Goal: Task Accomplishment & Management: Complete application form

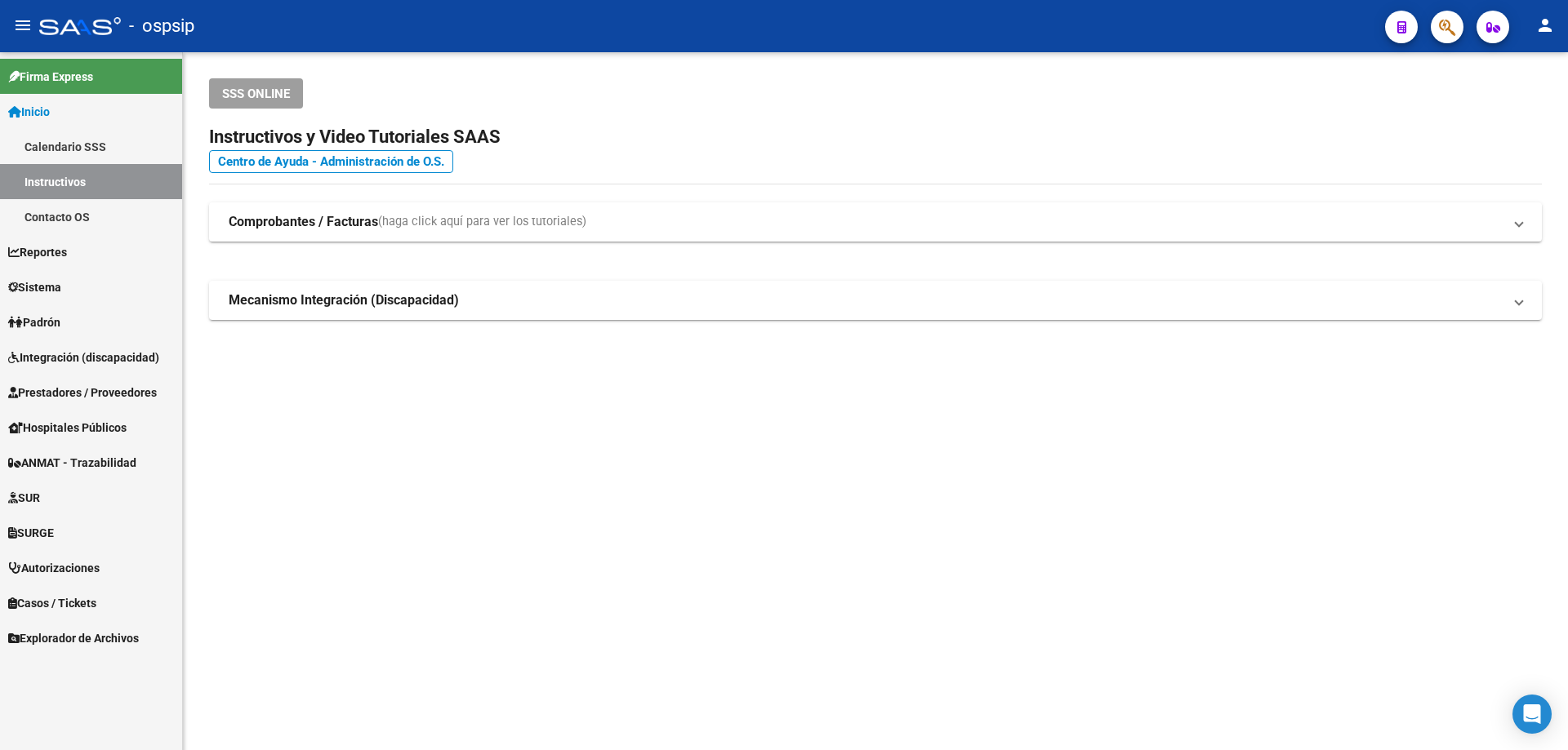
click at [63, 360] on span "Integración (discapacidad)" at bounding box center [83, 357] width 151 height 18
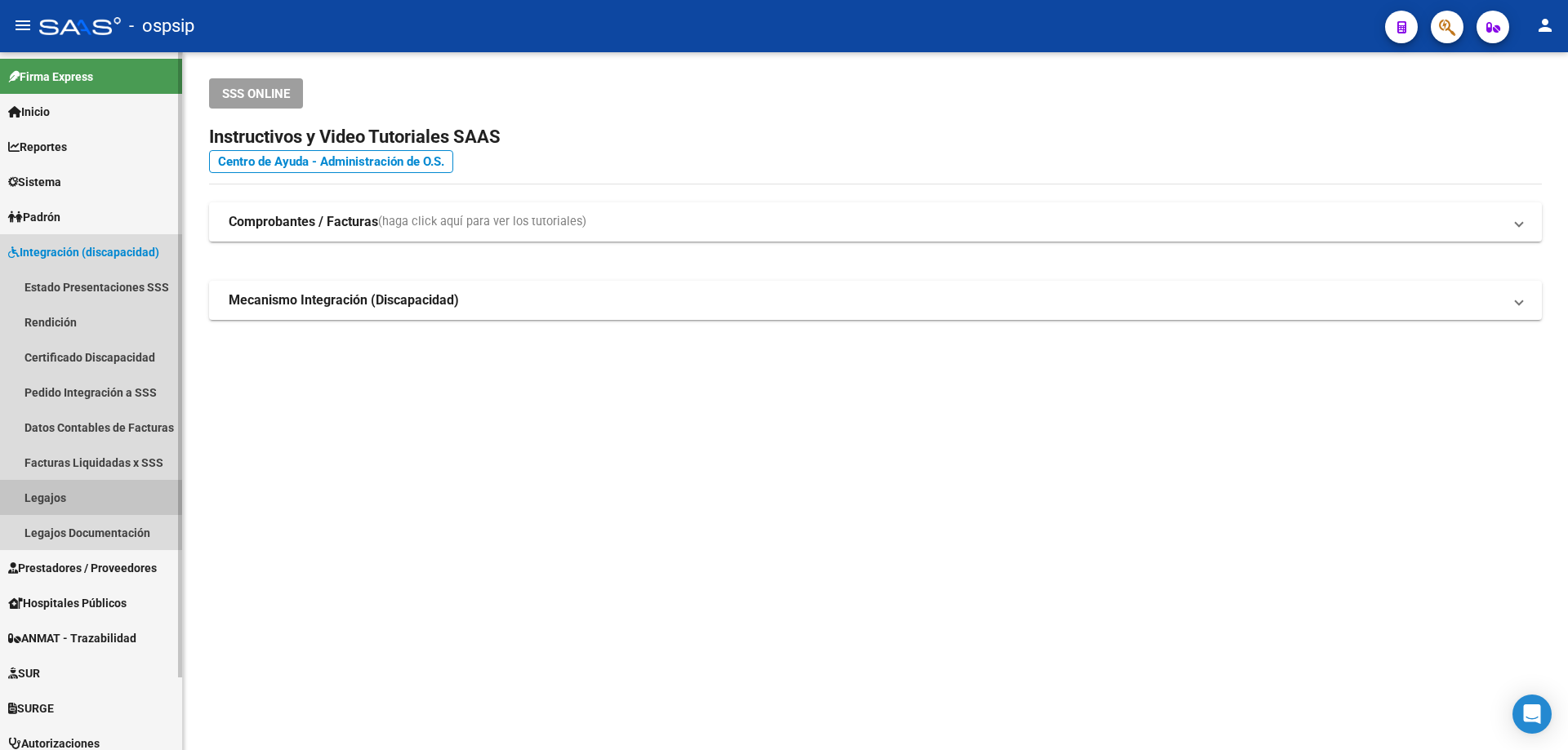
click at [29, 491] on link "Legajos" at bounding box center [91, 497] width 182 height 35
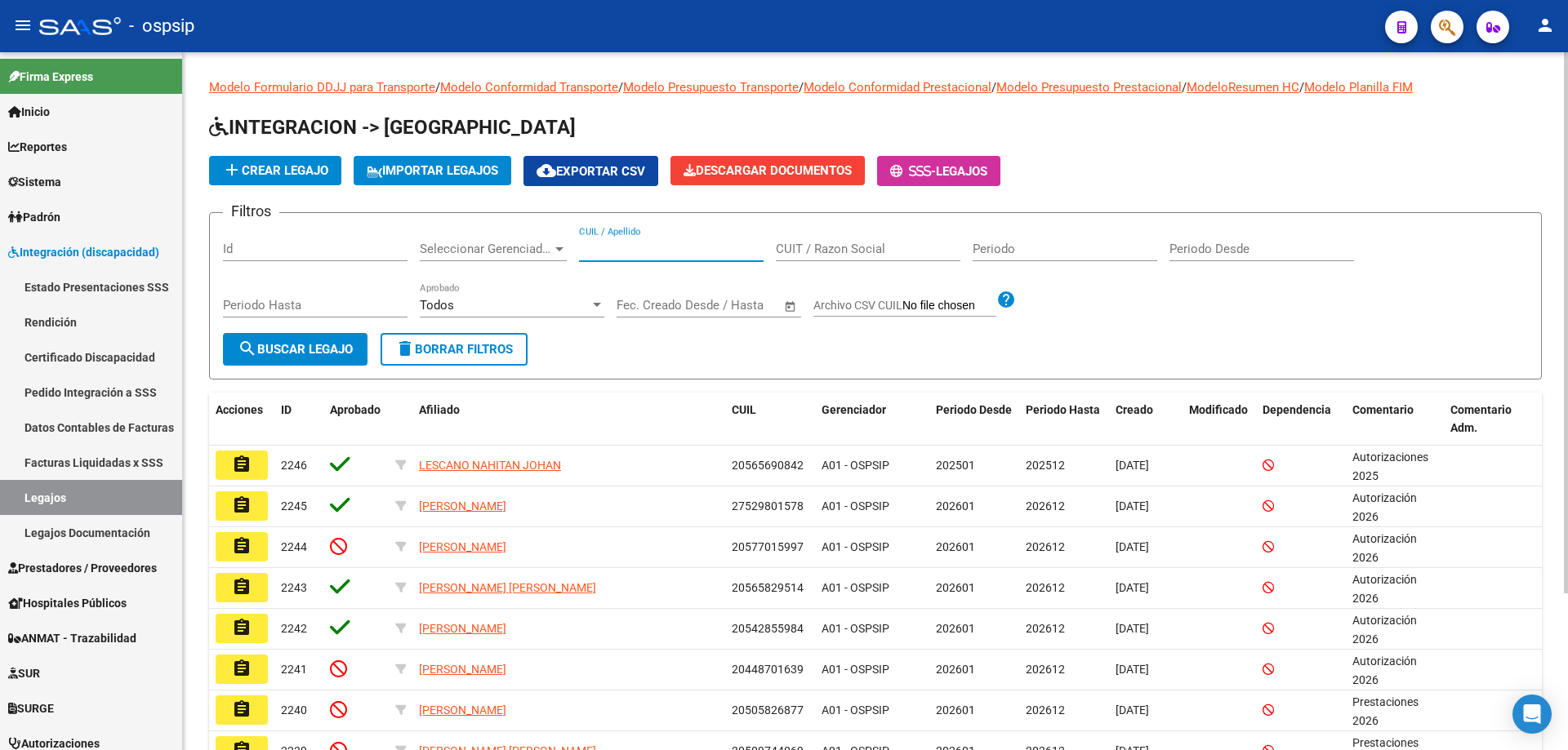
paste input "23465575689"
type input "23465575689"
click at [342, 358] on button "search Buscar Legajo" at bounding box center [295, 349] width 145 height 33
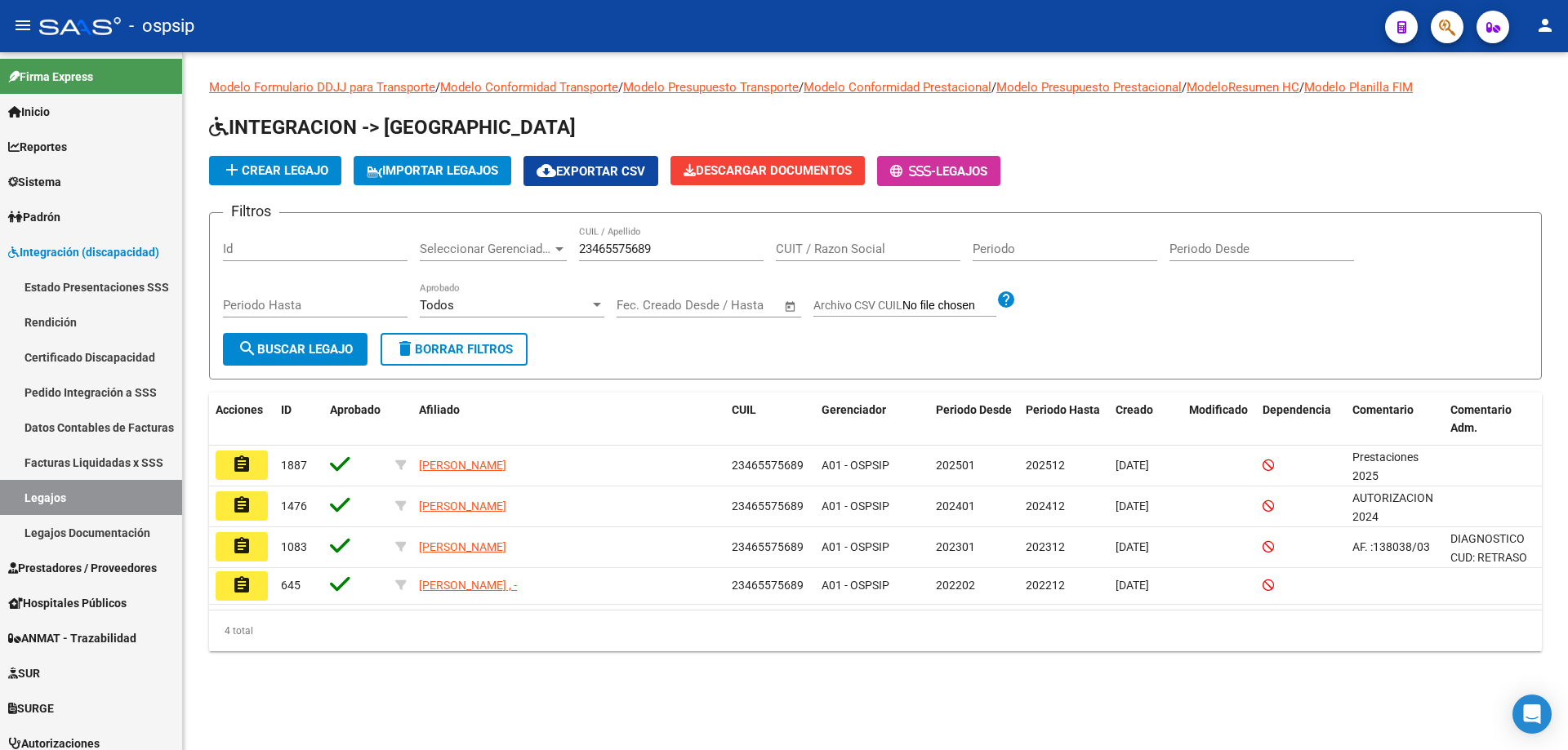
click at [299, 179] on button "add Crear Legajo" at bounding box center [275, 171] width 132 height 29
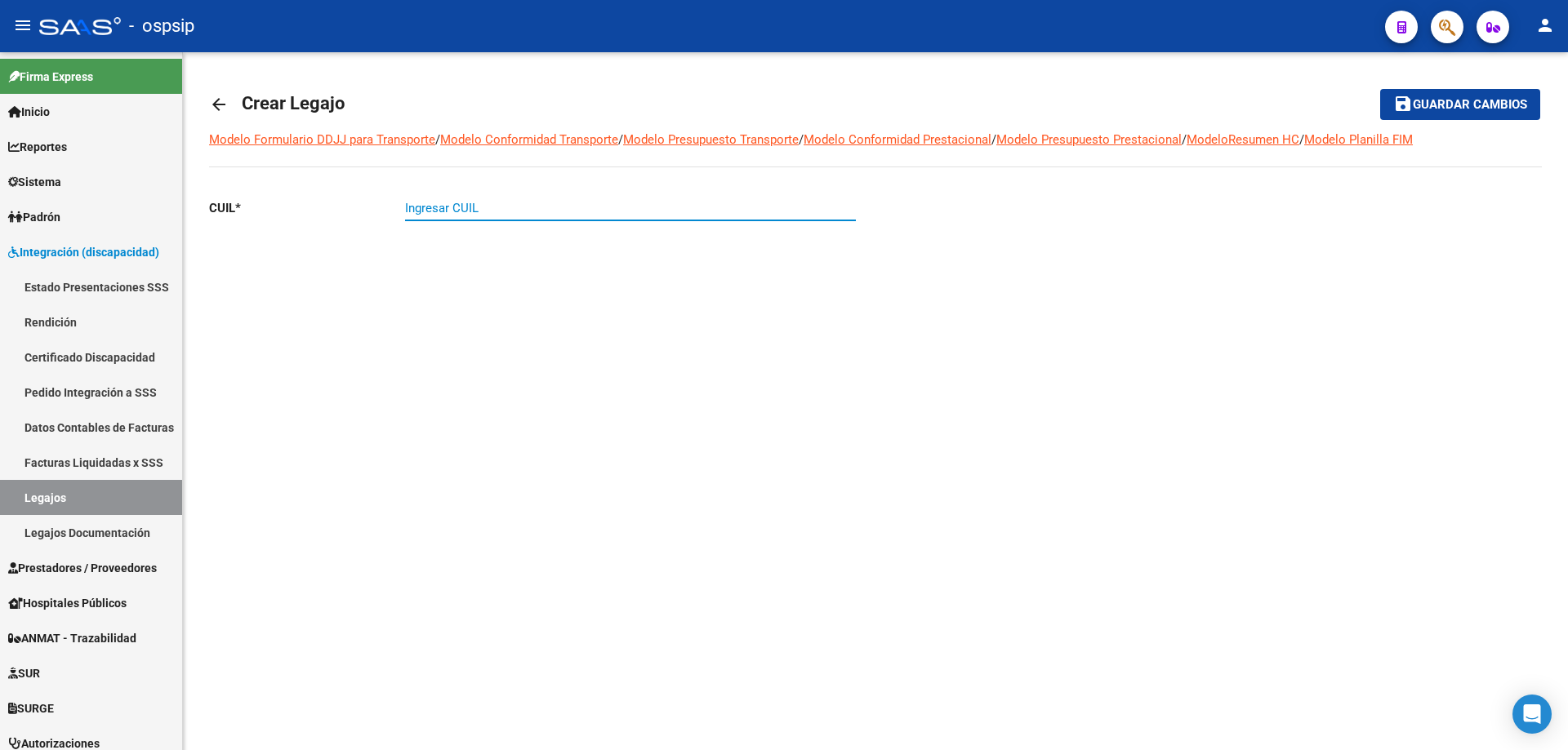
paste input "23-46557568-9"
type input "23-46557568-9"
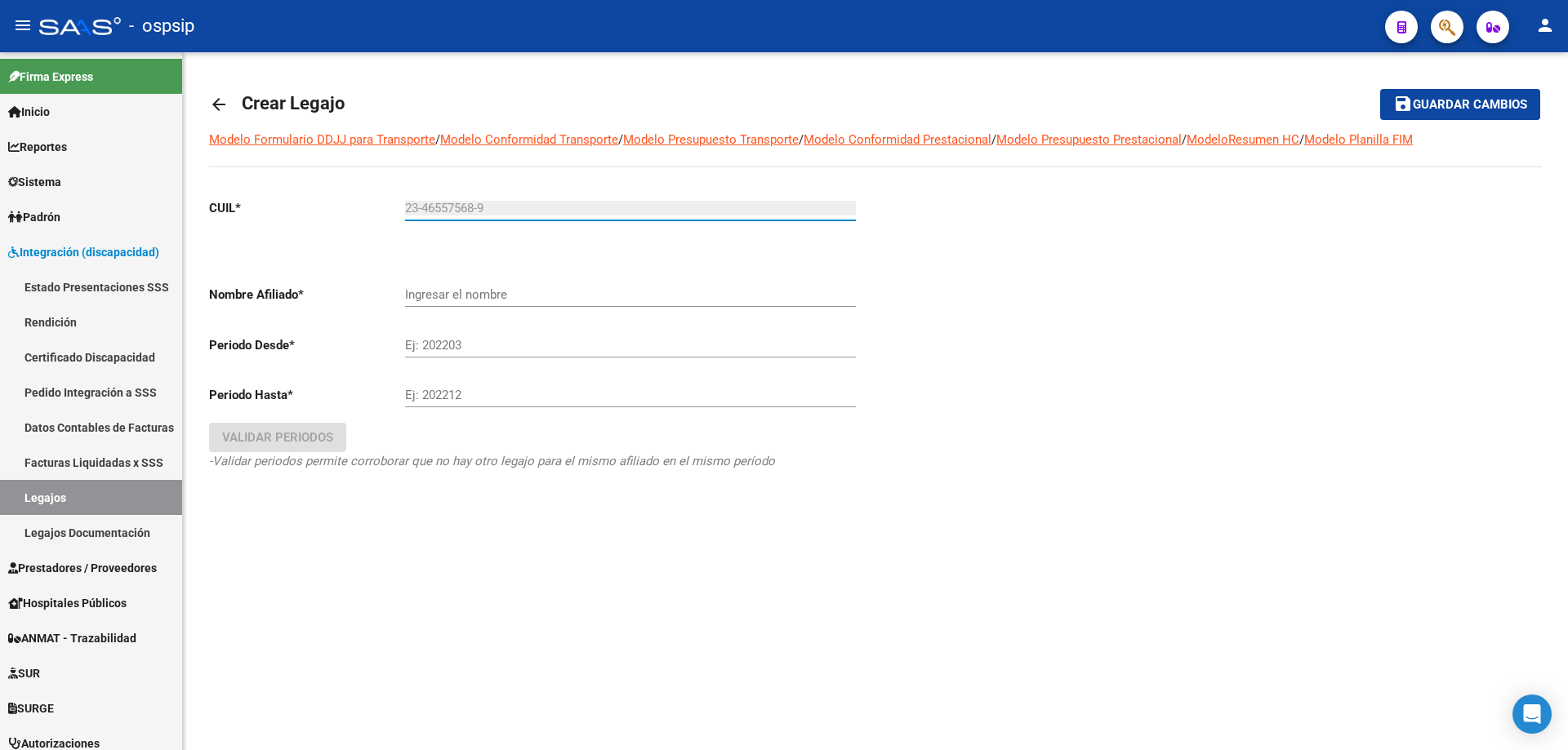
type input "[PERSON_NAME]"
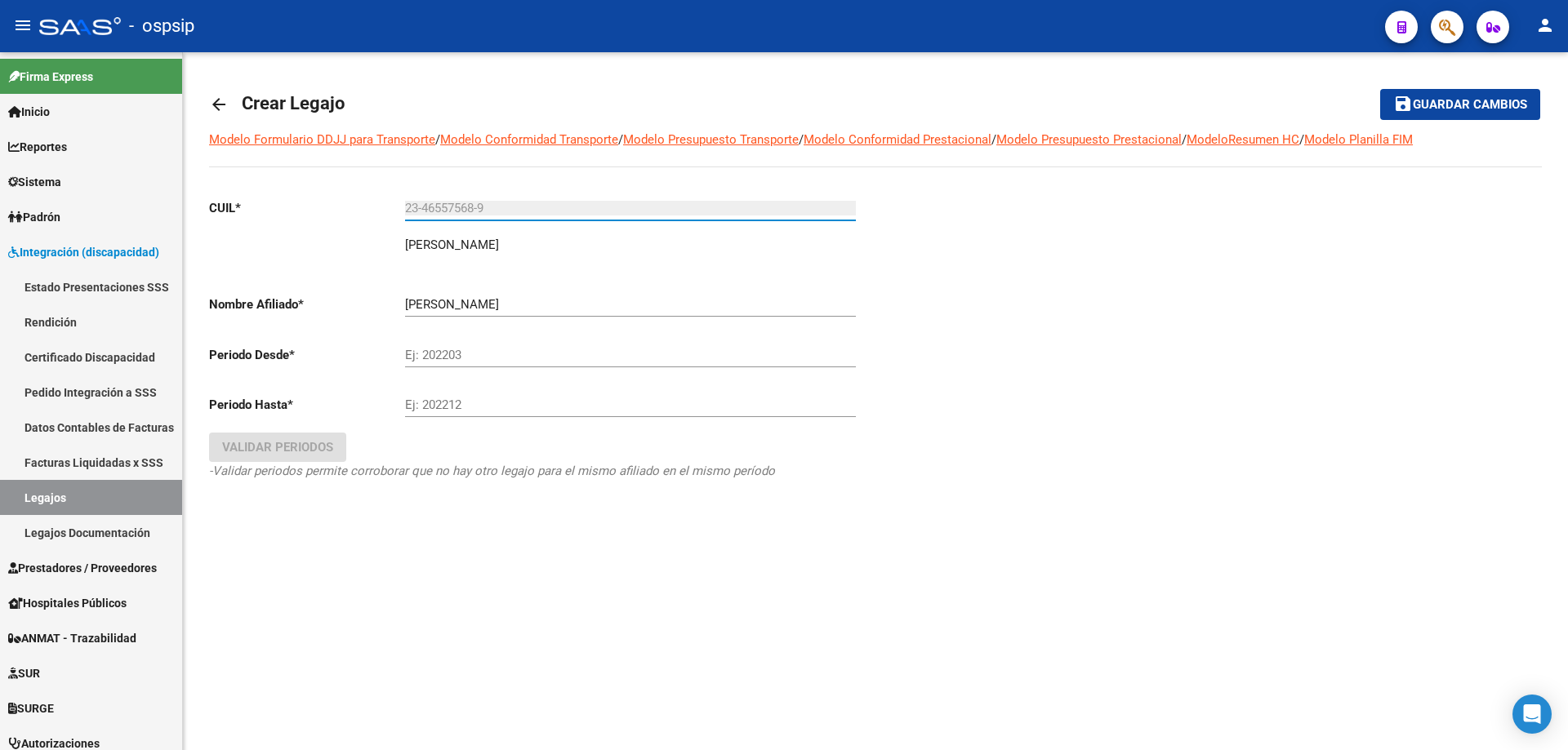
type input "23-46557568-9"
click at [458, 358] on input "Ej: 202203" at bounding box center [630, 354] width 451 height 14
type input "202601"
click at [421, 402] on input "Ej: 202212" at bounding box center [630, 404] width 451 height 14
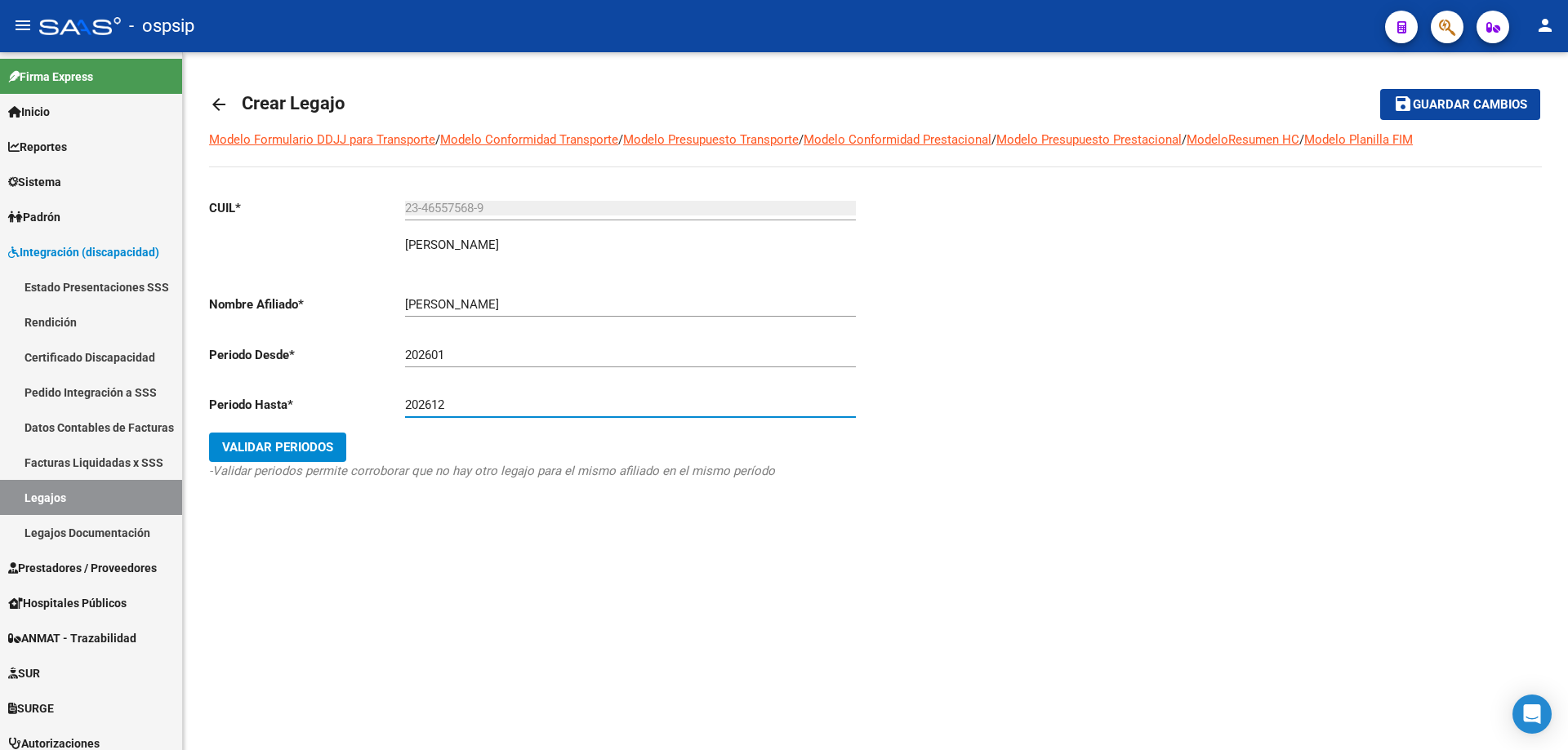
type input "202612"
click at [281, 458] on button "Validar Periodos" at bounding box center [278, 447] width 137 height 29
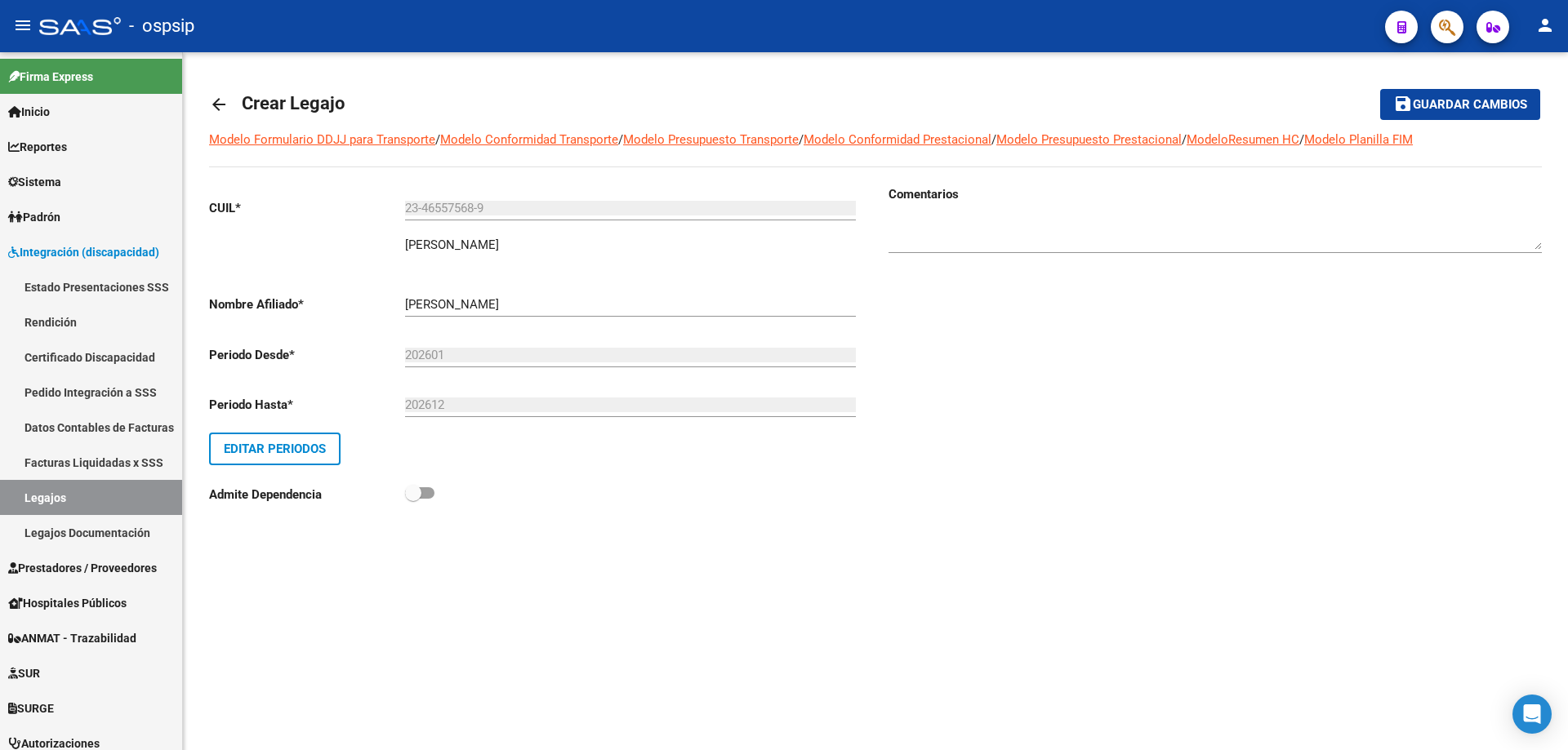
click at [927, 254] on div at bounding box center [1215, 236] width 654 height 66
click at [931, 243] on textarea at bounding box center [1215, 234] width 654 height 33
type textarea "Prestaciones 2026"
click at [1488, 101] on span "Guardar cambios" at bounding box center [1470, 105] width 114 height 14
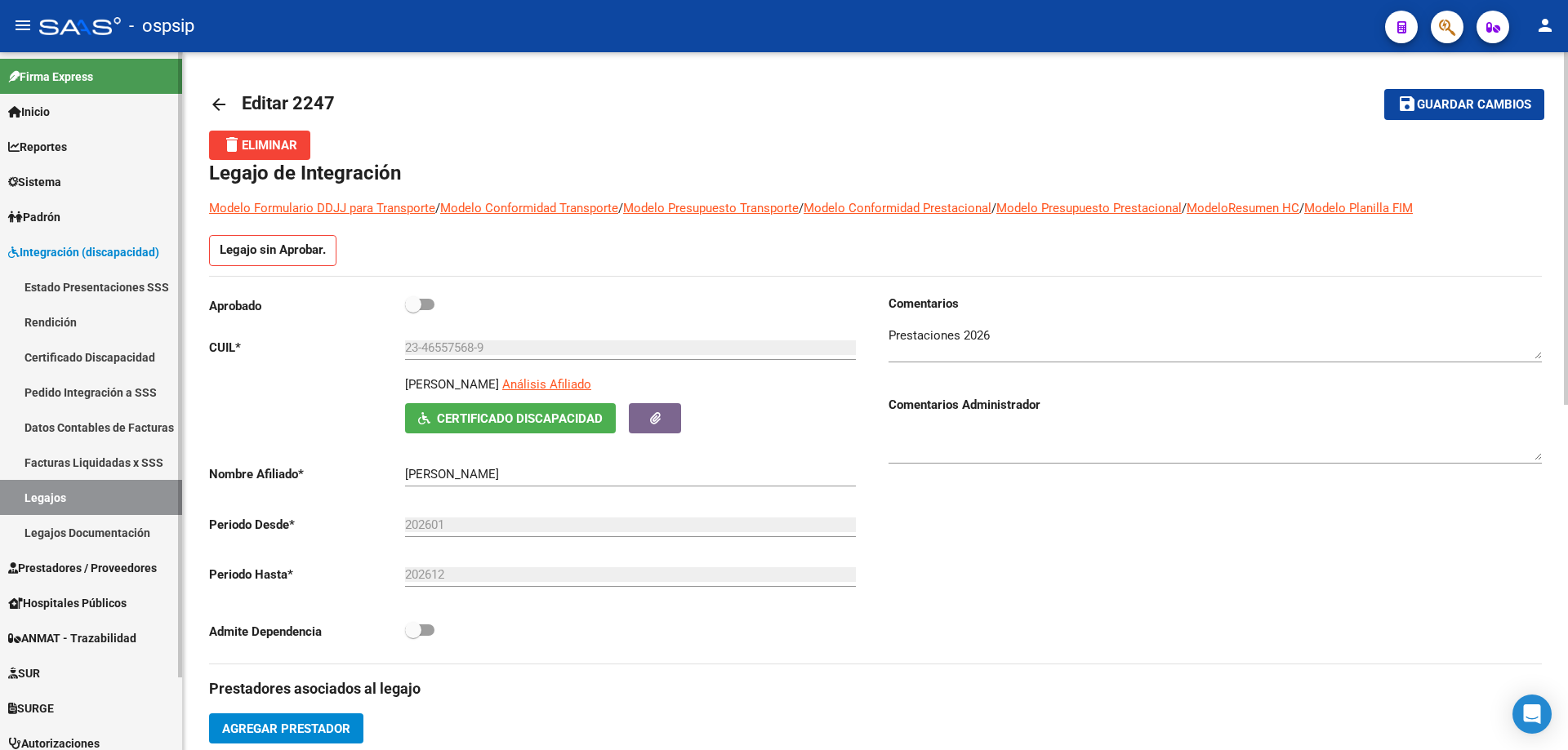
click at [98, 495] on link "Legajos" at bounding box center [91, 497] width 182 height 35
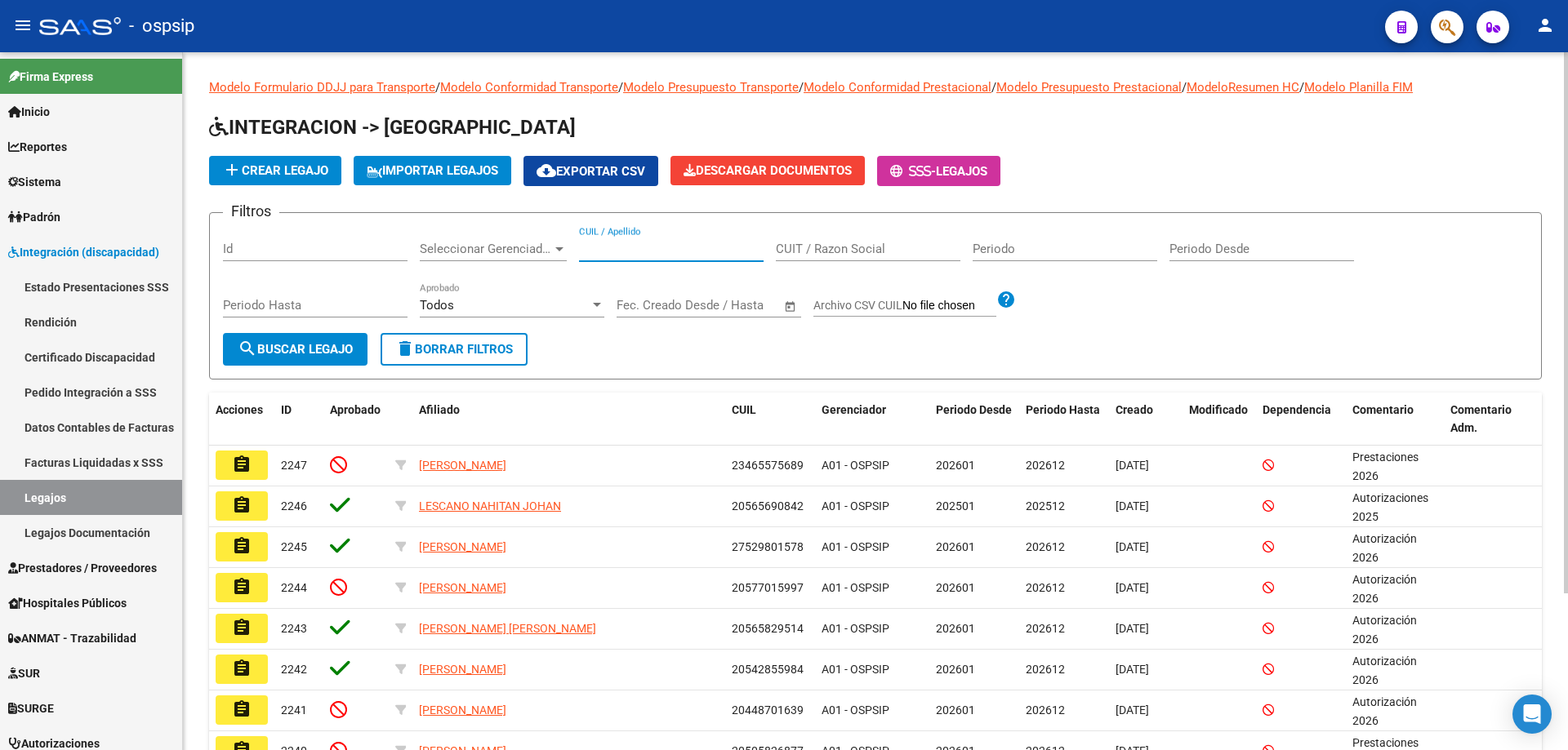
paste input "27531447978"
type input "27531447978"
click at [299, 364] on button "search Buscar Legajo" at bounding box center [295, 349] width 145 height 33
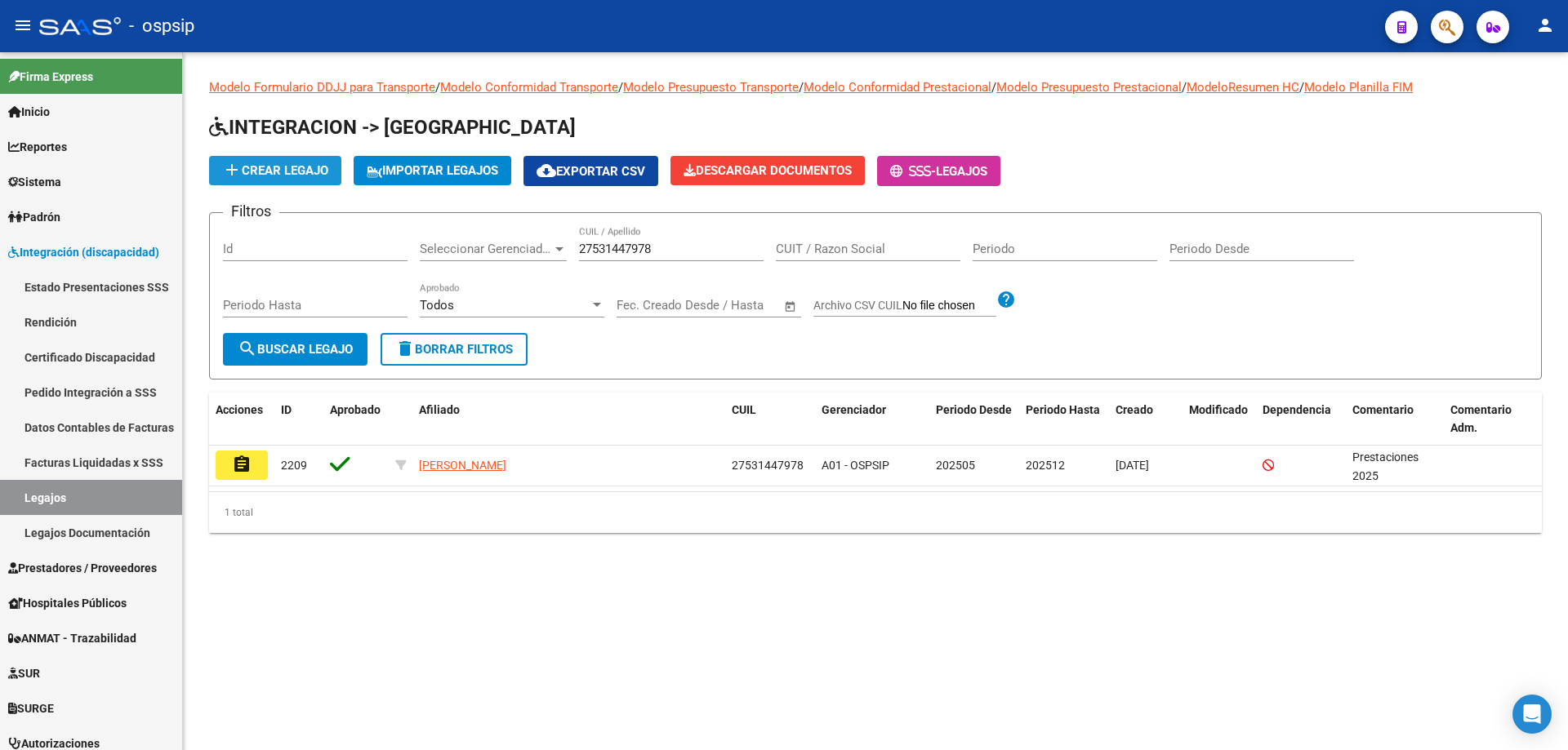
click at [307, 171] on span "add Crear Legajo" at bounding box center [275, 170] width 106 height 14
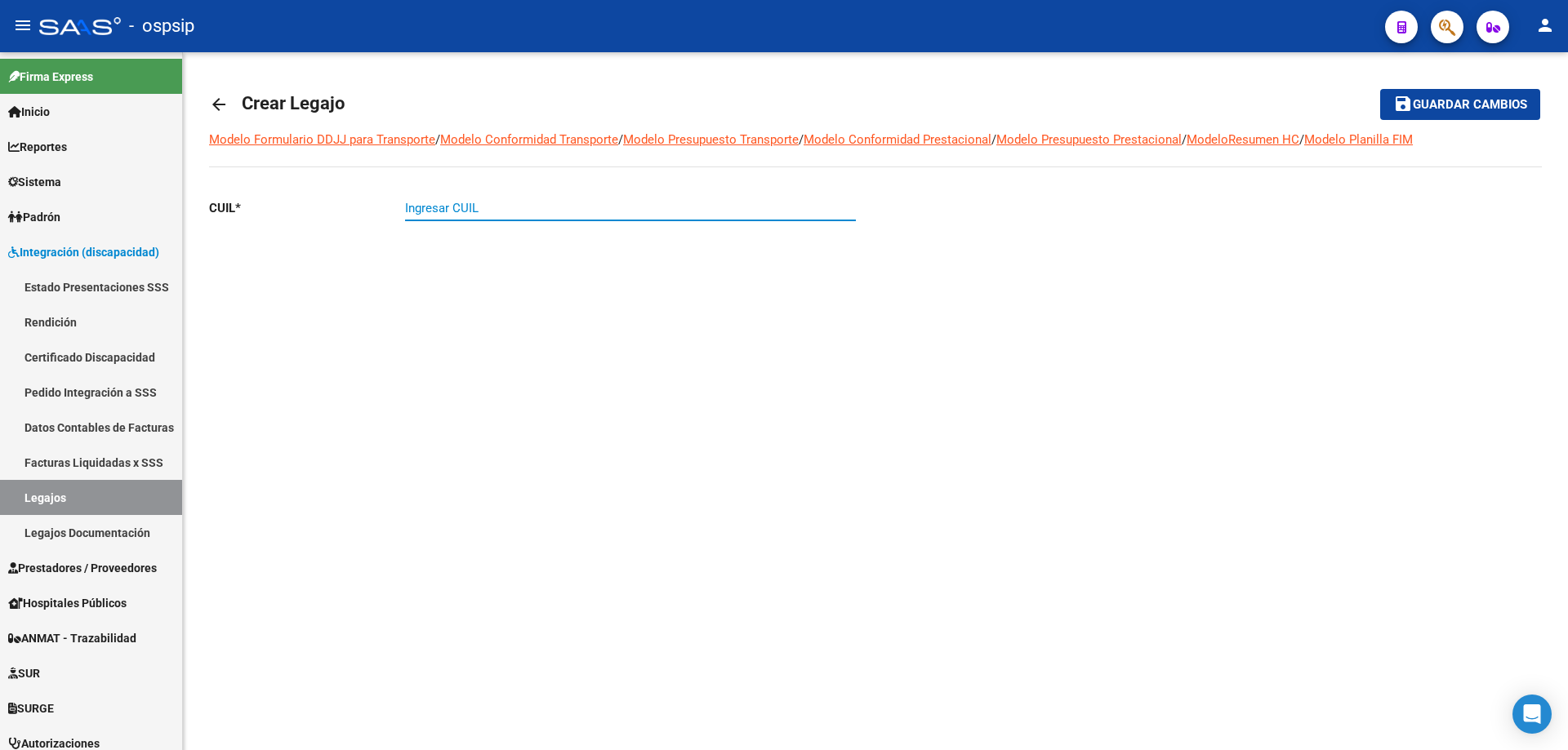
paste input "27-53144797-8"
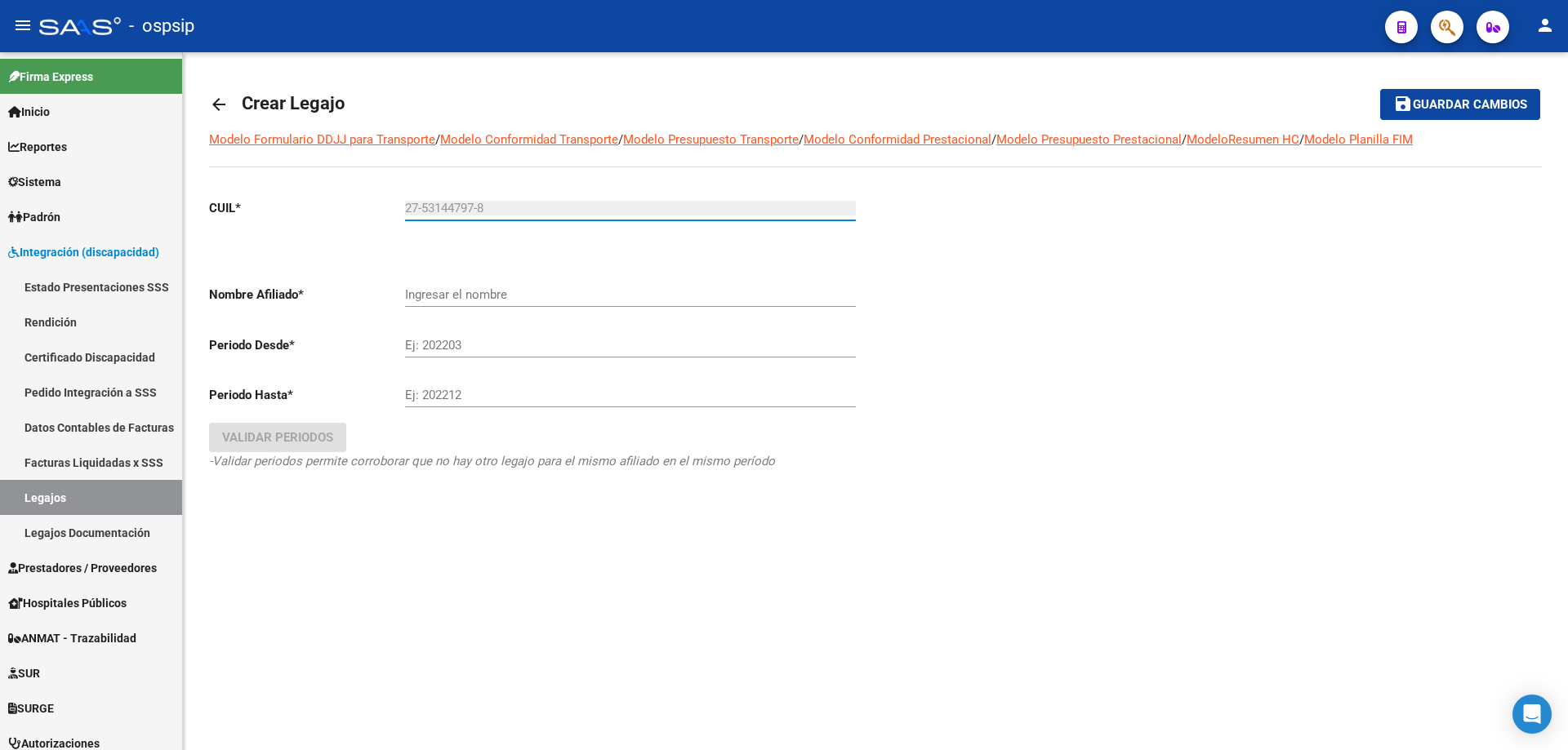
type input "27-53144797-8"
click at [1381, 89] on button "save Guardar cambios" at bounding box center [1461, 103] width 160 height 30
type input "[PERSON_NAME]"
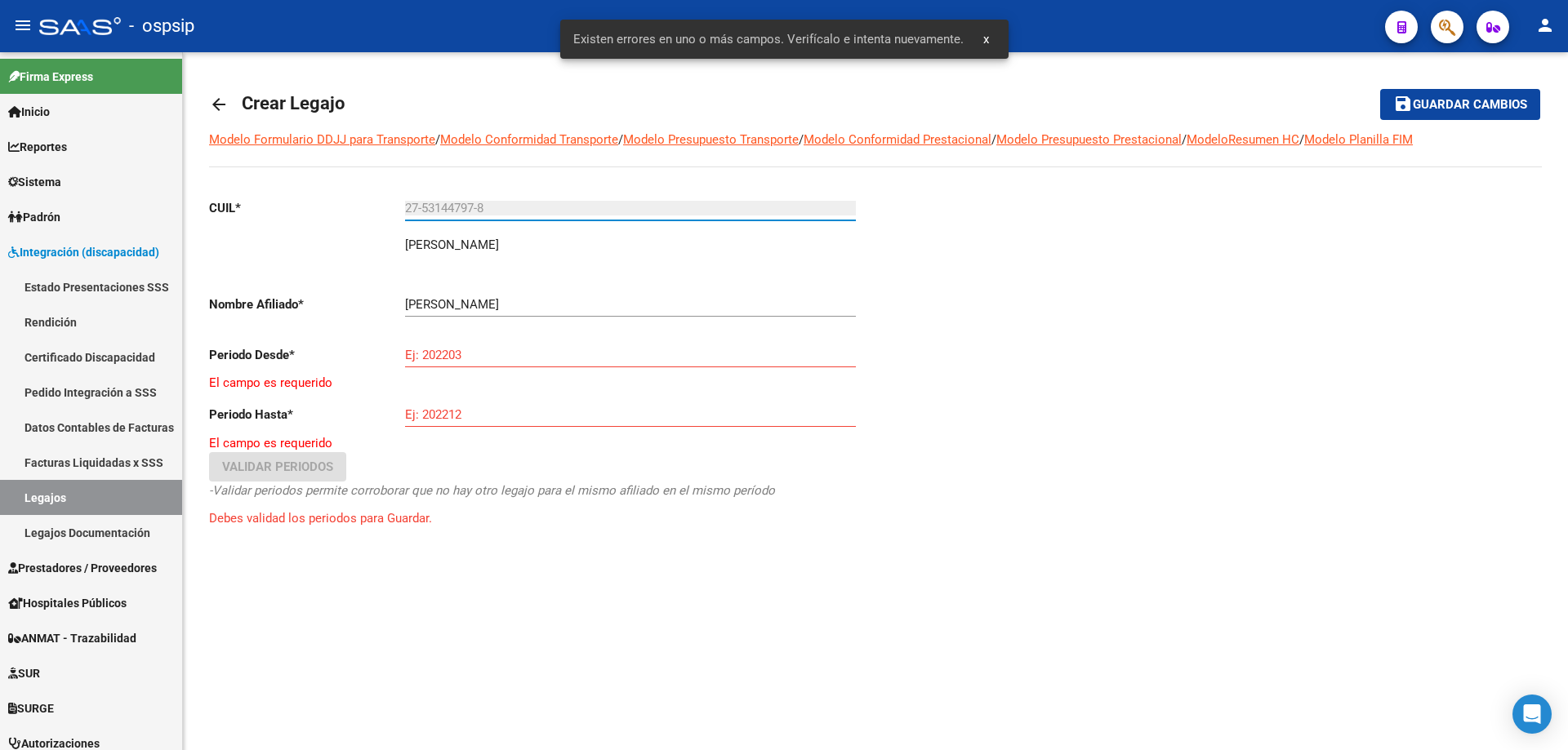
click at [488, 355] on input "Ej: 202203" at bounding box center [630, 354] width 451 height 14
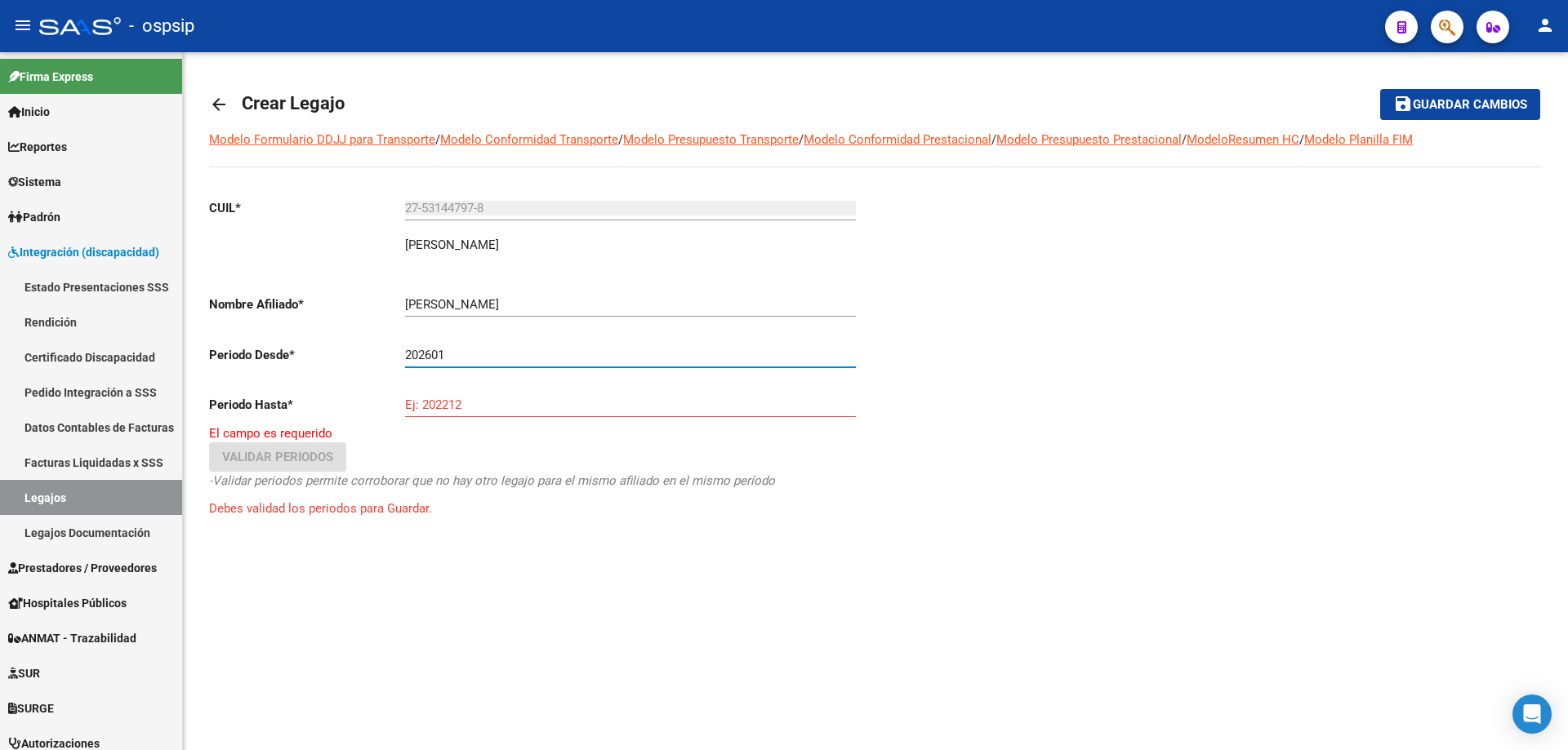
type input "202601"
click at [469, 403] on input "Ej: 202212" at bounding box center [630, 404] width 451 height 14
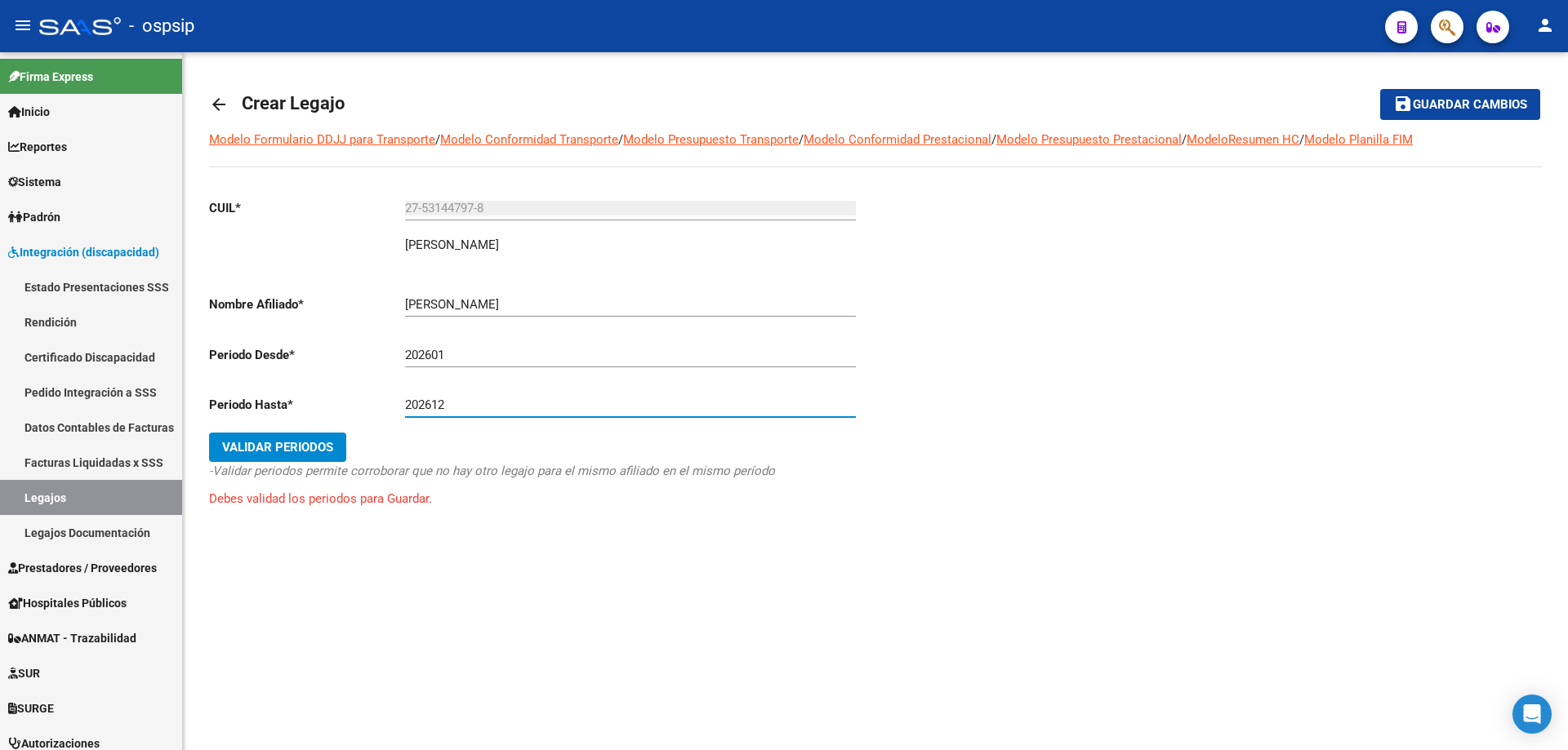
type input "202612"
click at [283, 458] on button "Validar Periodos" at bounding box center [278, 447] width 137 height 29
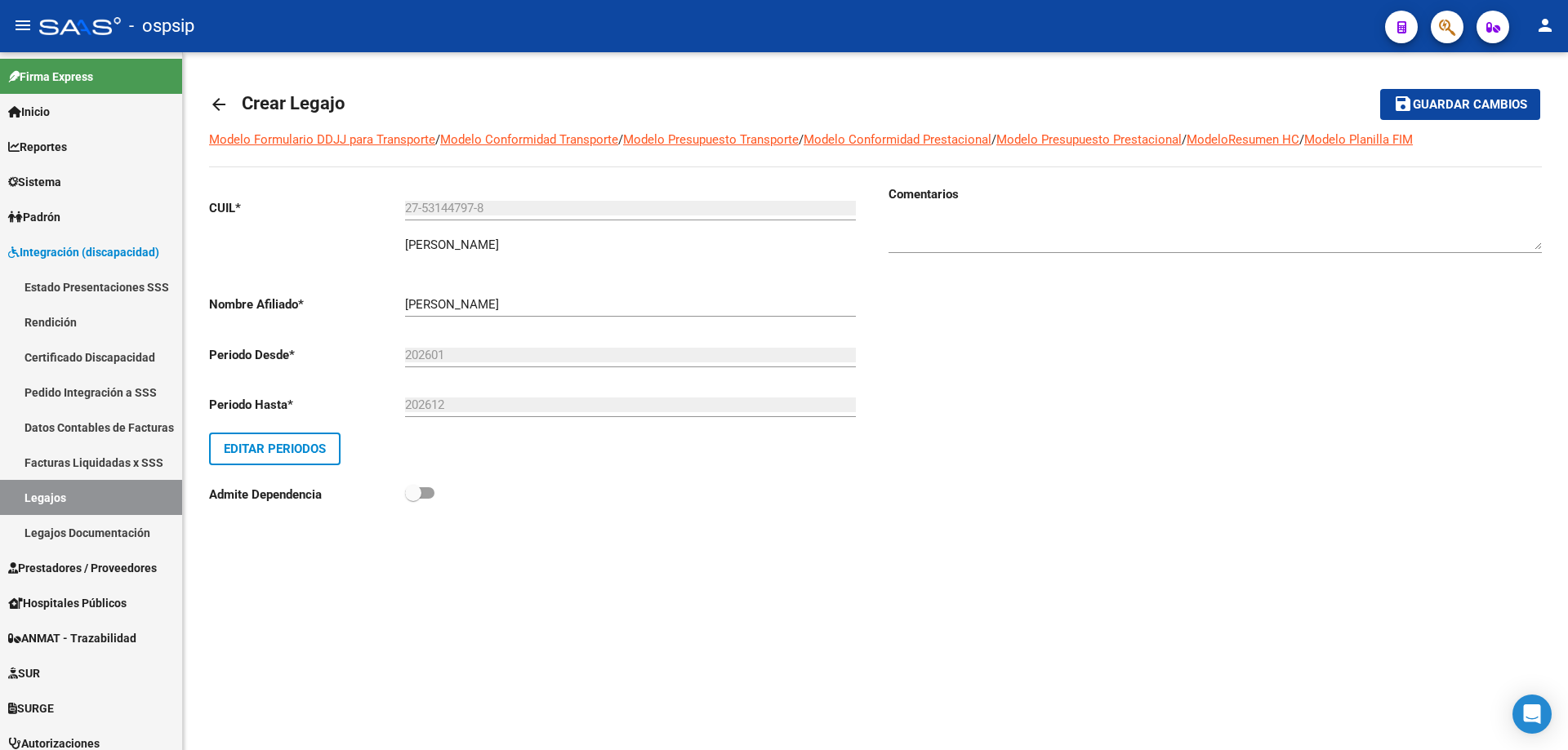
click at [1048, 240] on textarea at bounding box center [1215, 234] width 654 height 33
type textarea "Prestaciones 2026"
click at [1489, 109] on span "Guardar cambios" at bounding box center [1470, 105] width 114 height 14
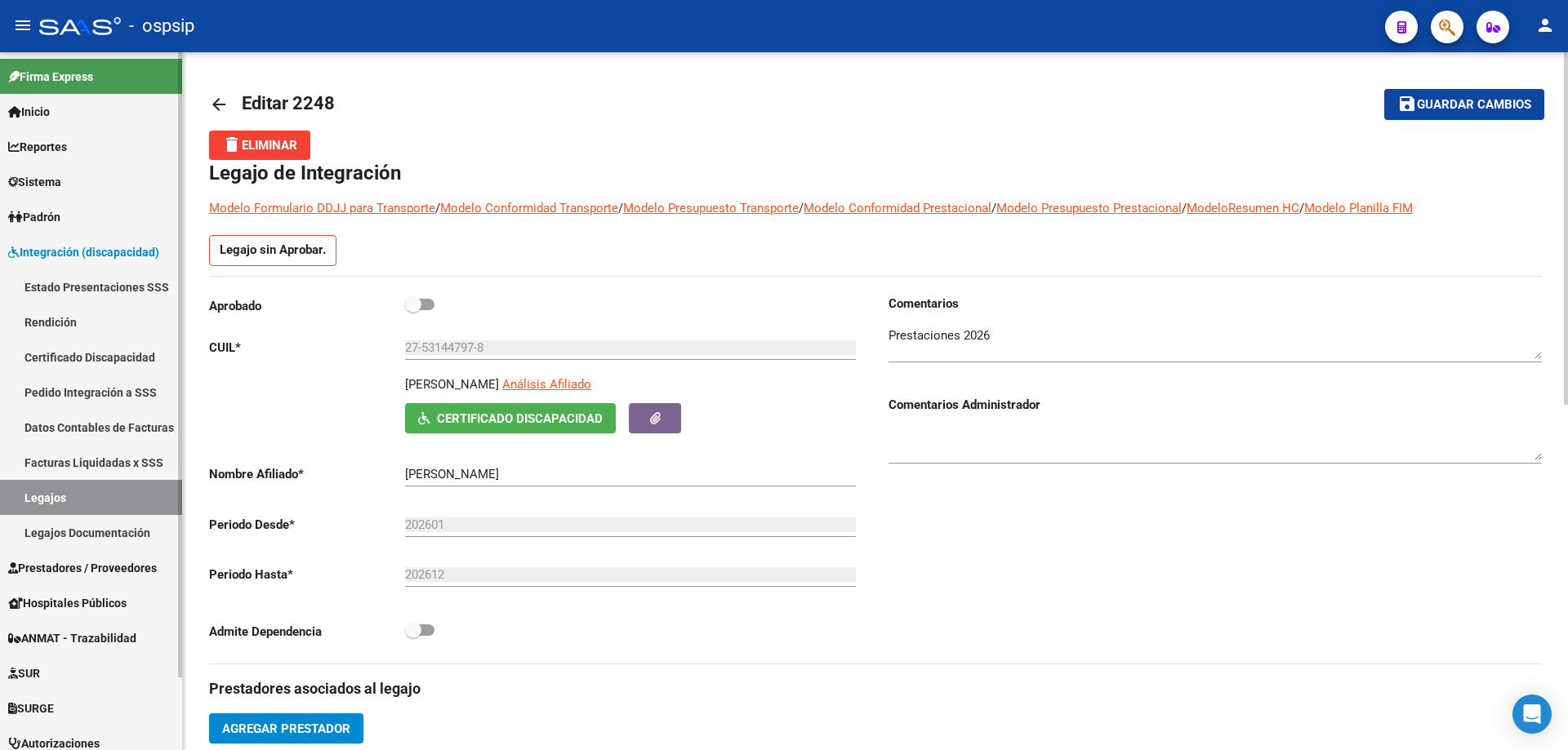
click at [57, 497] on link "Legajos" at bounding box center [91, 497] width 182 height 35
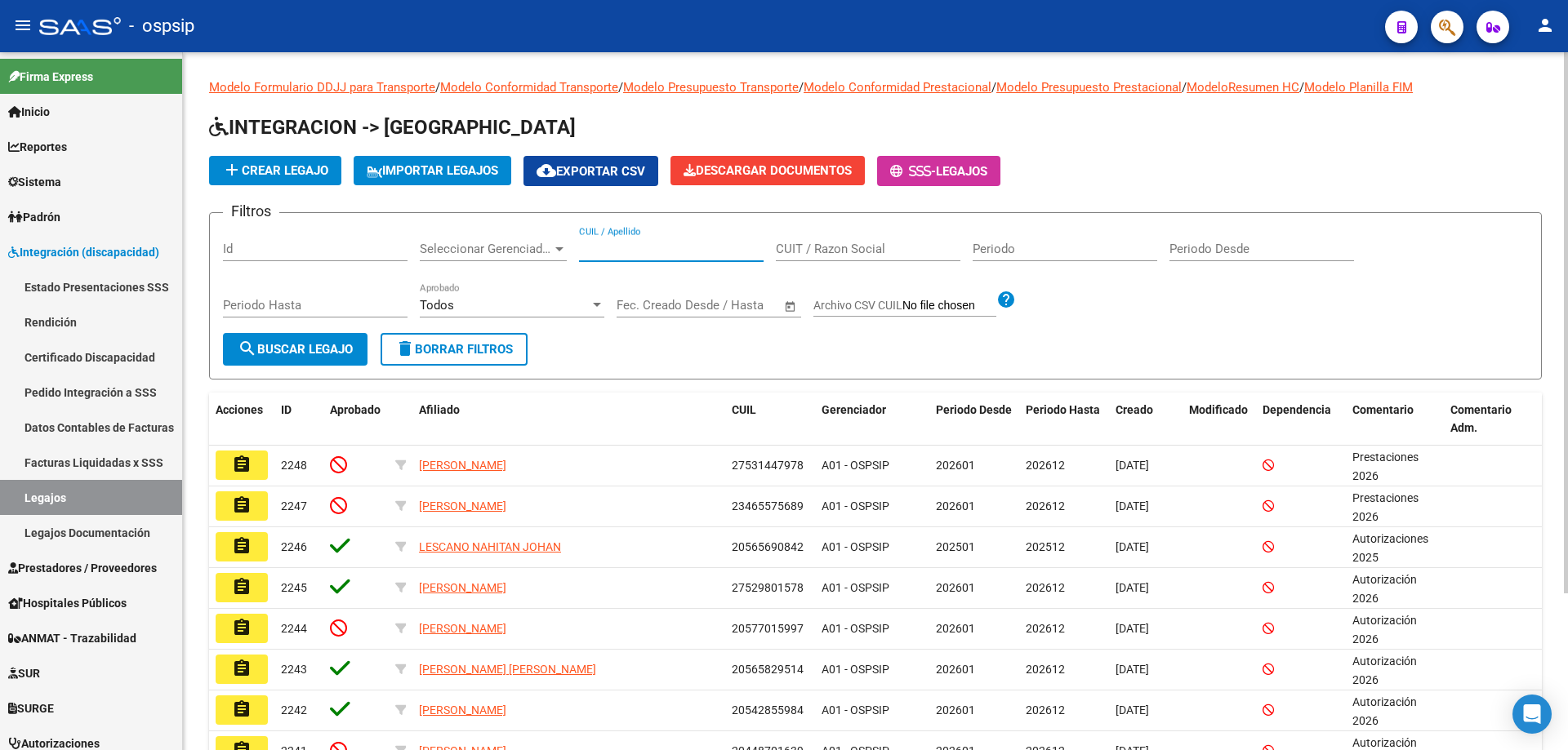
paste input "20509744069"
type input "20509744069"
click at [305, 346] on span "search Buscar Legajo" at bounding box center [294, 348] width 115 height 14
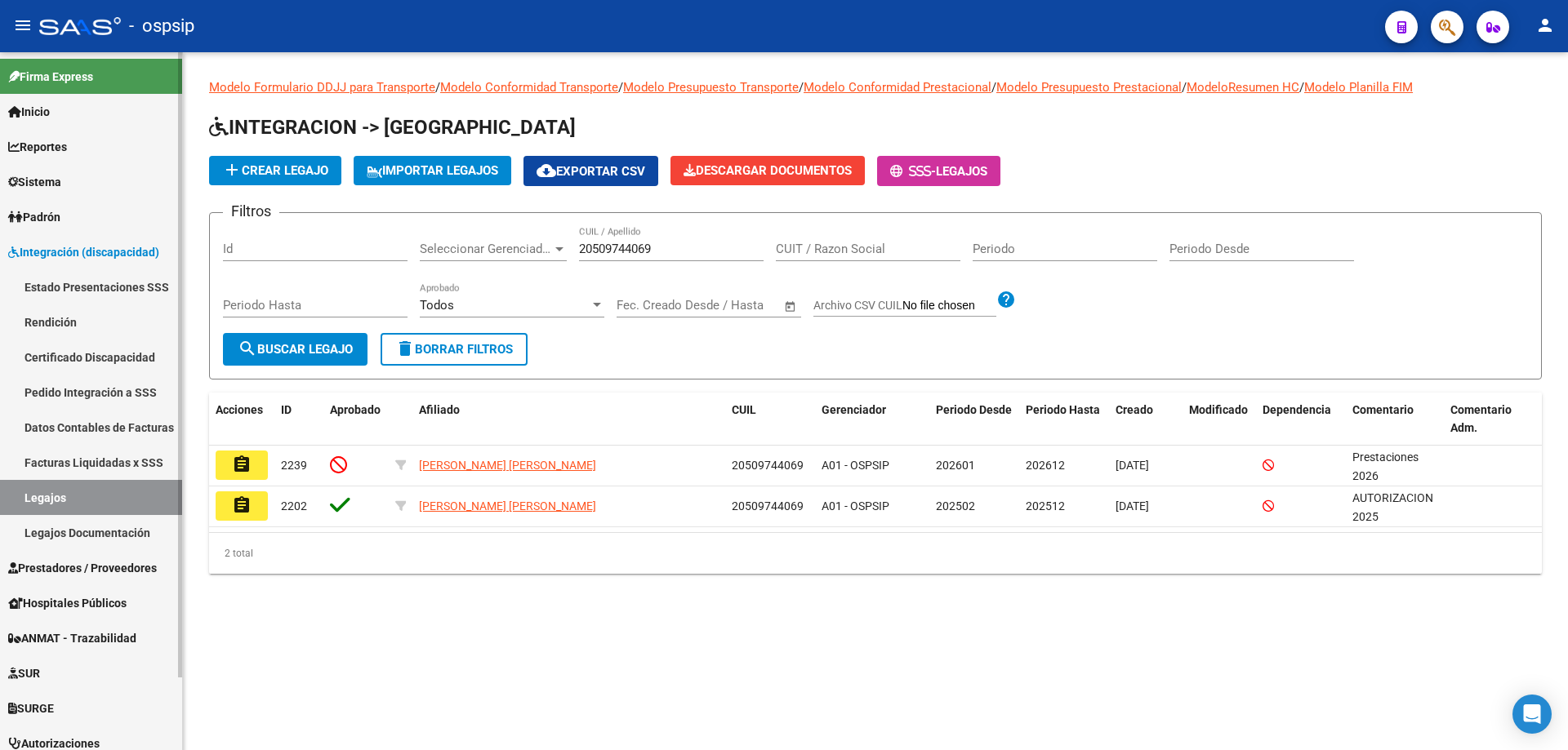
click at [31, 497] on link "Legajos" at bounding box center [91, 497] width 182 height 35
drag, startPoint x: 691, startPoint y: 249, endPoint x: 541, endPoint y: 248, distance: 150.0
click at [544, 248] on div "Filtros Id Seleccionar Gerenciador Seleccionar Gerenciador 20509744069 CUIL / A…" at bounding box center [876, 279] width 1305 height 107
paste input "27568350494 [PERSON_NAME] [PERSON_NAME] [DATE] Autorizado FONO, PSICO, AT OlgaC…"
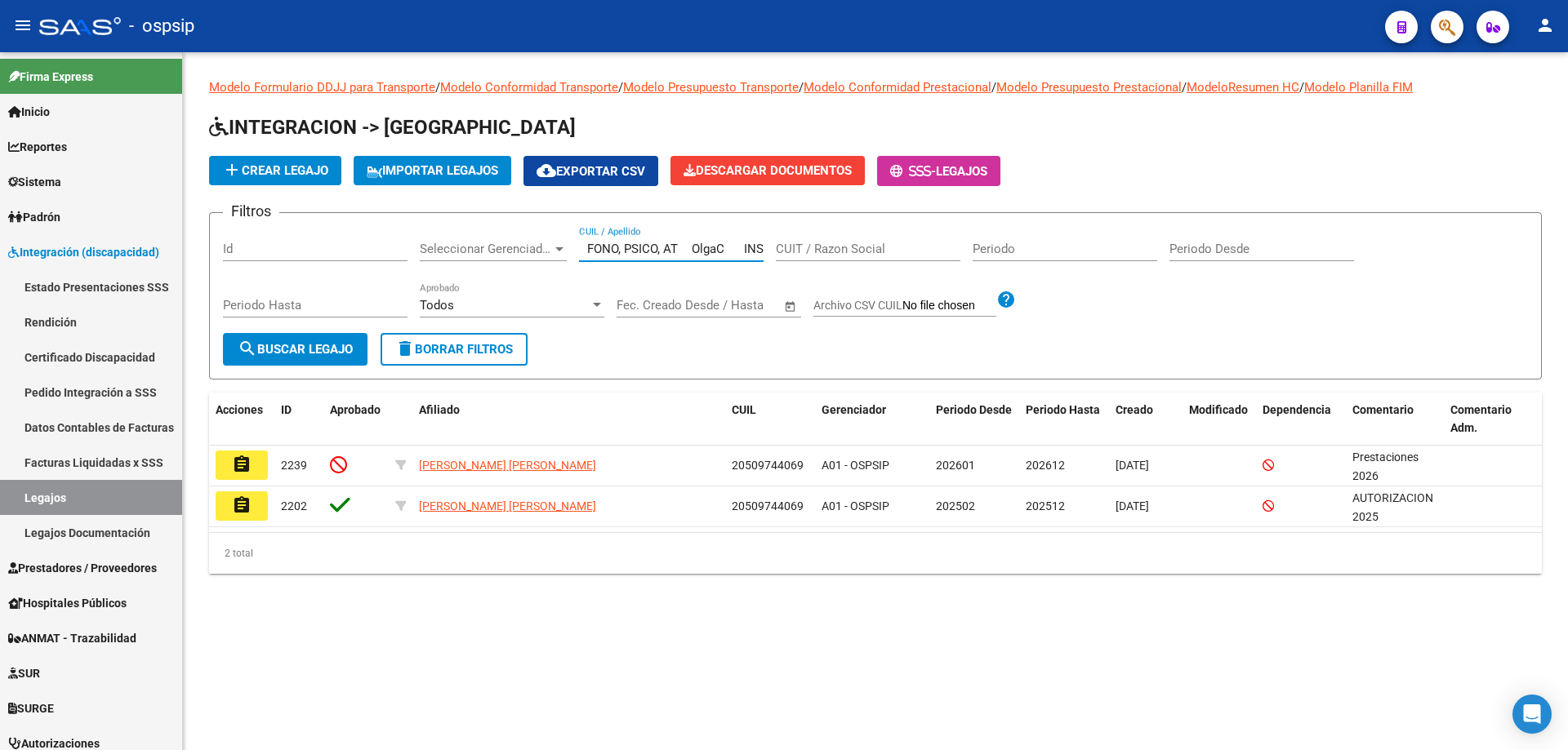
click at [686, 250] on input "27568350494 [PERSON_NAME] [PERSON_NAME] [DATE] Autorizado FONO, PSICO, AT OlgaC…" at bounding box center [671, 248] width 184 height 14
type input "S"
paste input "27568350494"
type input "27568350494"
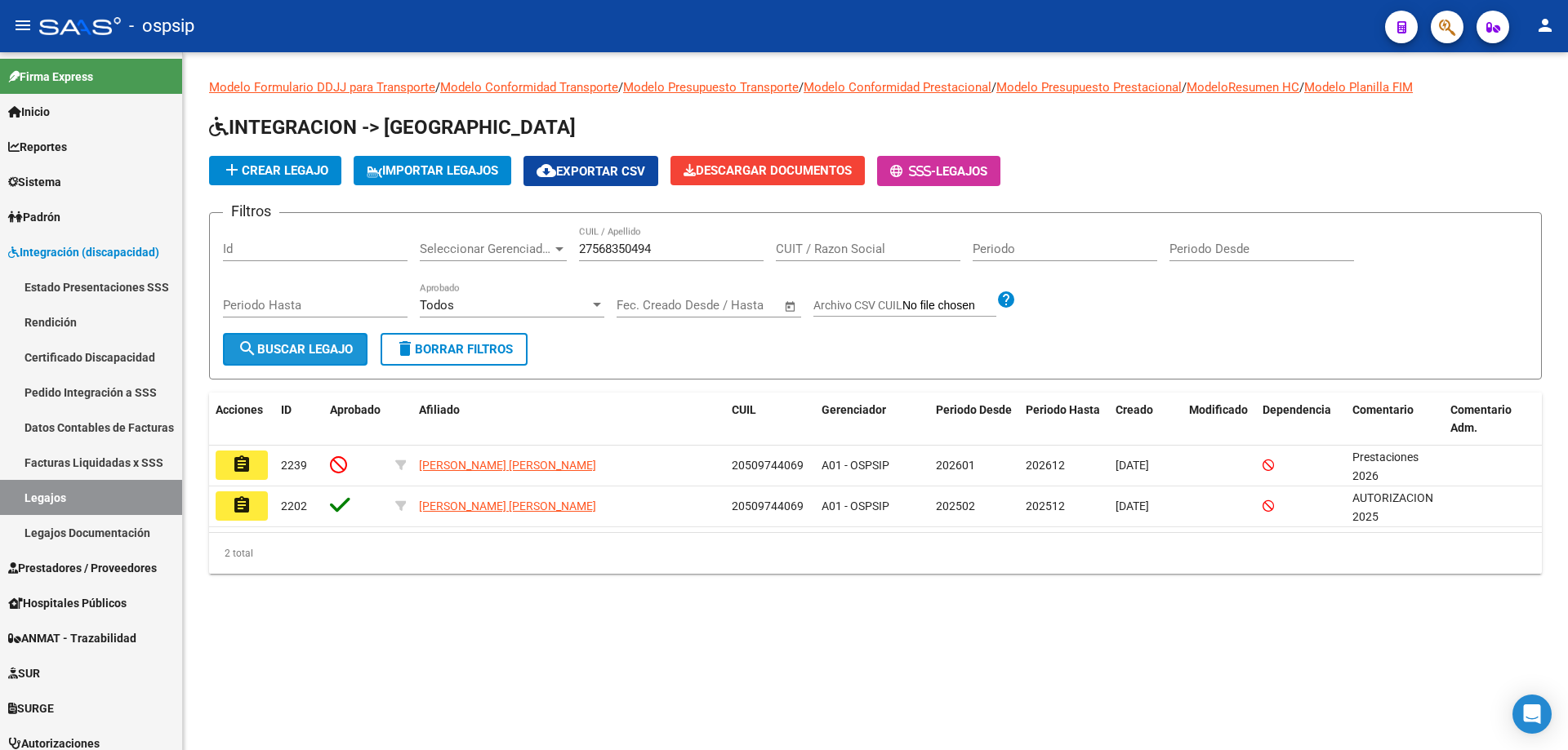
click at [302, 347] on span "search Buscar Legajo" at bounding box center [294, 348] width 115 height 14
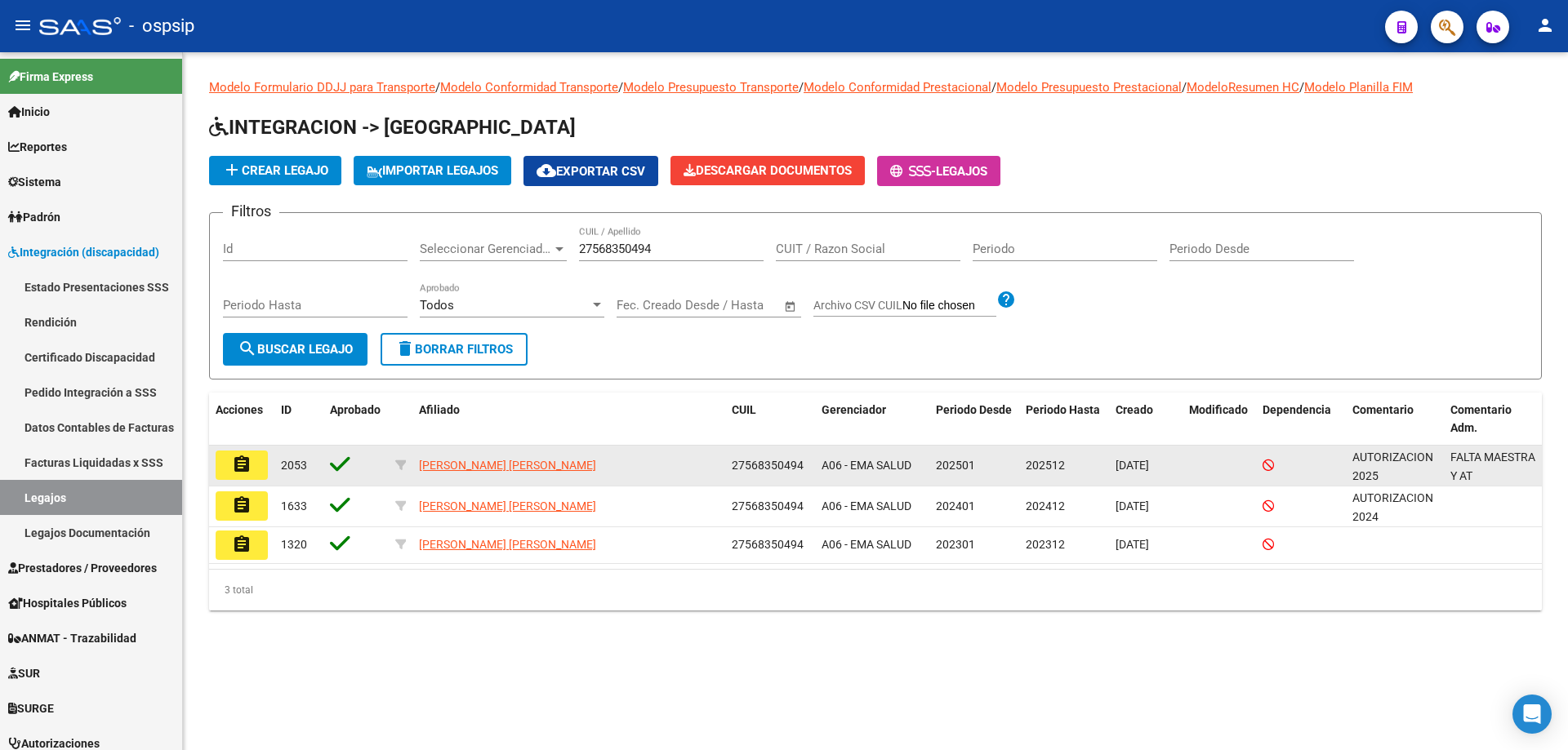
click at [225, 474] on button "assignment" at bounding box center [241, 465] width 52 height 29
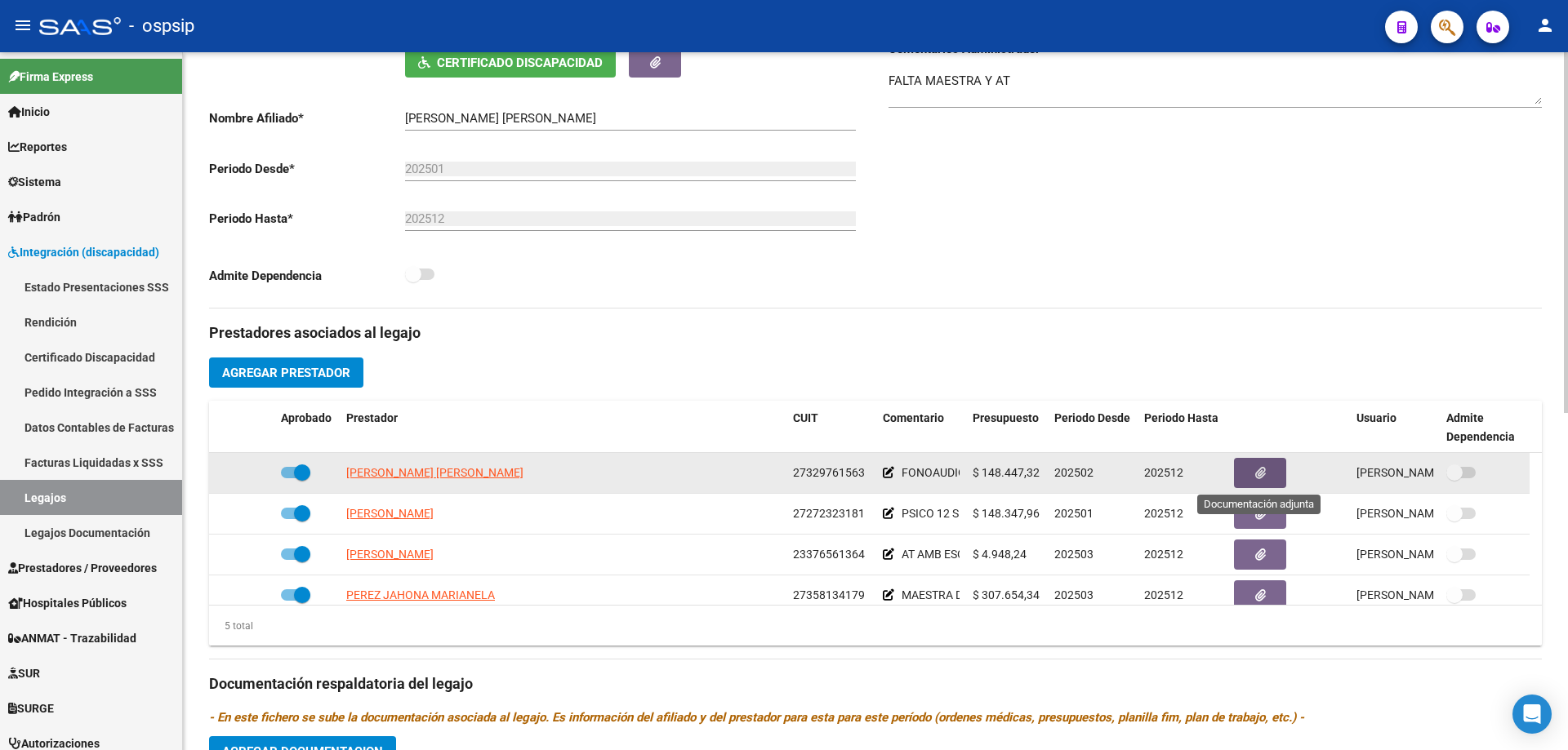
click at [1255, 474] on icon "button" at bounding box center [1260, 473] width 11 height 13
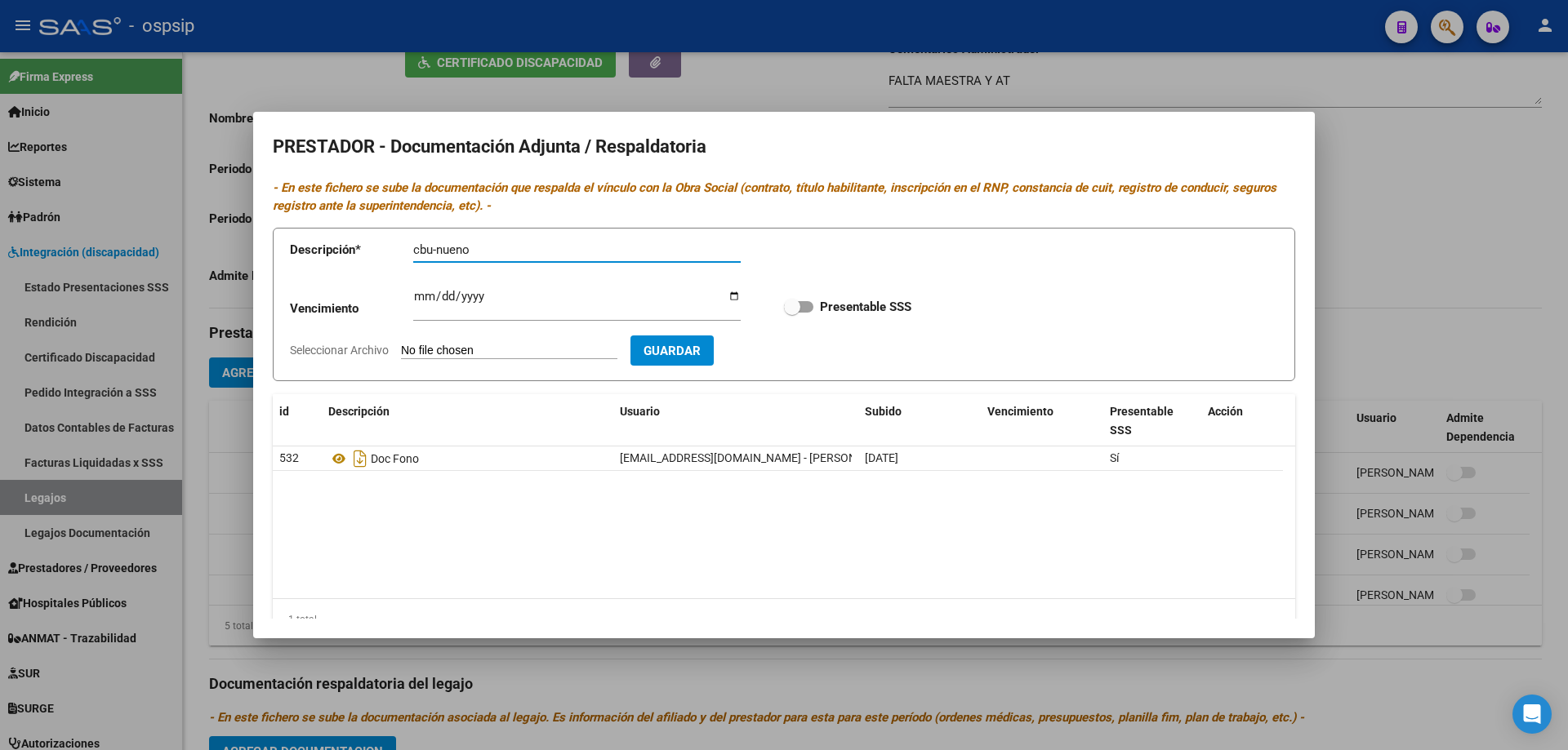
type input "cbu-nueno"
click at [527, 352] on input "Seleccionar Archivo" at bounding box center [509, 351] width 216 height 15
type input "C:\fakepath\Cbu [GEOGRAPHIC_DATA]pdf"
click at [457, 249] on input "cbu-nueno" at bounding box center [576, 249] width 327 height 14
type input "cbu-nuevo"
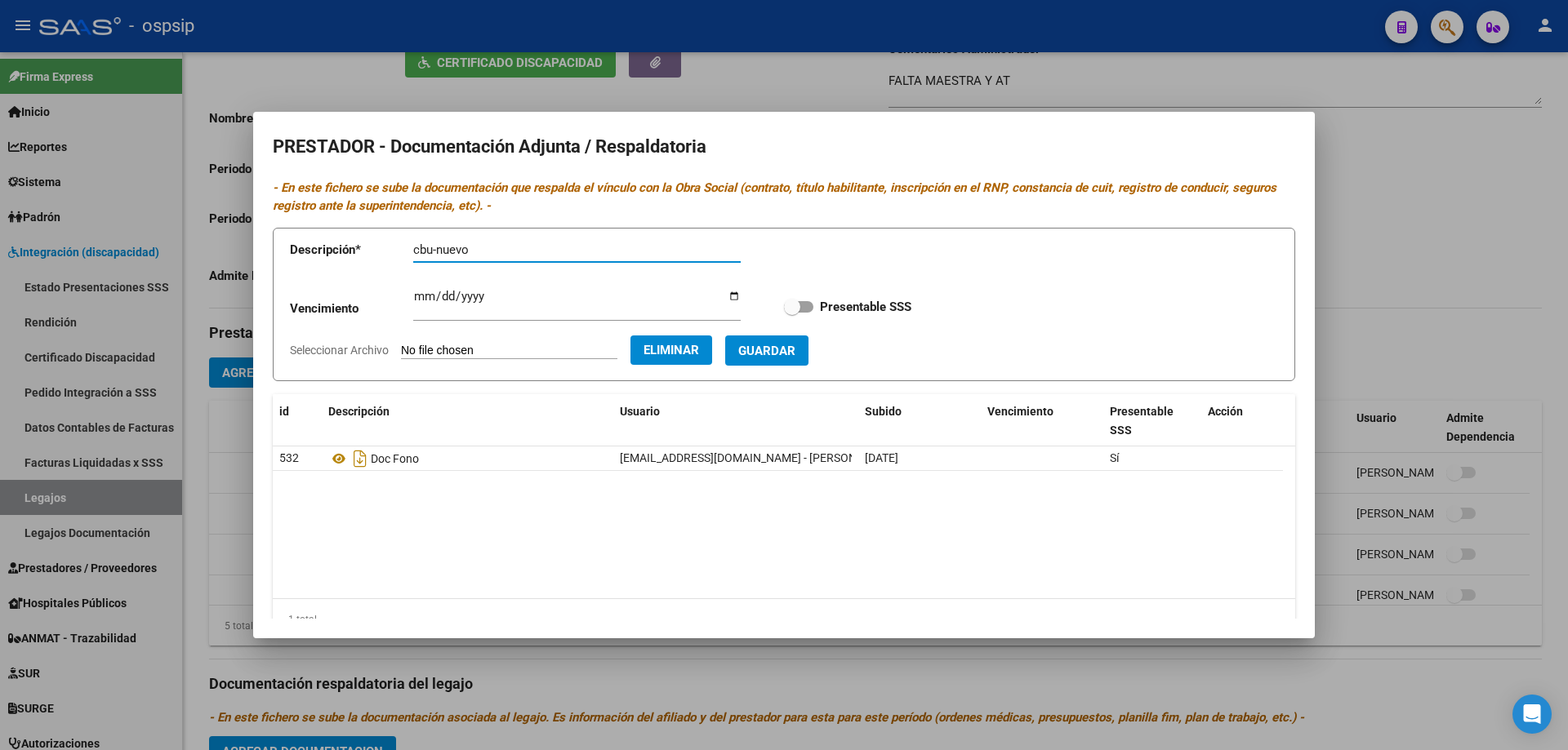
click at [796, 350] on span "Guardar" at bounding box center [767, 350] width 57 height 14
checkbox input "true"
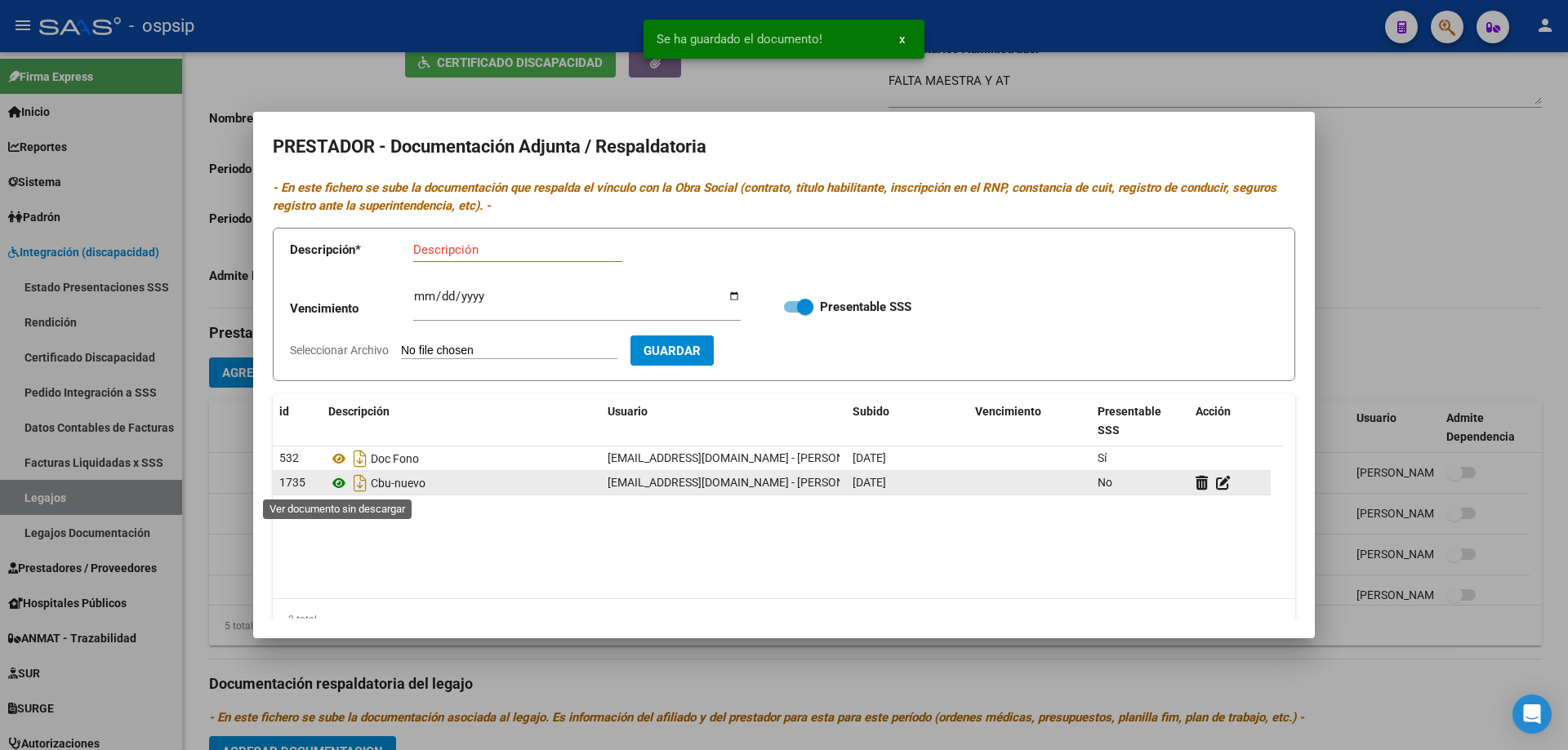
click at [336, 485] on icon at bounding box center [339, 484] width 21 height 19
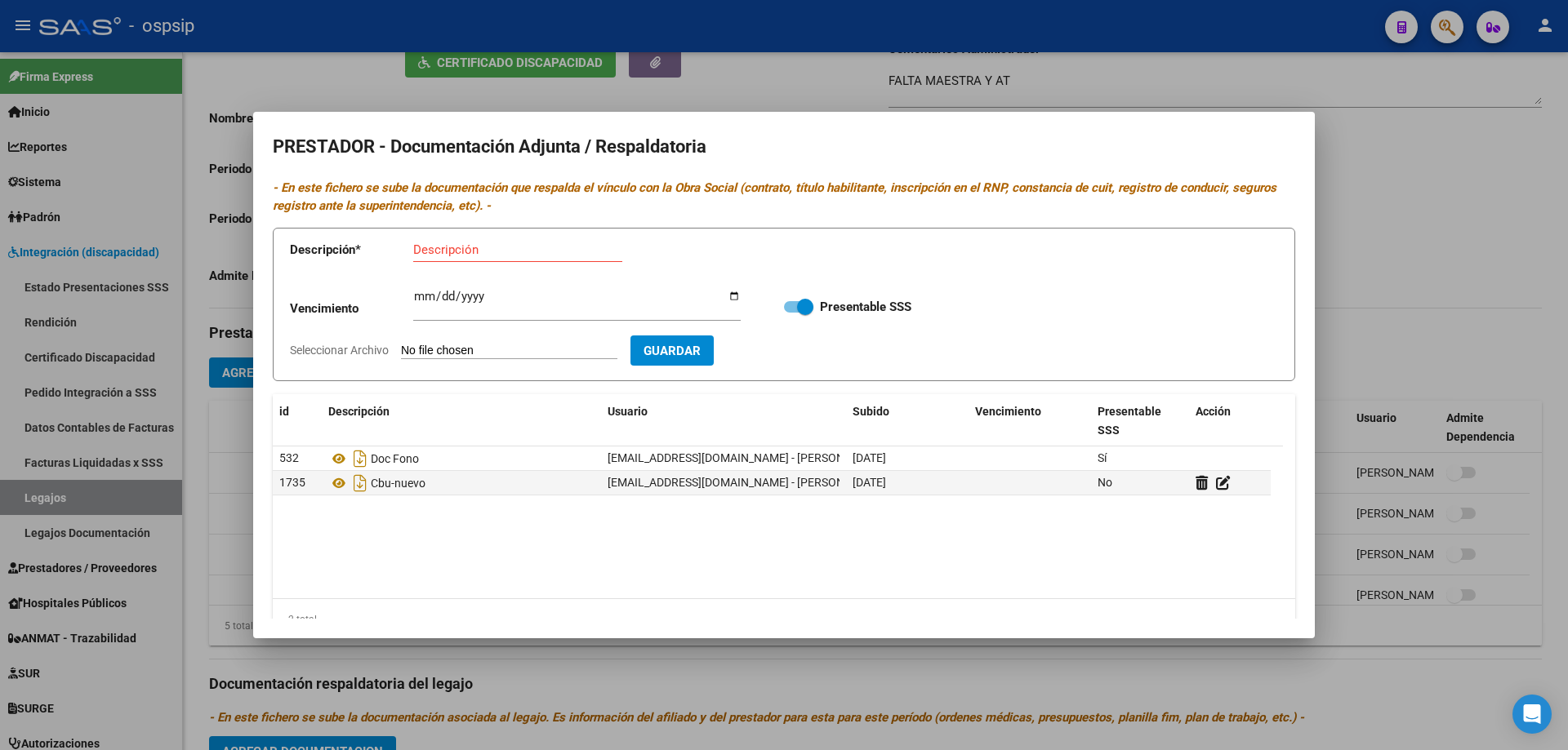
click at [1432, 258] on div at bounding box center [784, 375] width 1568 height 750
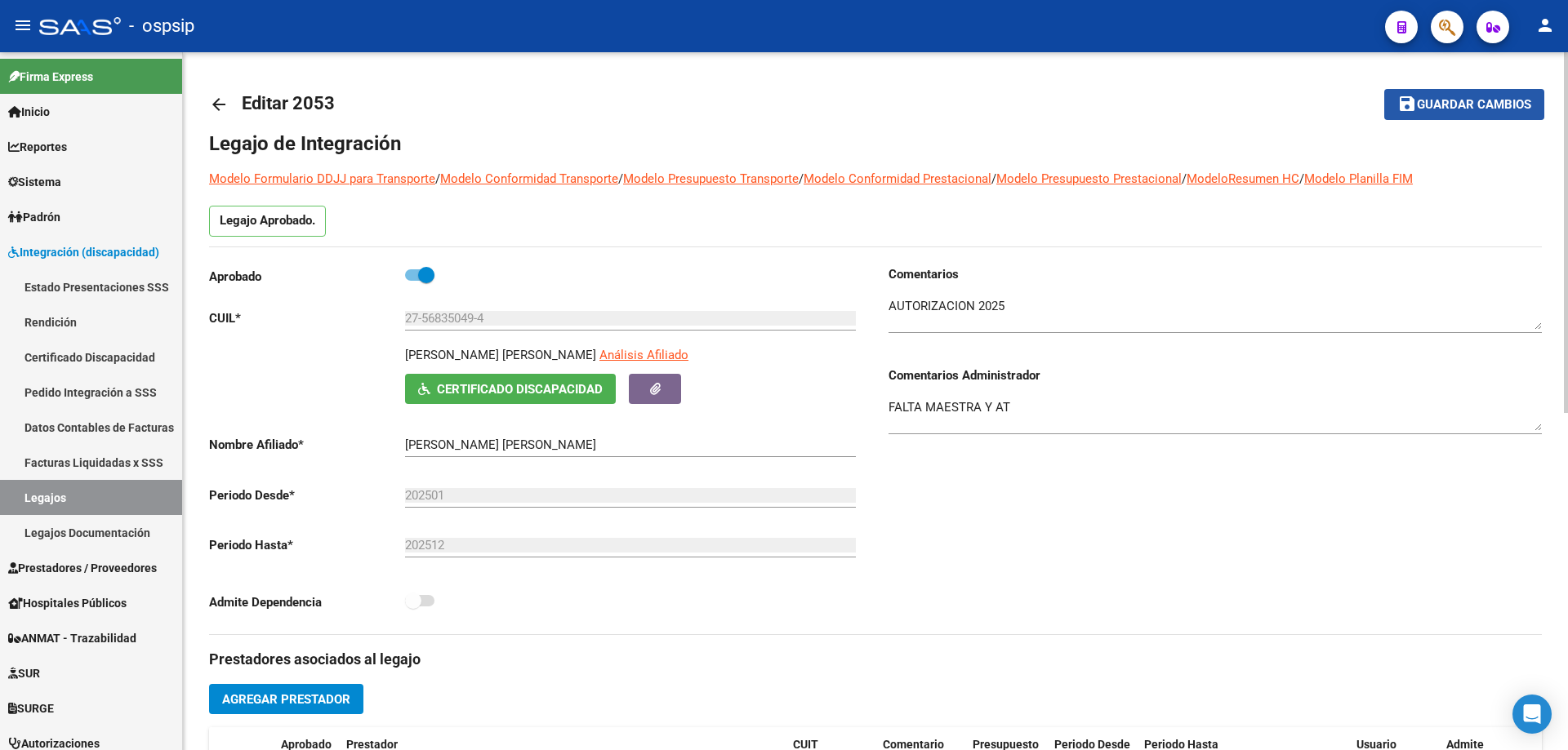
click at [1475, 103] on span "Guardar cambios" at bounding box center [1474, 105] width 114 height 14
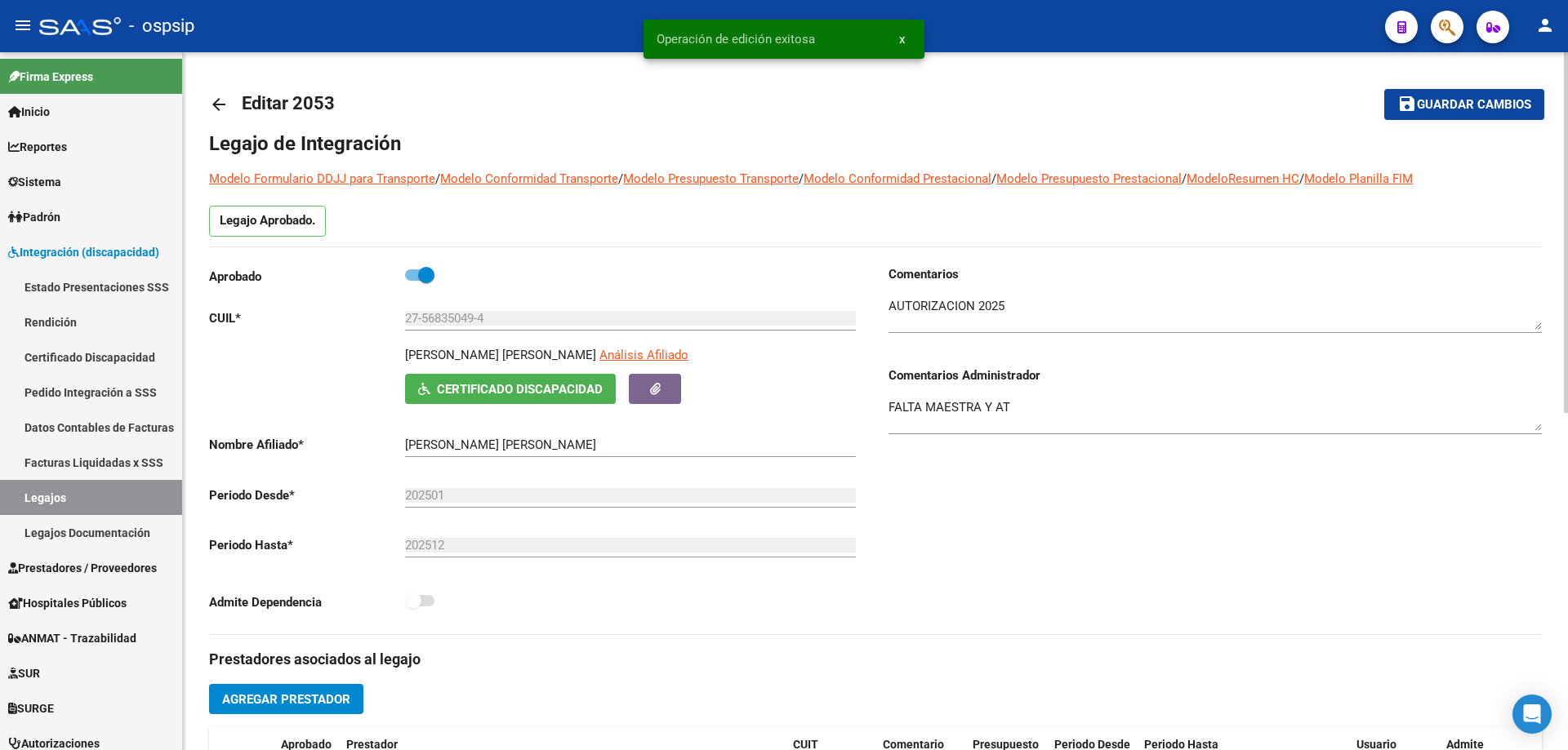
scroll to position [408, 0]
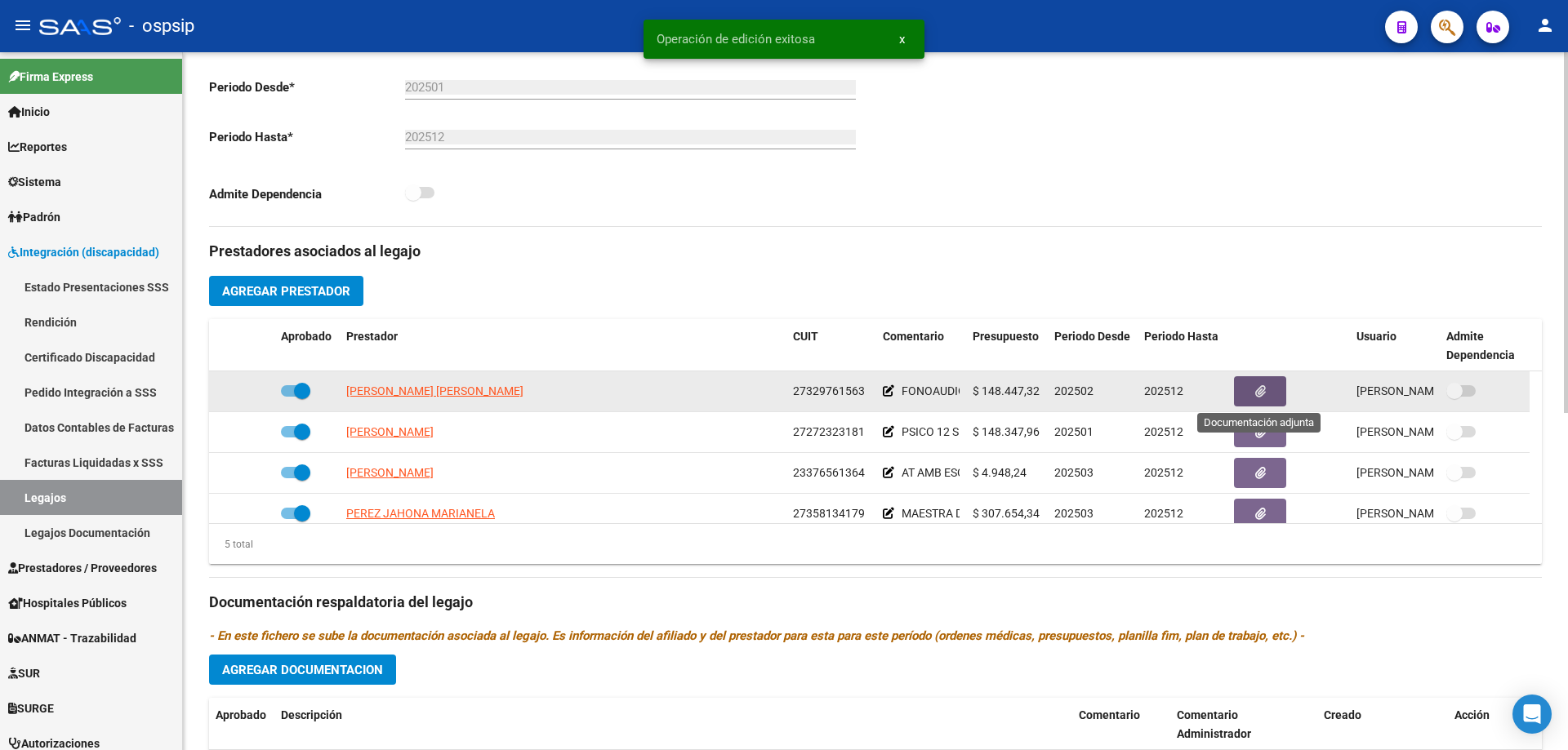
click at [1252, 386] on button "button" at bounding box center [1260, 391] width 52 height 30
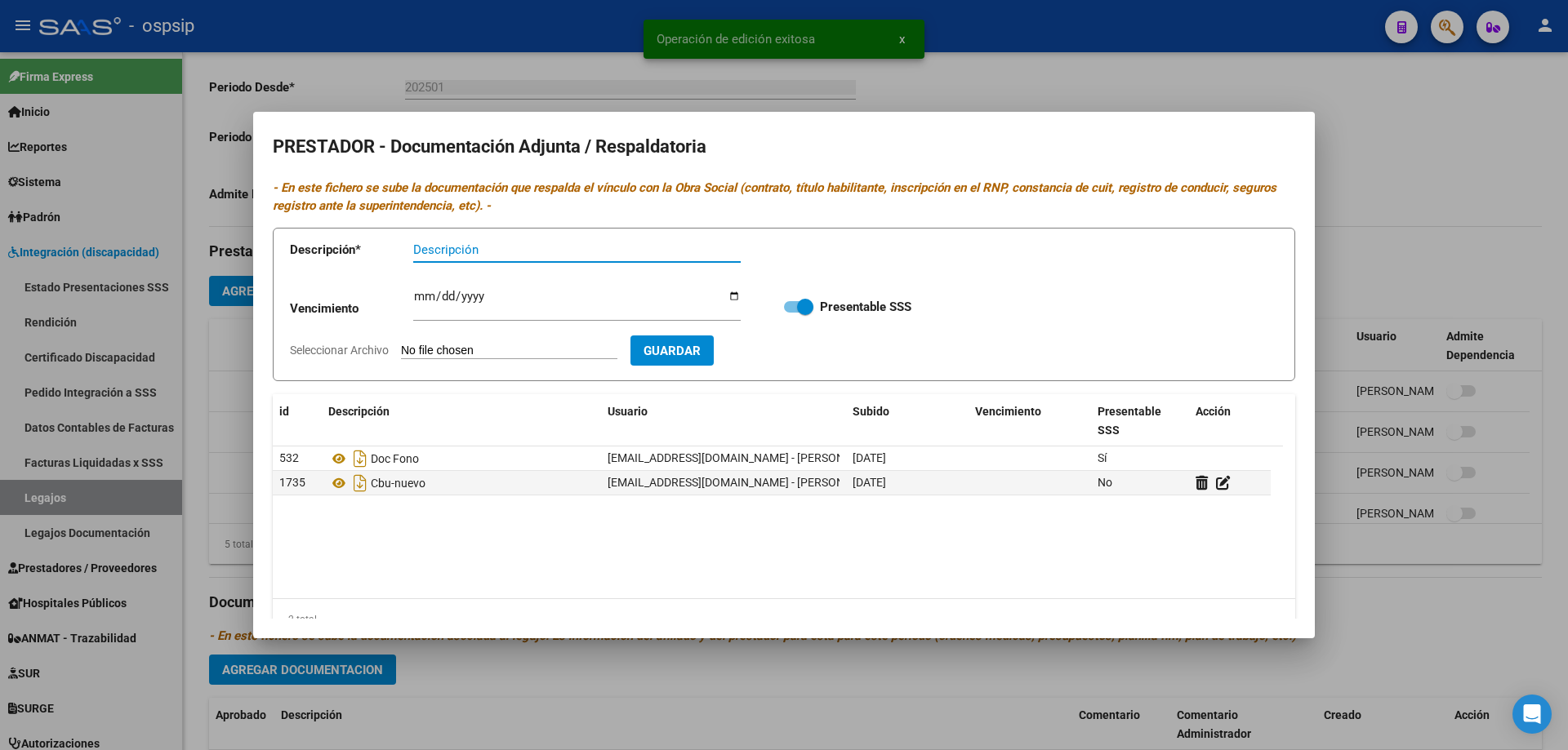
click at [1377, 227] on div at bounding box center [784, 375] width 1568 height 750
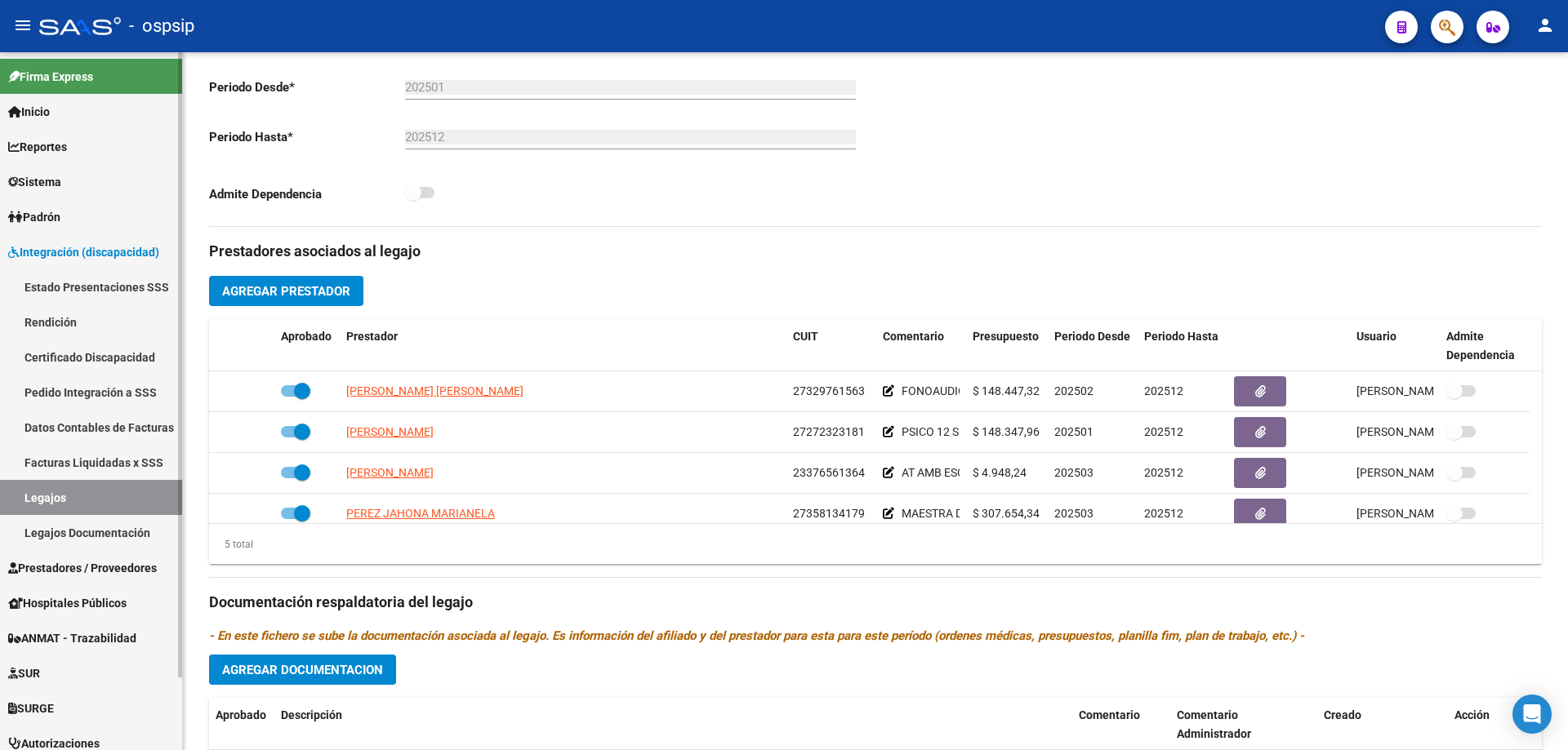
click at [64, 498] on link "Legajos" at bounding box center [91, 497] width 182 height 35
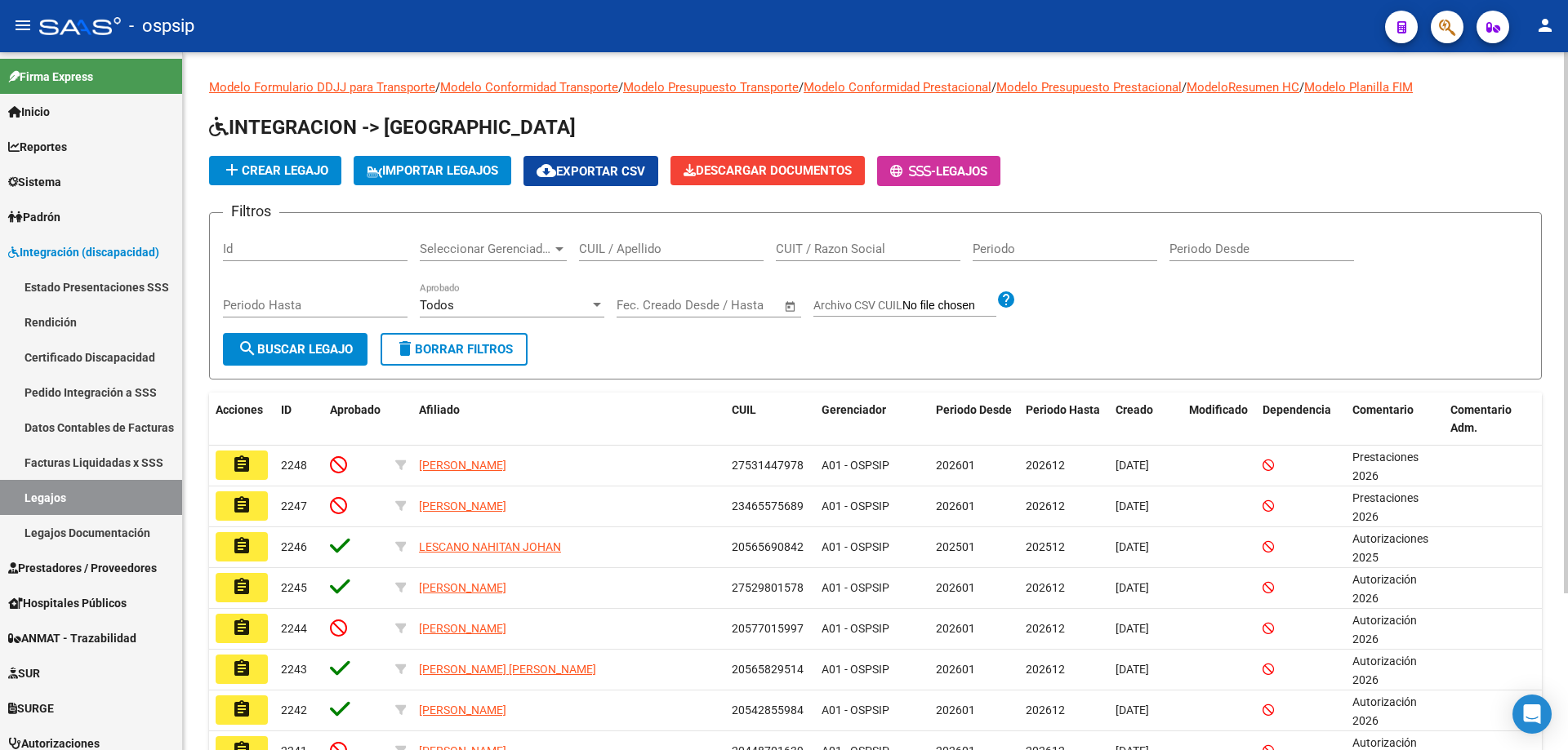
click at [597, 248] on input "CUIL / Apellido" at bounding box center [671, 248] width 184 height 14
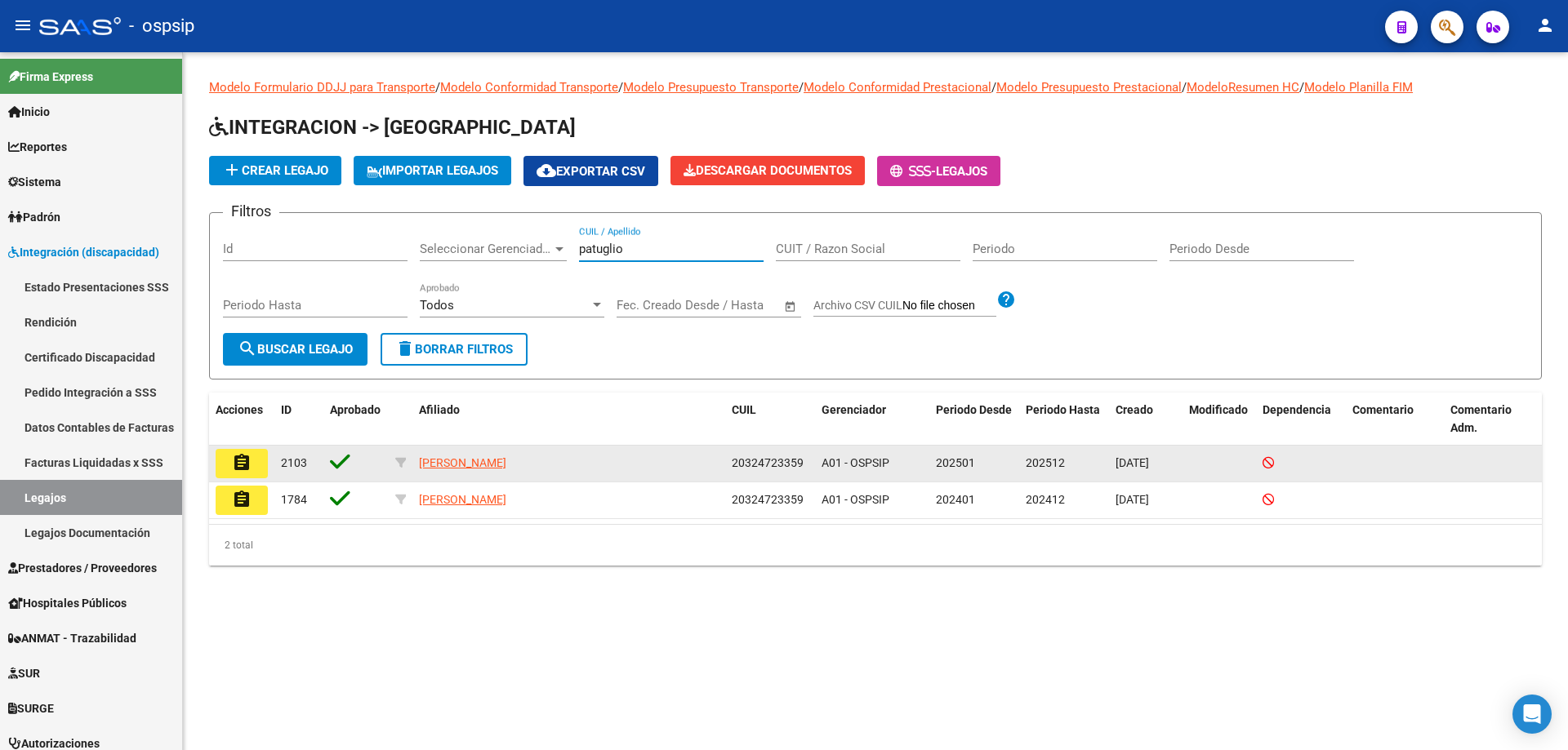
type input "patuglio"
click at [259, 466] on button "assignment" at bounding box center [241, 463] width 52 height 29
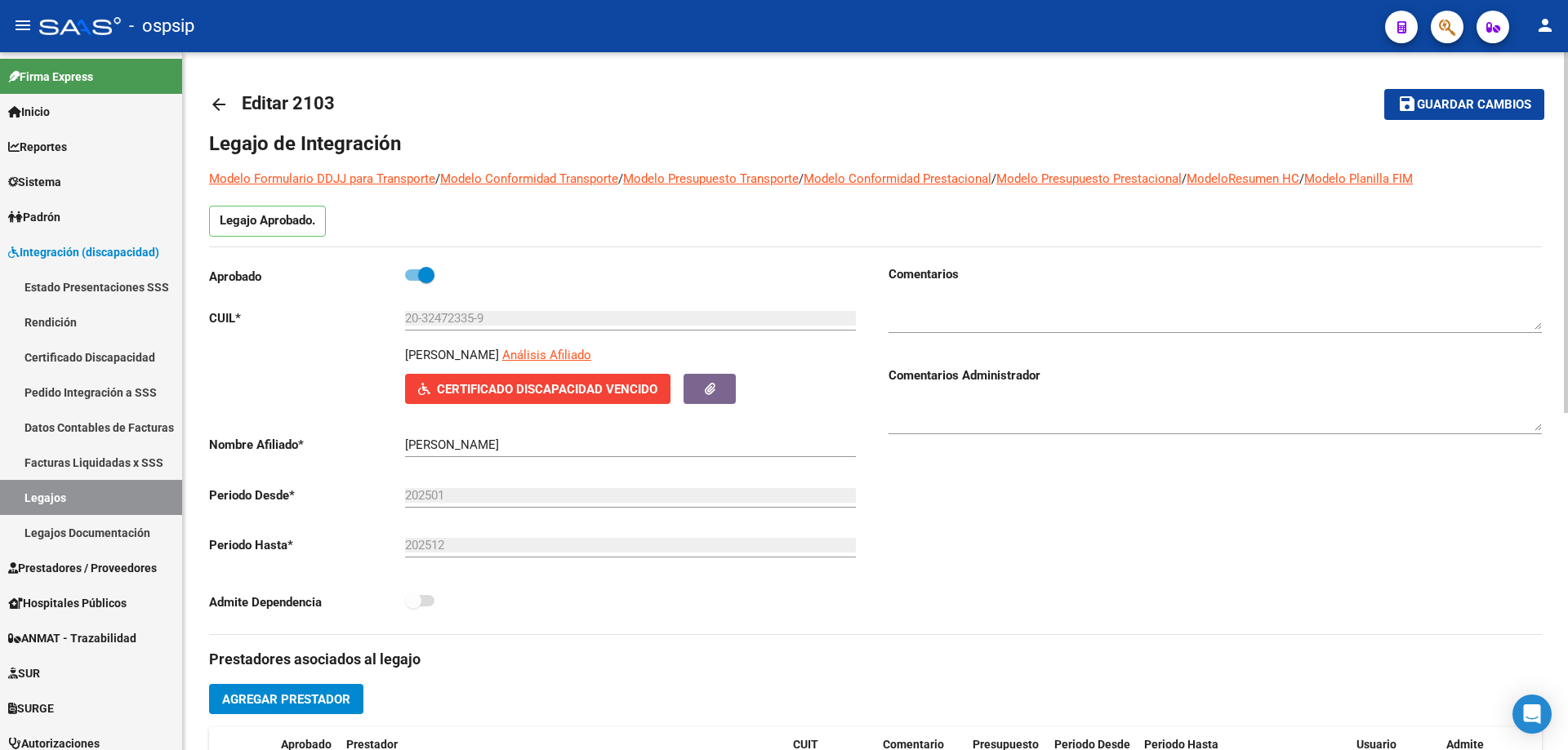
click at [623, 389] on span "Certificado Discapacidad Vencido" at bounding box center [547, 389] width 220 height 14
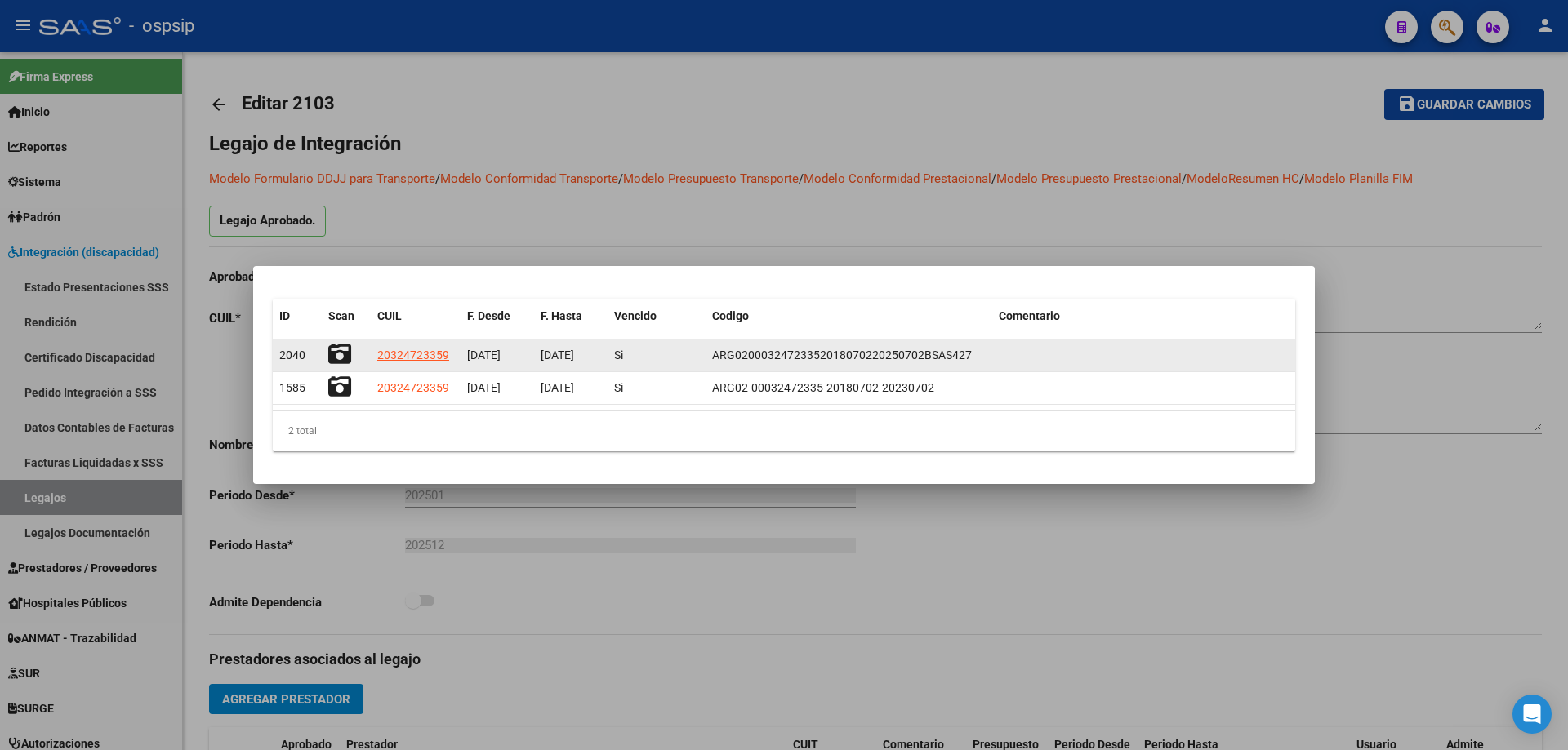
click at [345, 352] on icon at bounding box center [340, 354] width 23 height 23
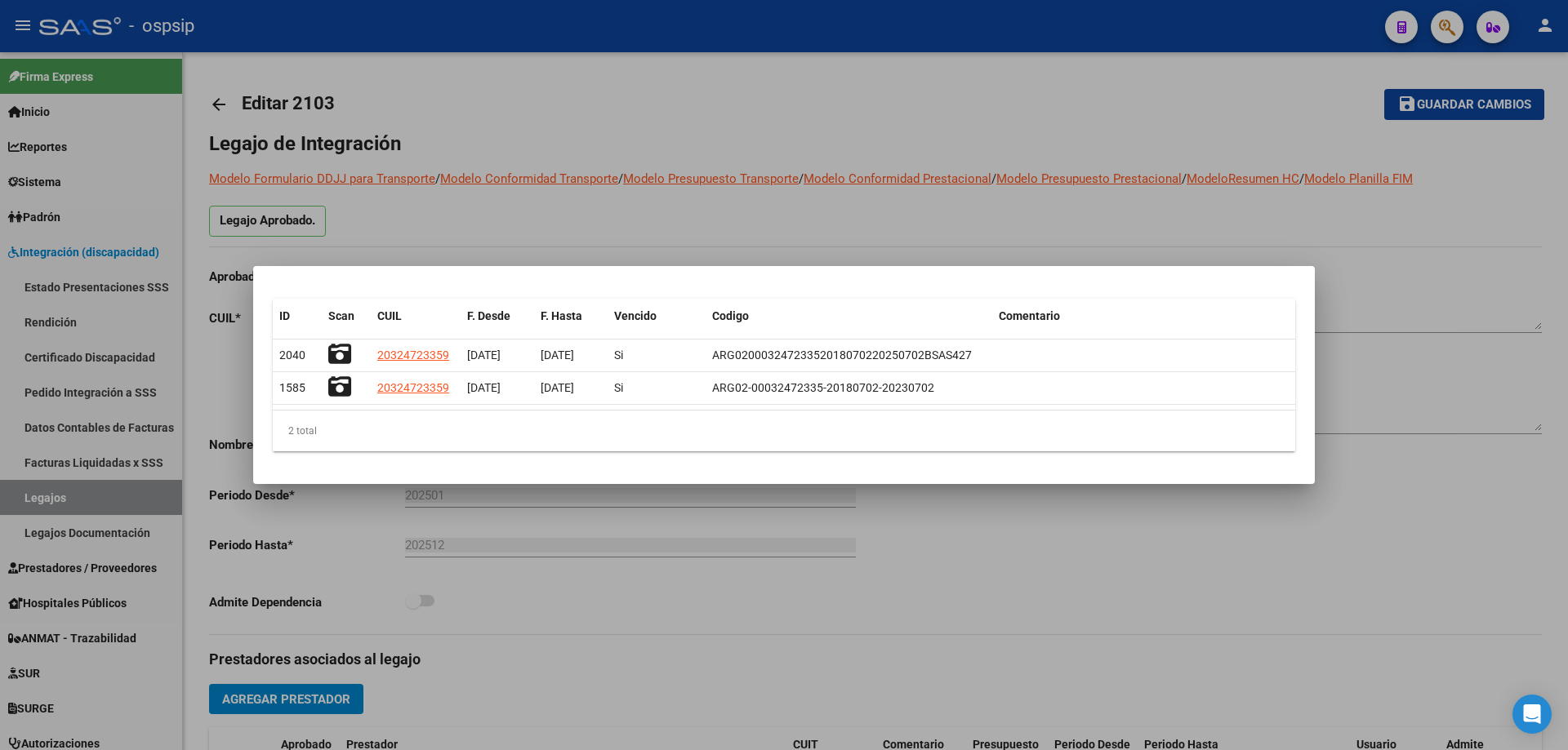
drag, startPoint x: 624, startPoint y: 278, endPoint x: 611, endPoint y: 276, distance: 13.2
click at [625, 278] on mat-dialog-container "ID Scan CUIL F. Desde F. Hasta Vencido Codigo Comentario 2040 20324723359 [DATE…" at bounding box center [784, 375] width 1062 height 218
click at [66, 491] on div at bounding box center [784, 375] width 1568 height 750
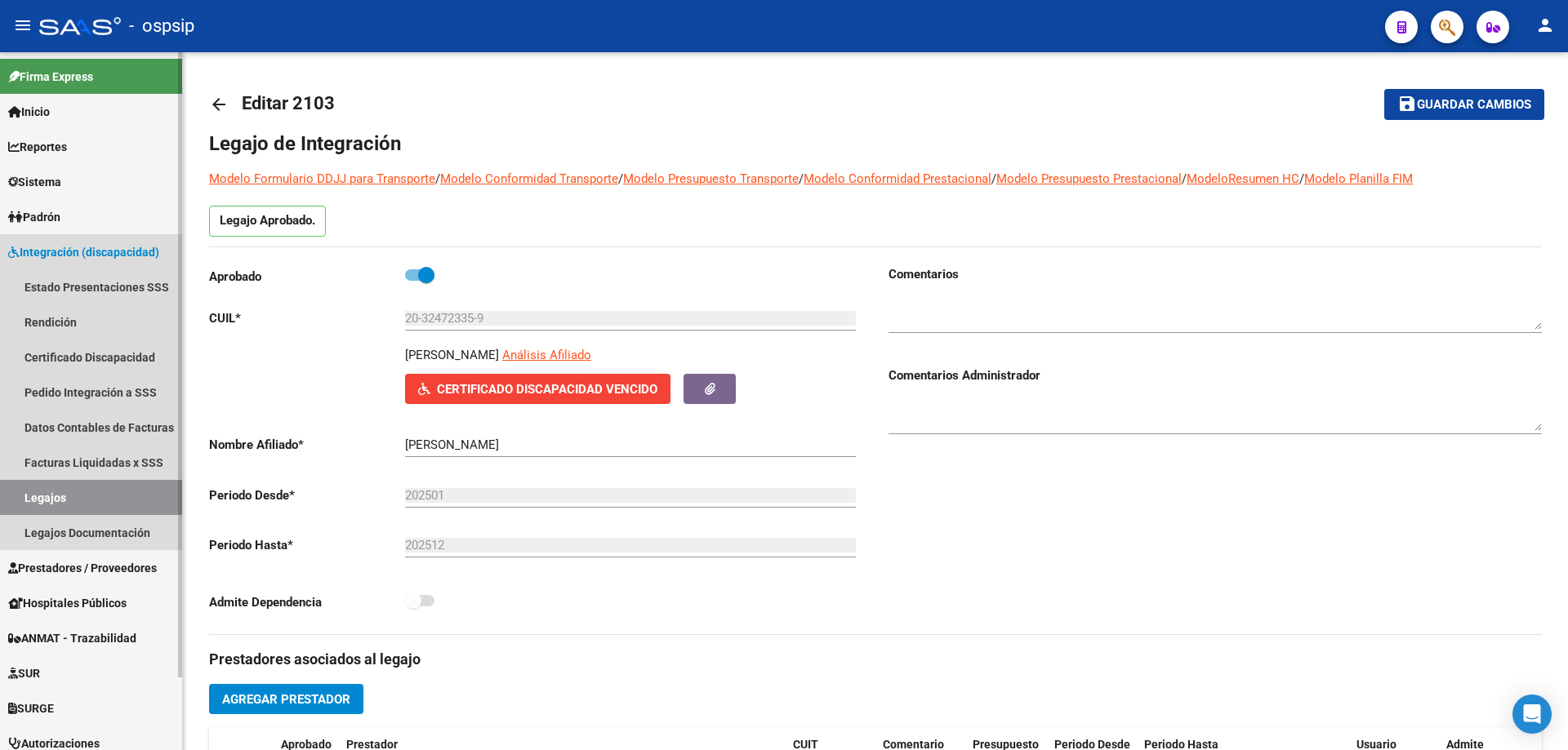
click at [59, 499] on link "Legajos" at bounding box center [91, 497] width 182 height 35
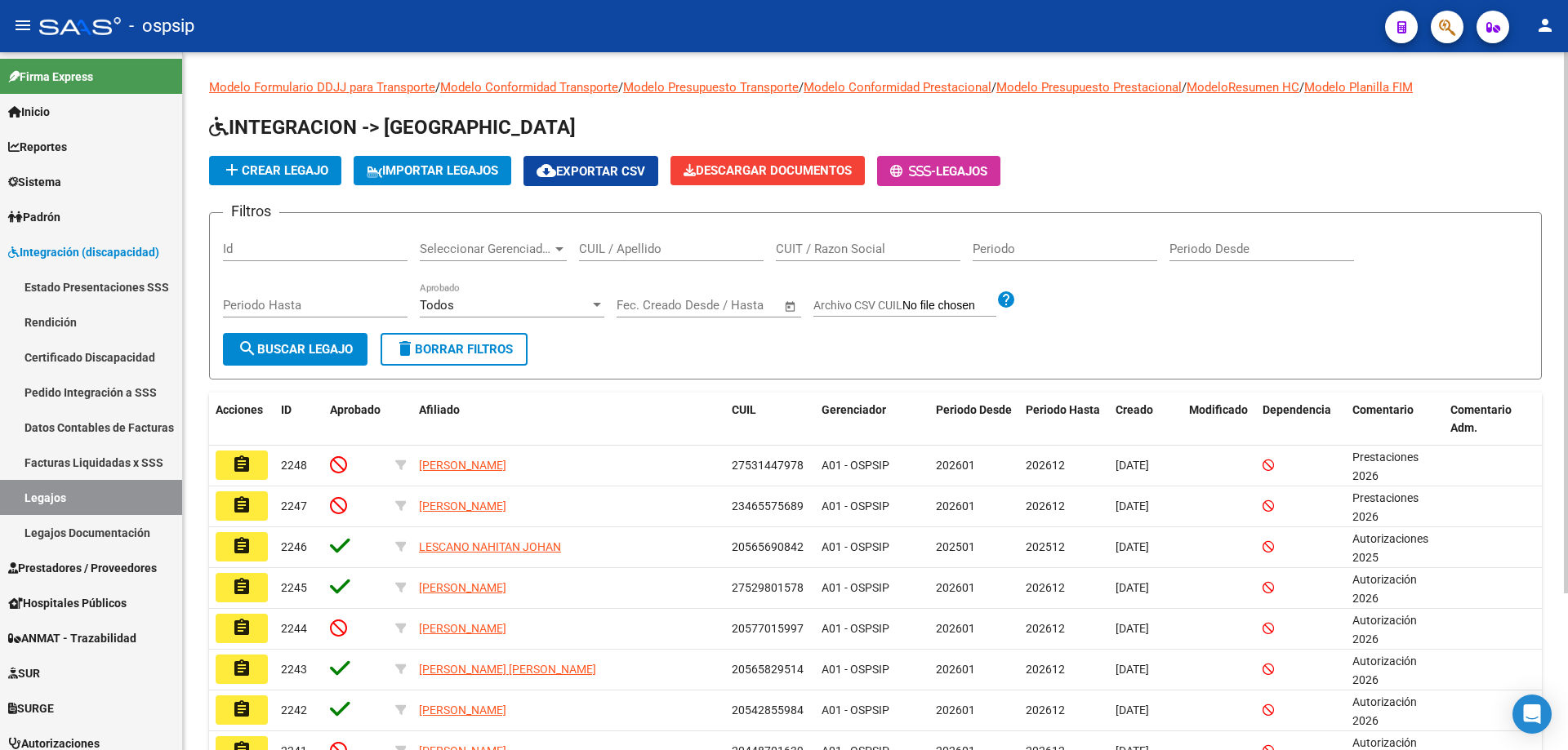
click at [649, 248] on input "CUIL / Apellido" at bounding box center [671, 248] width 184 height 14
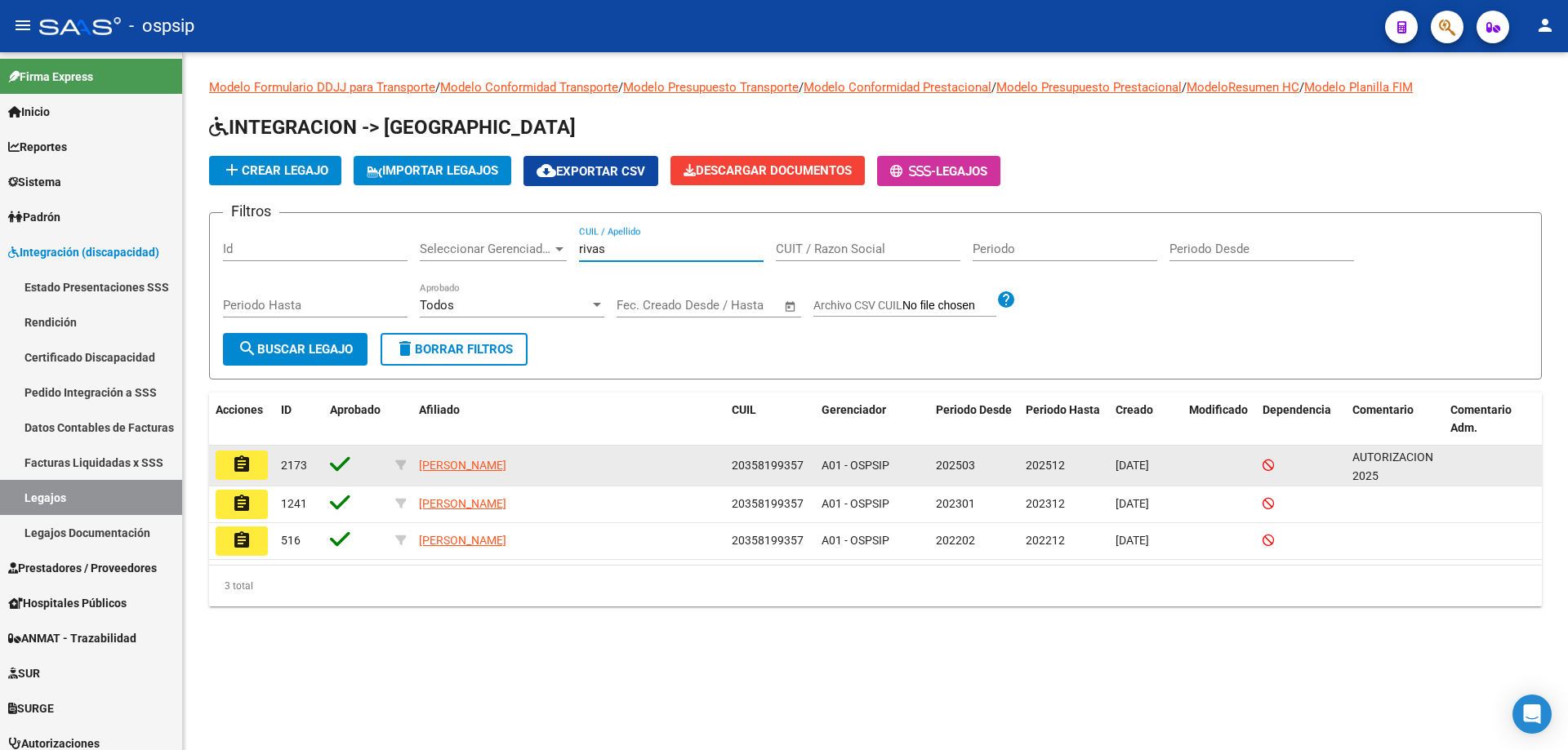
type input "rivas"
click at [241, 468] on mat-icon "assignment" at bounding box center [241, 464] width 19 height 19
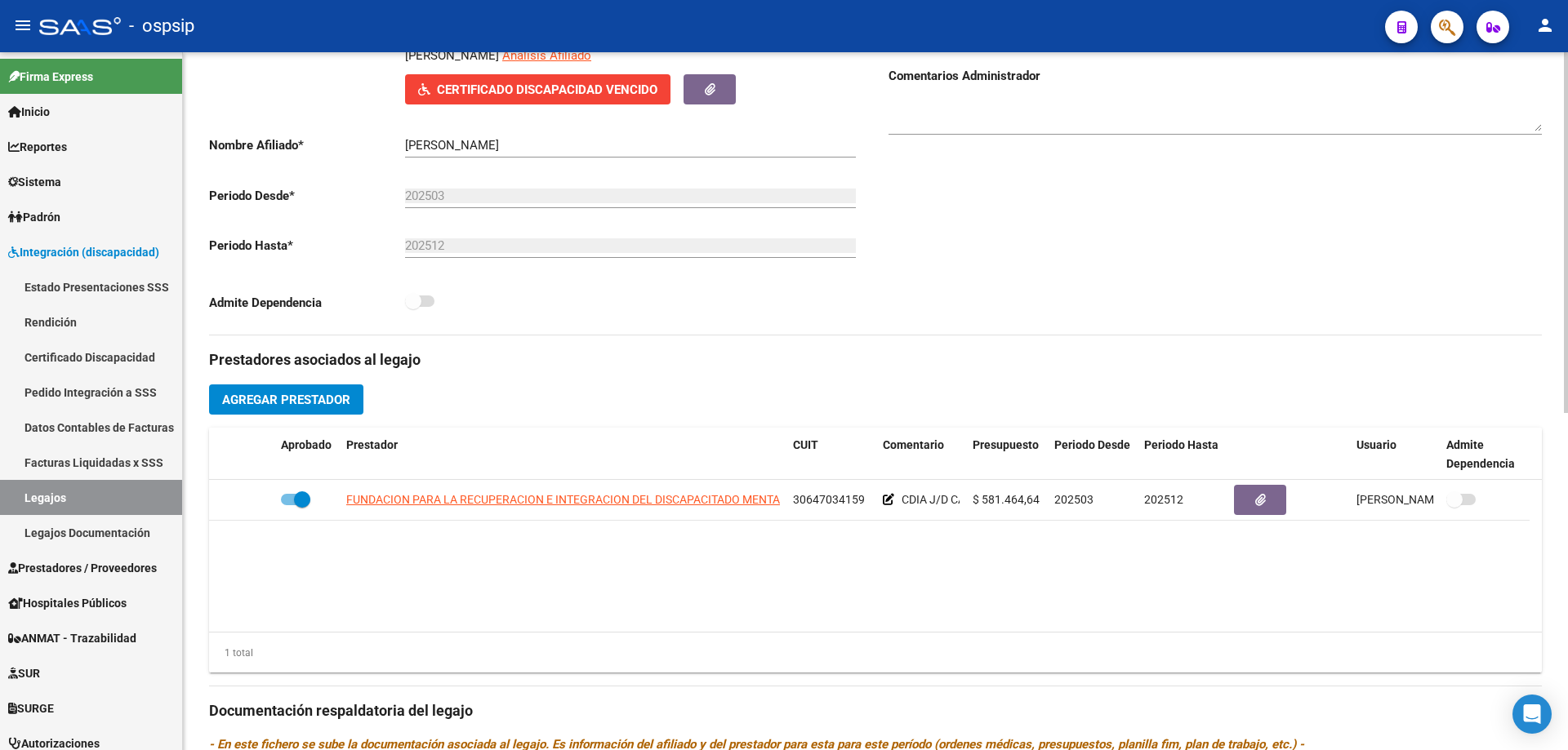
scroll to position [326, 0]
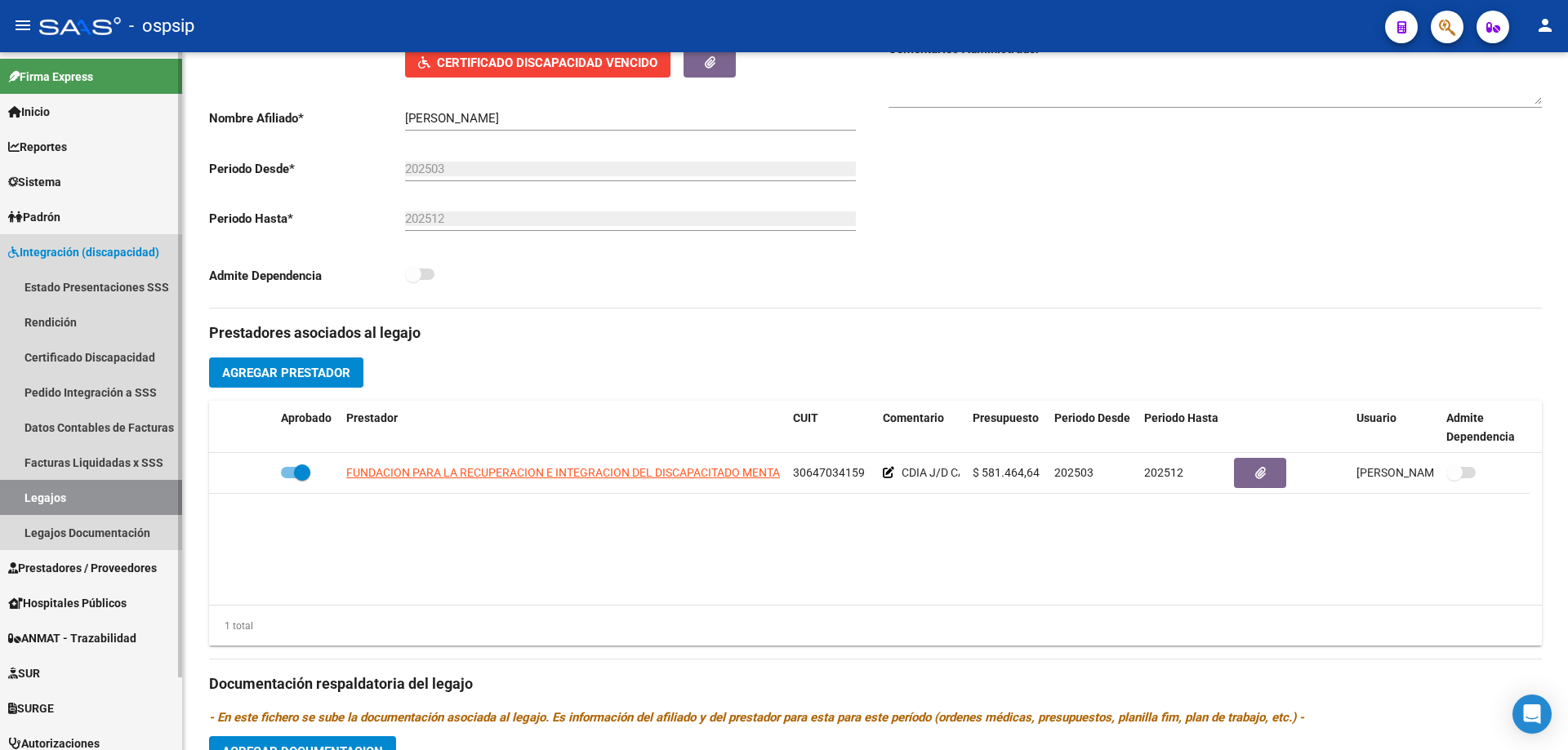
click at [68, 491] on link "Legajos" at bounding box center [91, 497] width 182 height 35
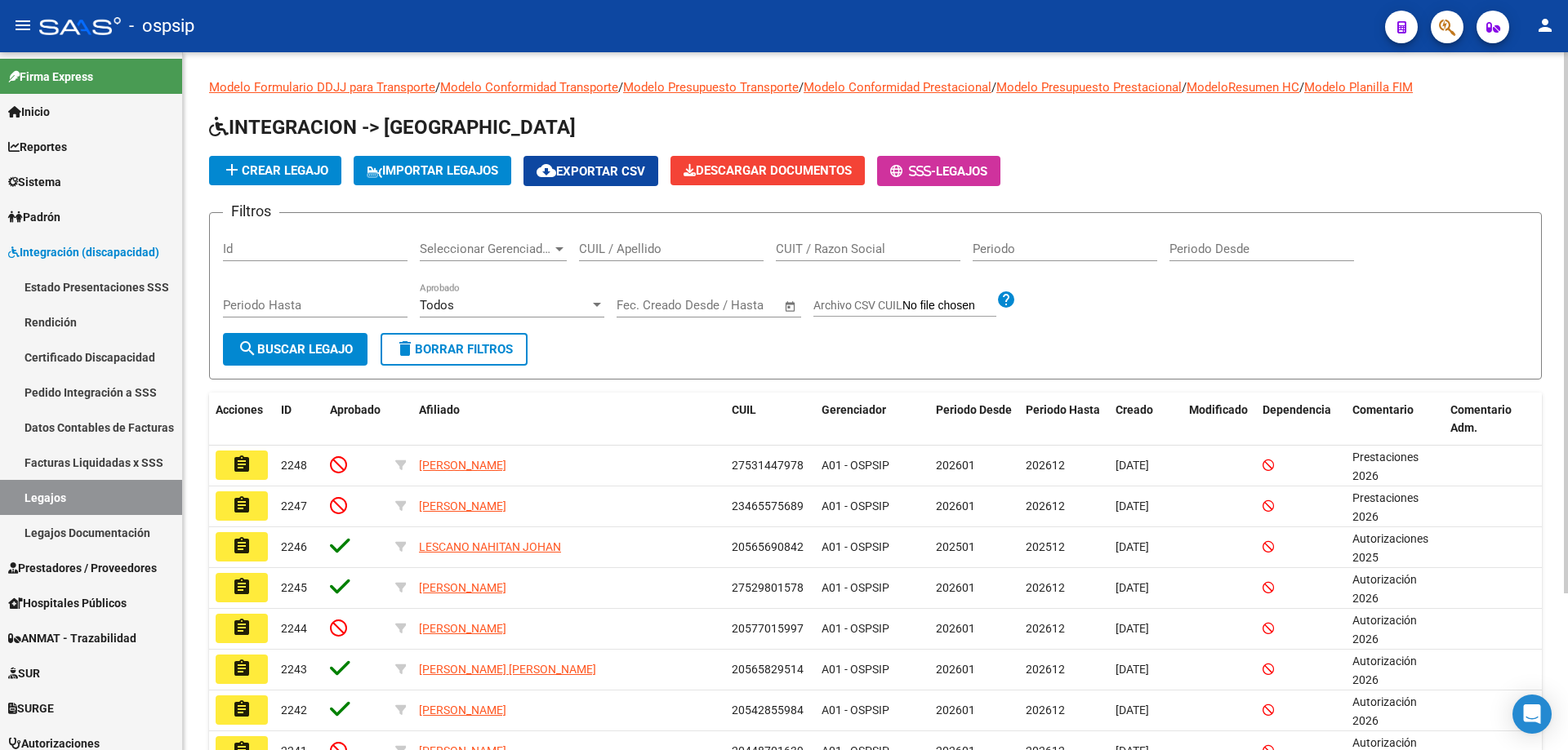
click at [637, 240] on div "CUIL / Apellido" at bounding box center [671, 243] width 184 height 35
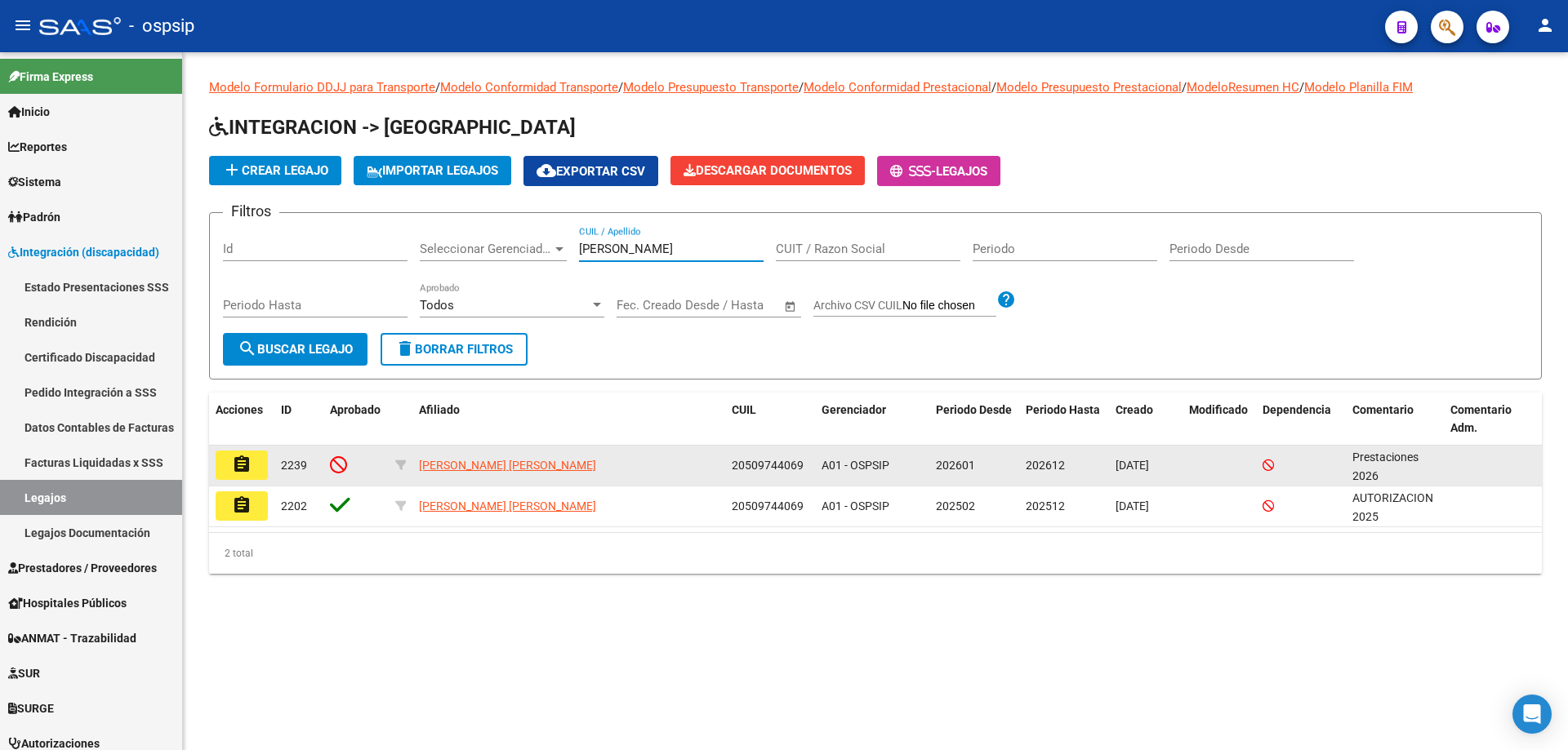
type input "[PERSON_NAME]"
click at [243, 465] on mat-icon "assignment" at bounding box center [241, 464] width 19 height 19
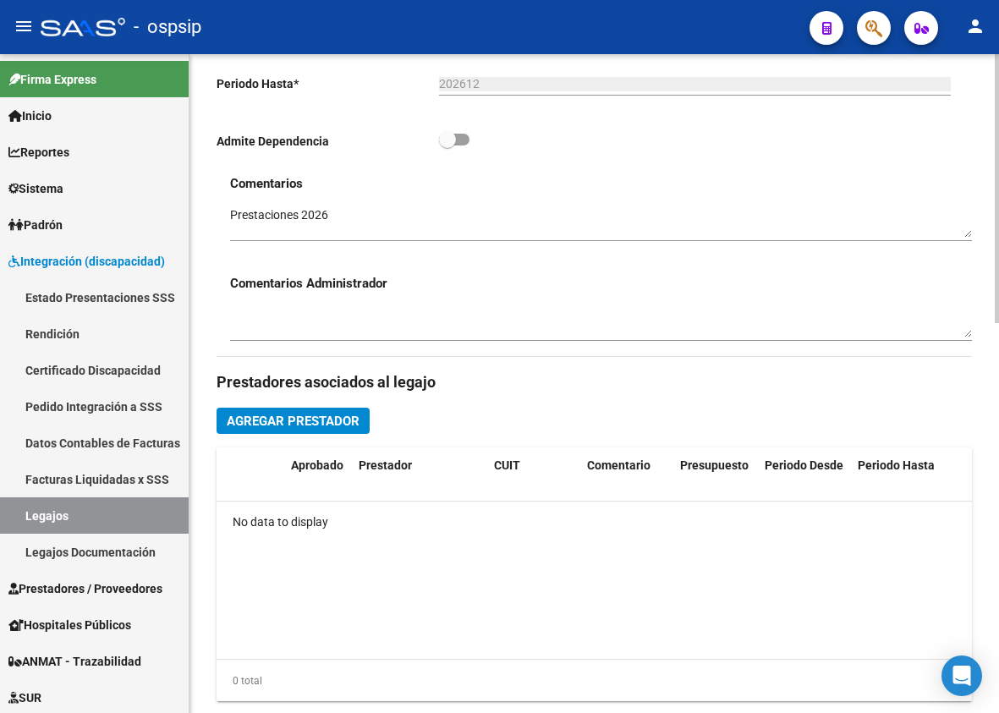
scroll to position [592, 0]
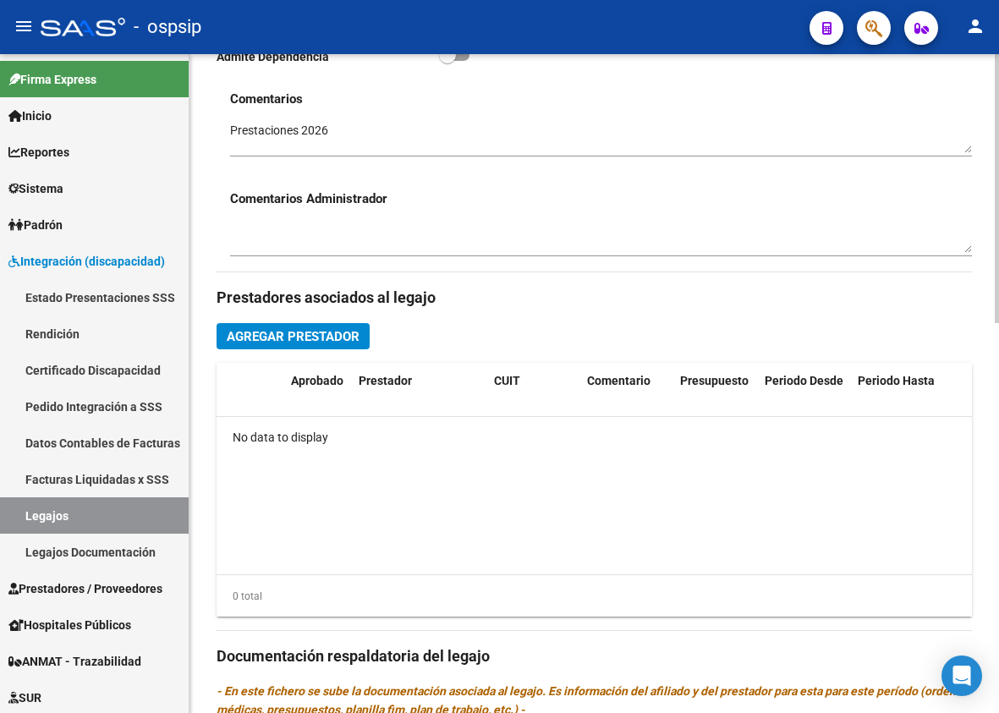
click at [320, 338] on span "Agregar Prestador" at bounding box center [293, 336] width 133 height 15
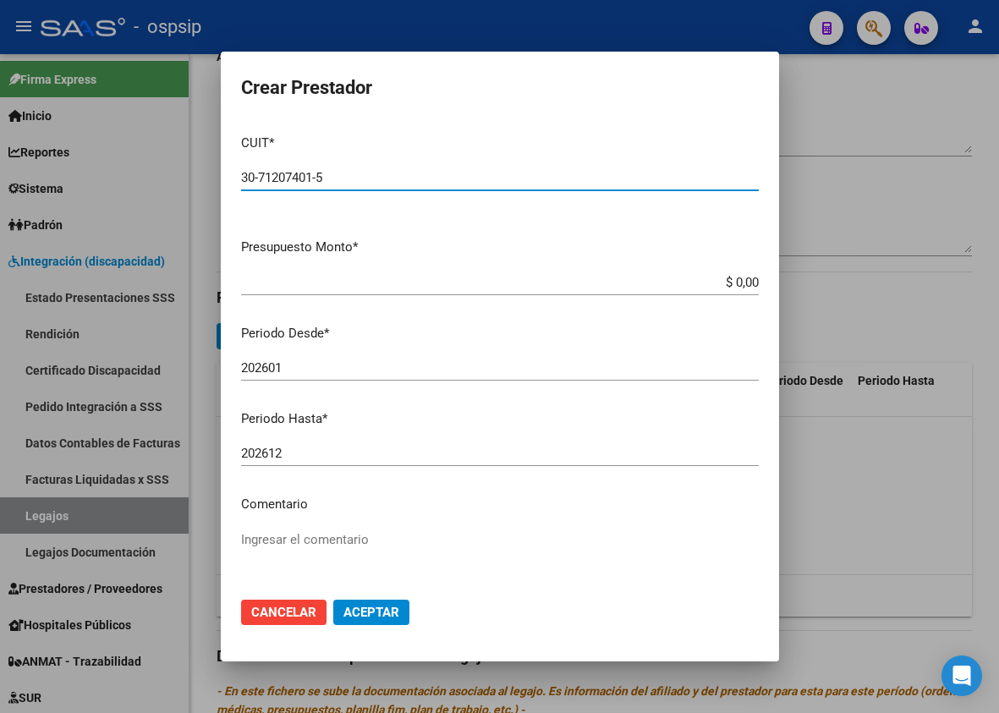
type input "30-71207401-5"
click at [742, 279] on input "$ 0,00" at bounding box center [500, 282] width 518 height 15
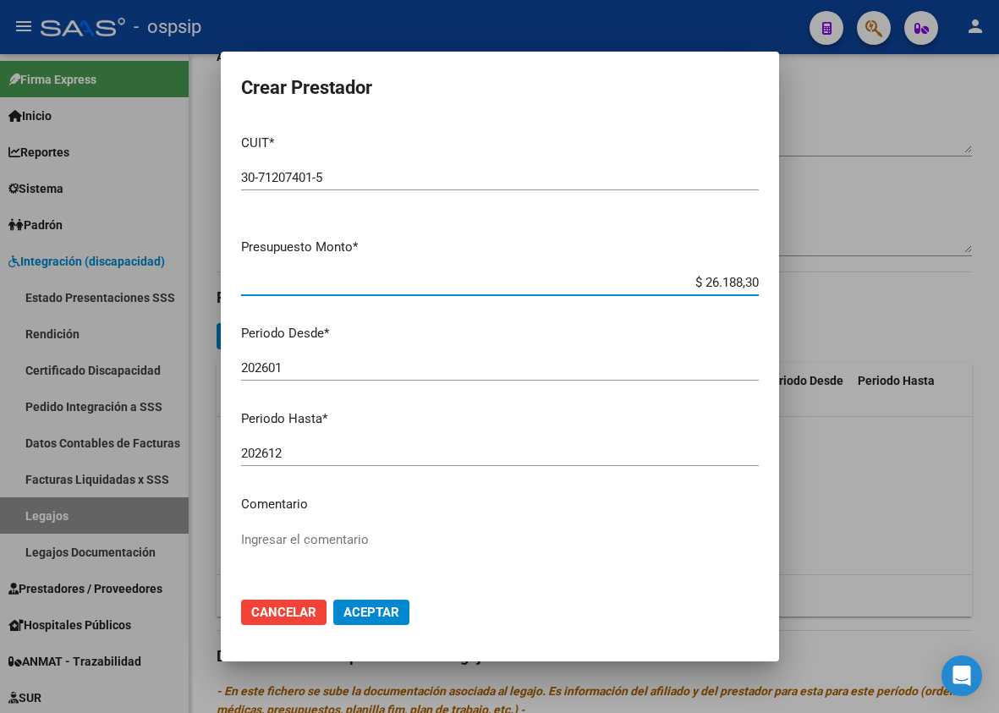
type input "$ 261.883,04"
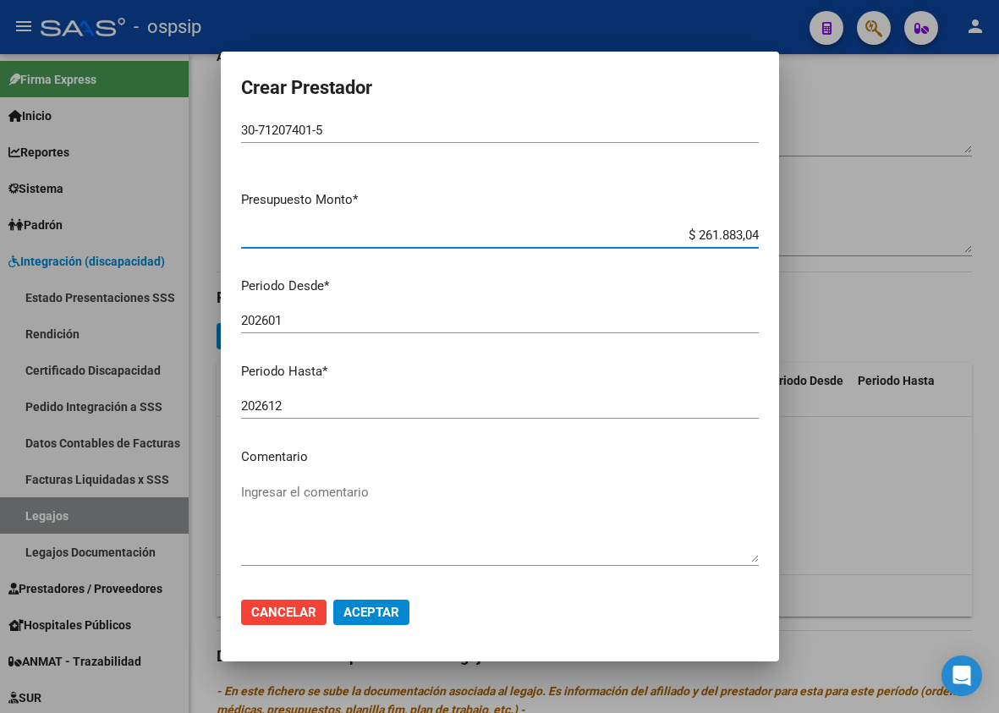
scroll to position [85, 0]
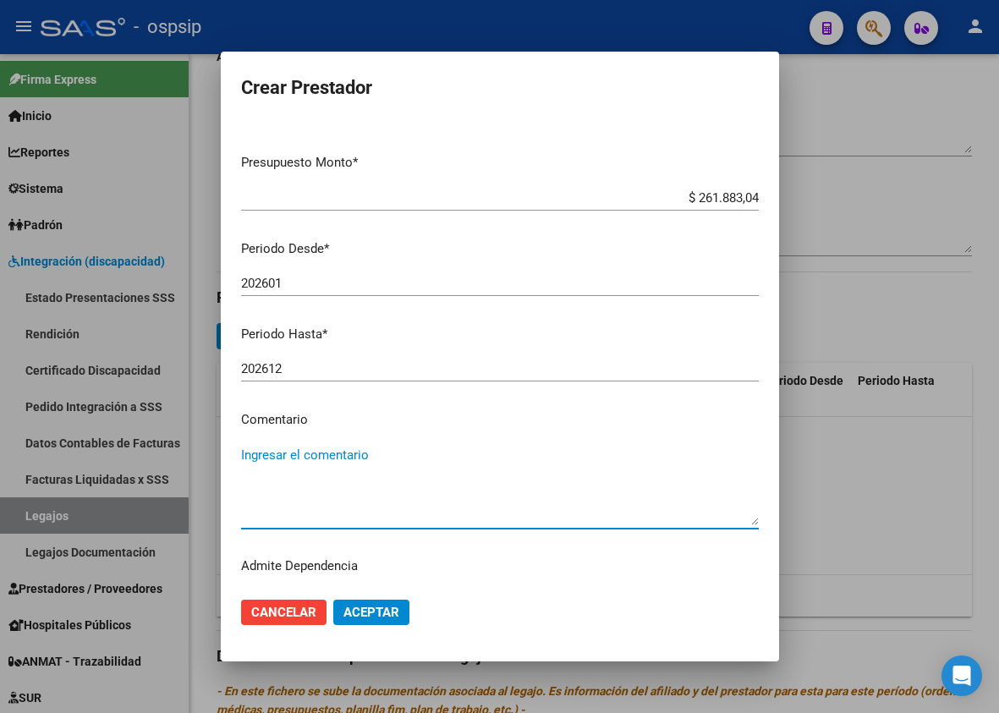
click at [303, 454] on textarea "Ingresar el comentario" at bounding box center [500, 486] width 518 height 80
type textarea "MRIS-[DATE]-MIEROCLES-[DATE] 18 HS Tucuman 1011 Moron"
click at [377, 611] on span "Aceptar" at bounding box center [371, 612] width 56 height 15
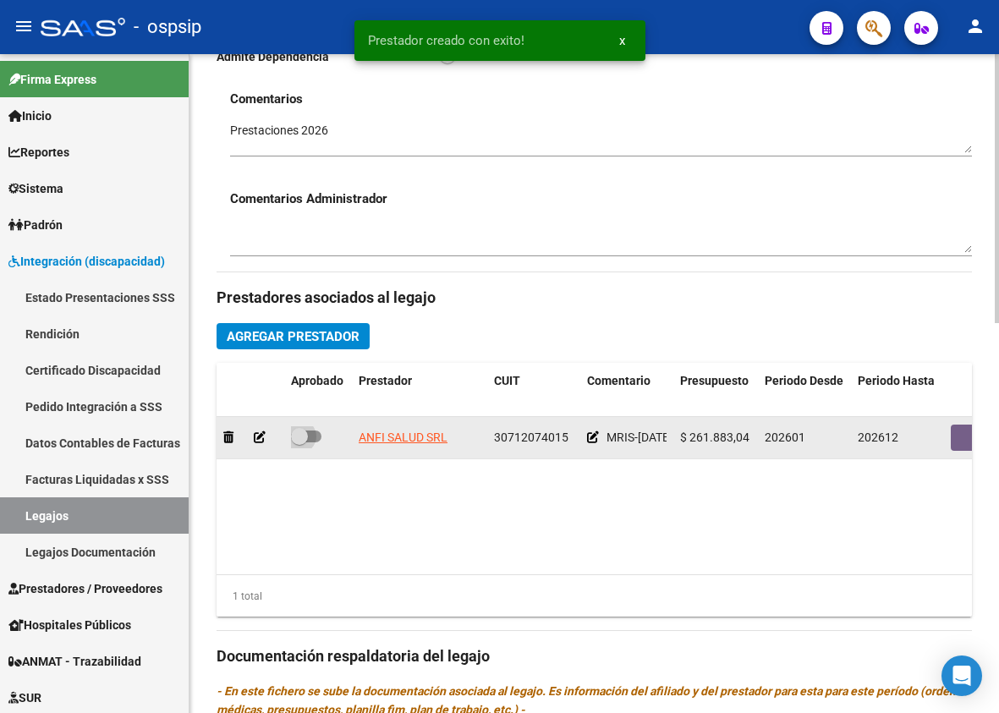
click at [316, 437] on span at bounding box center [306, 437] width 30 height 12
click at [299, 442] on input "checkbox" at bounding box center [299, 442] width 1 height 1
checkbox input "true"
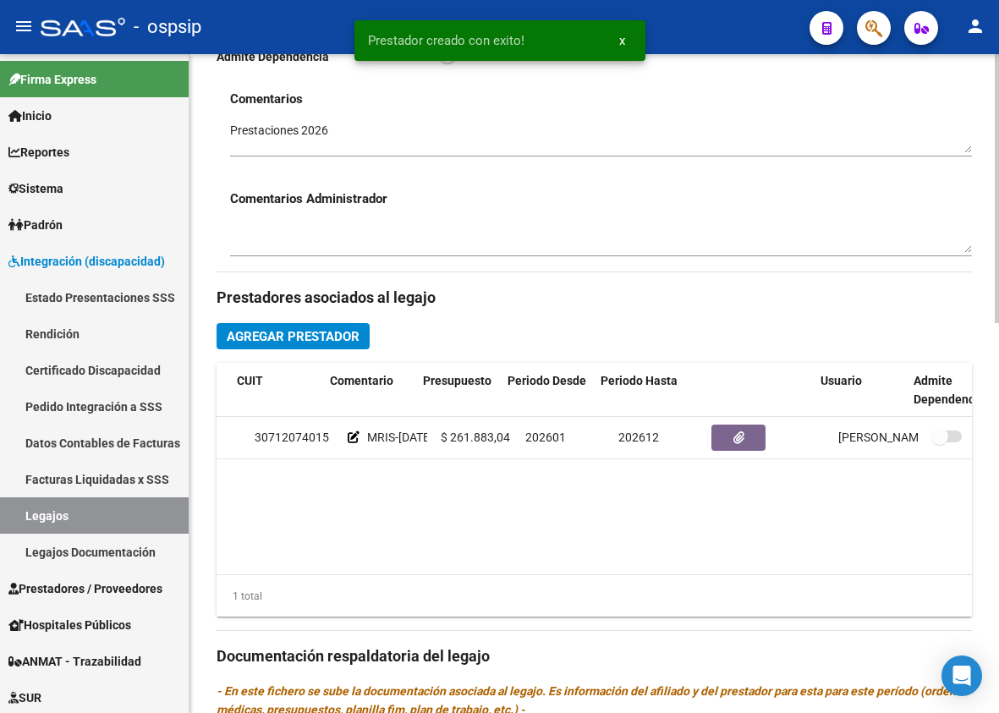
scroll to position [0, 285]
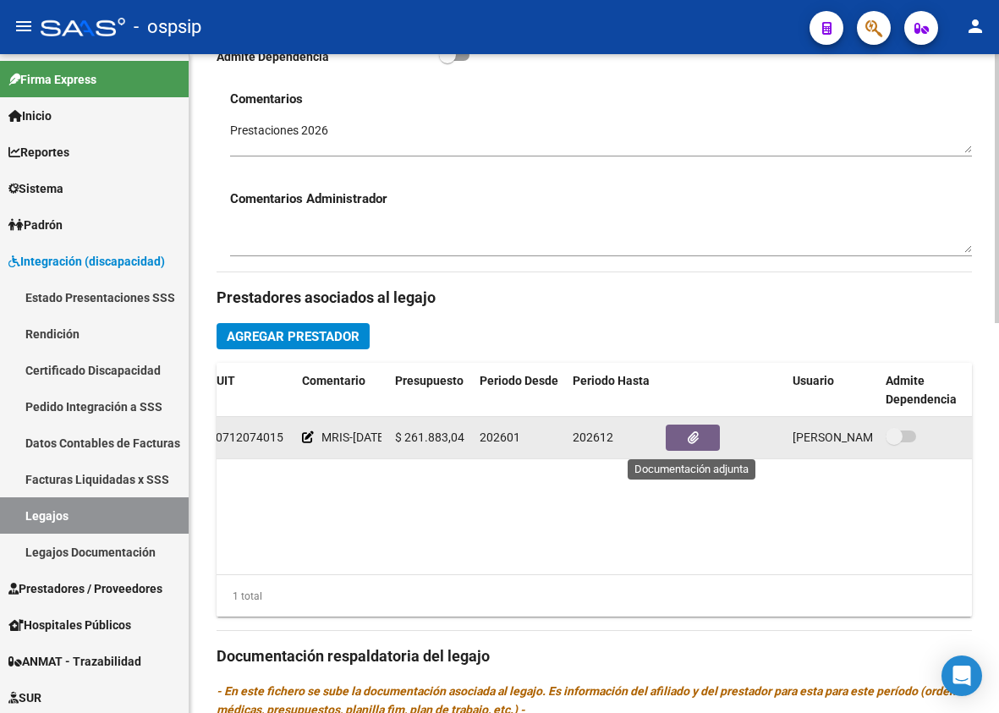
click at [706, 428] on button "button" at bounding box center [693, 438] width 54 height 26
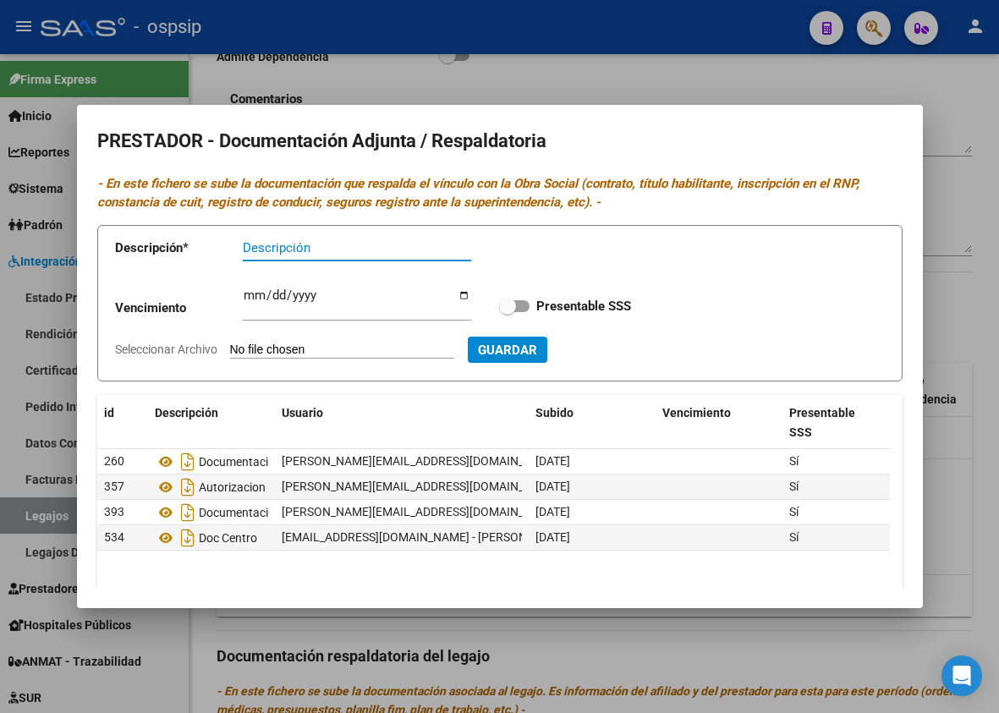
click at [663, 71] on div at bounding box center [499, 356] width 999 height 713
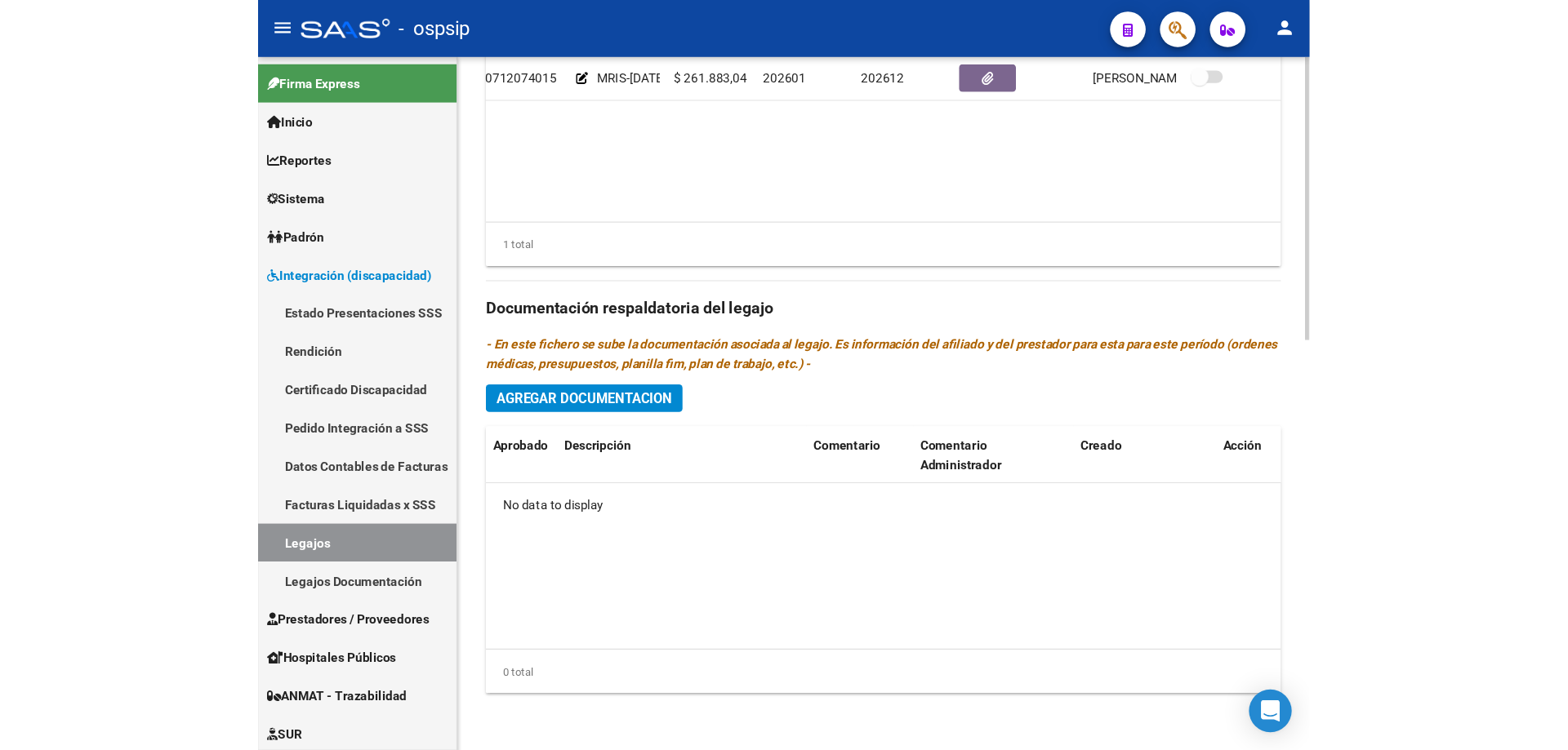
scroll to position [925, 0]
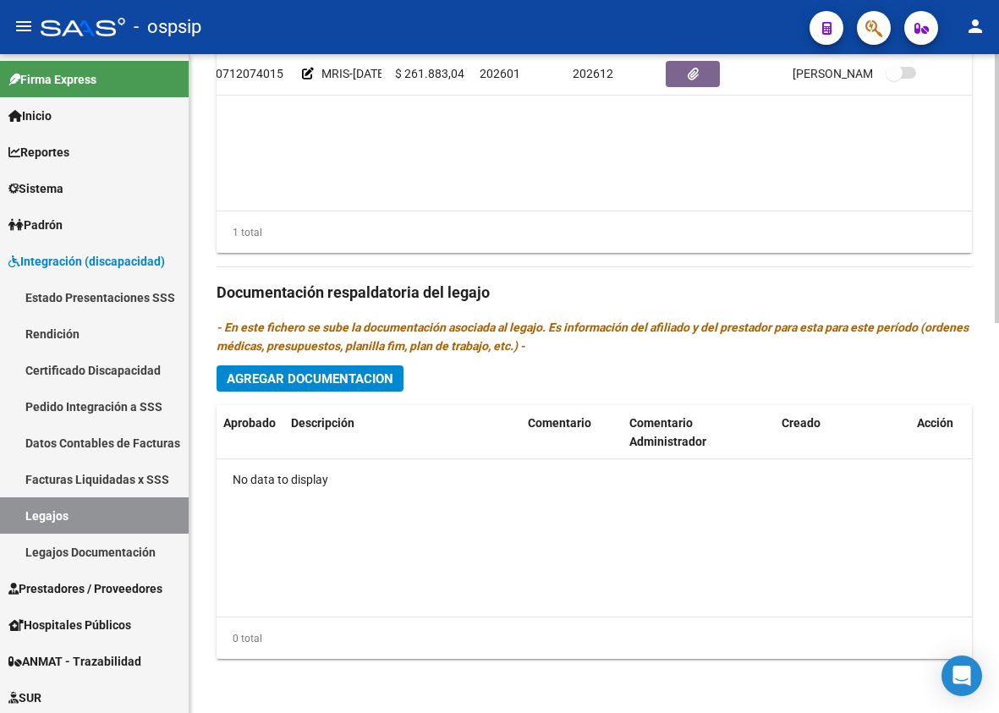
click at [361, 376] on span "Agregar Documentacion" at bounding box center [310, 378] width 167 height 15
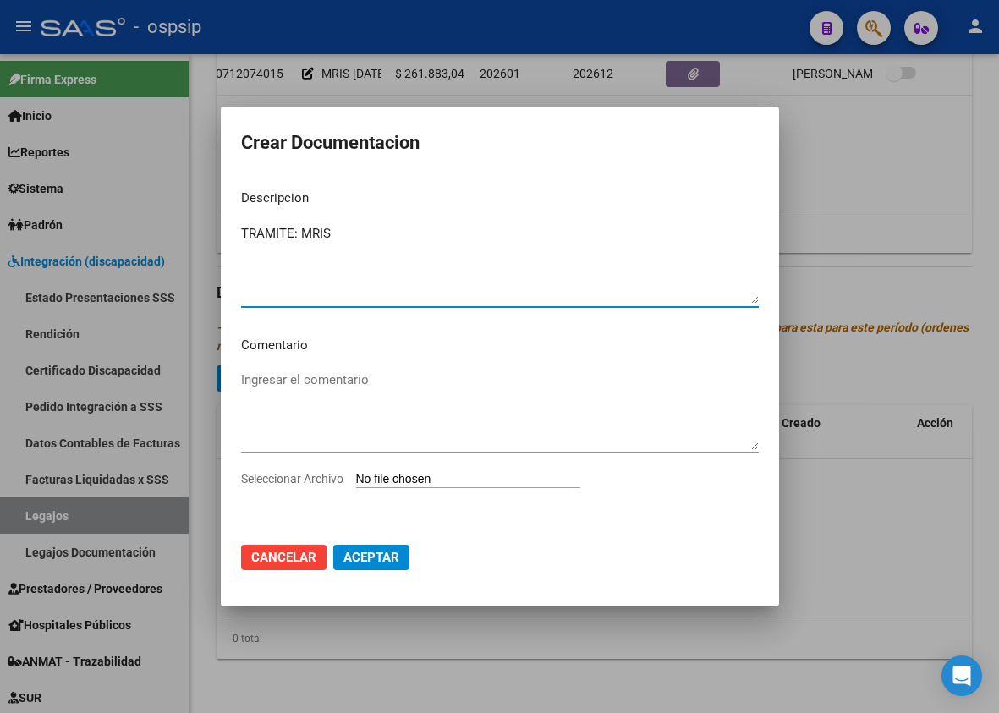
type textarea "TRAMITE: MRIS"
click at [430, 477] on input "Seleccionar Archivo" at bounding box center [468, 480] width 224 height 16
type input "C:\fakepath\[PERSON_NAME]-MRIS.pdf"
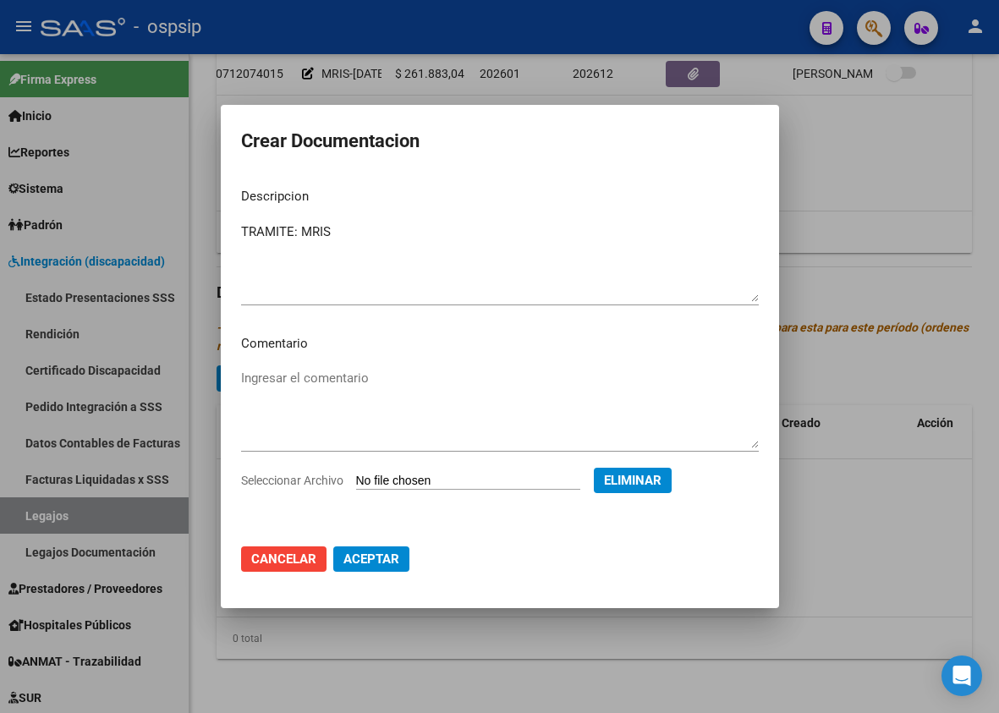
click at [382, 563] on span "Aceptar" at bounding box center [371, 559] width 56 height 15
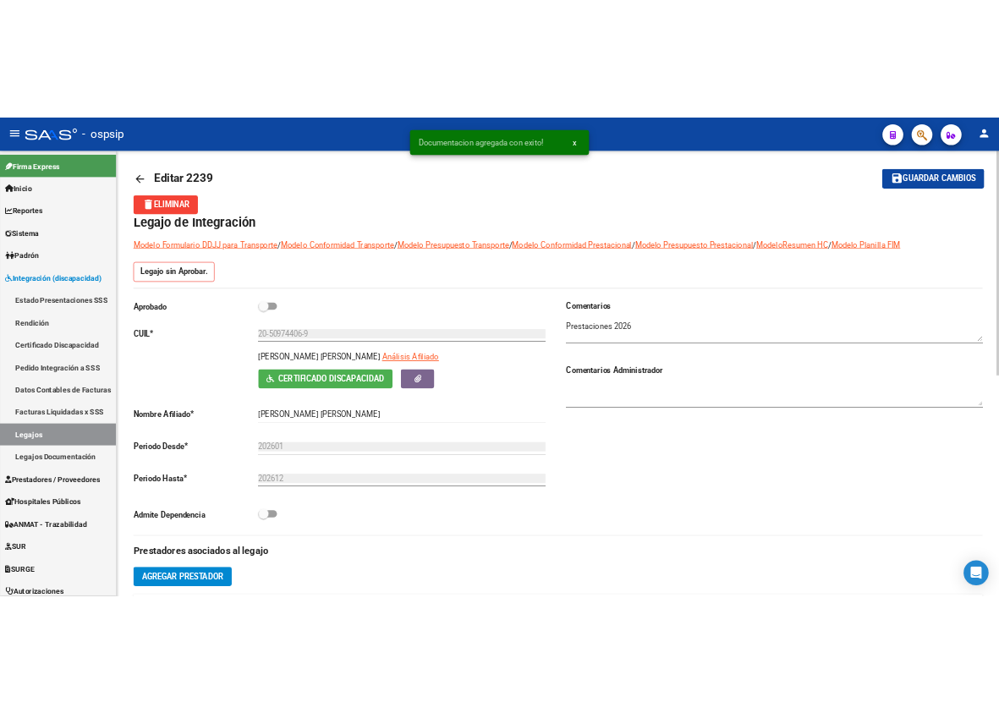
scroll to position [0, 0]
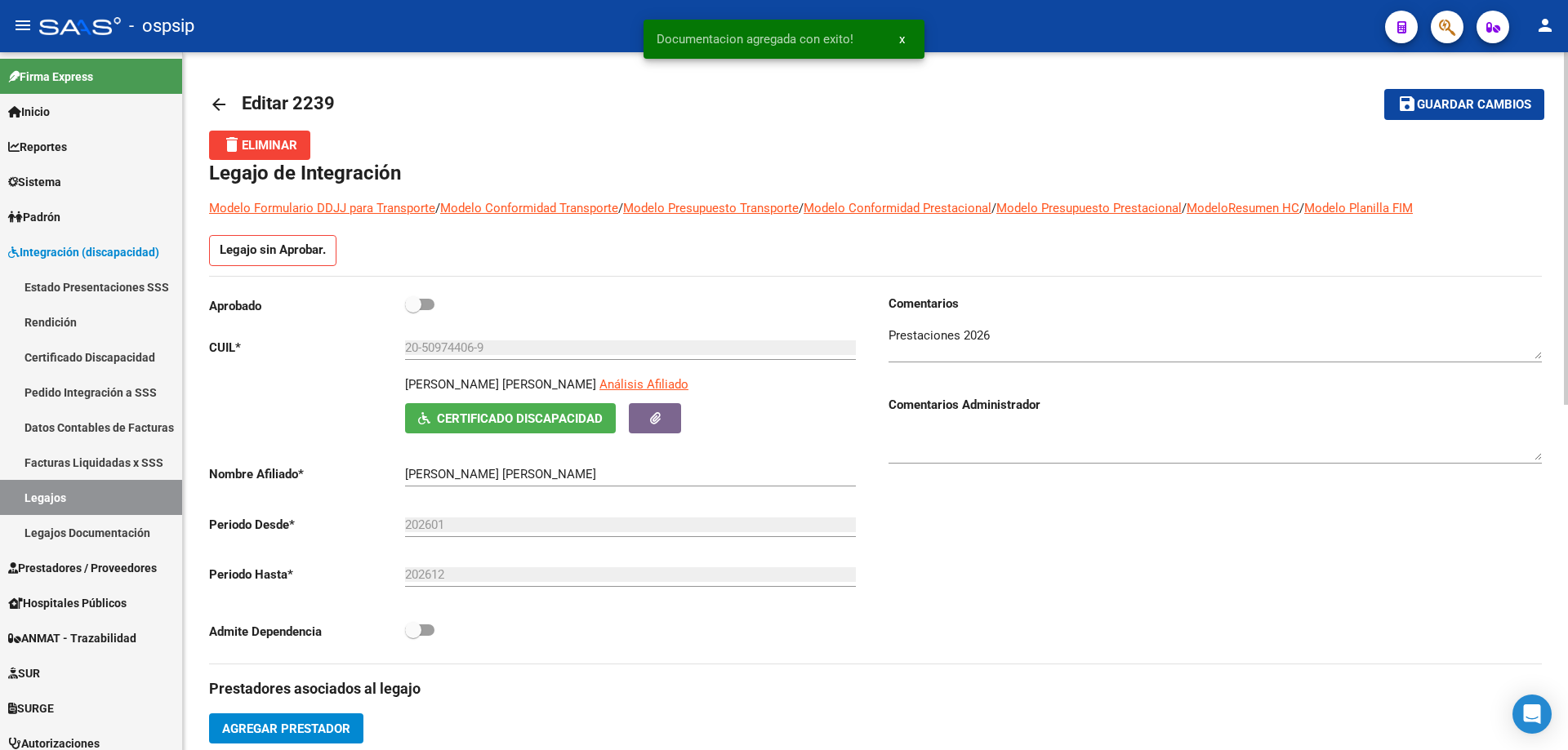
click at [1472, 103] on span "Guardar cambios" at bounding box center [1474, 105] width 114 height 14
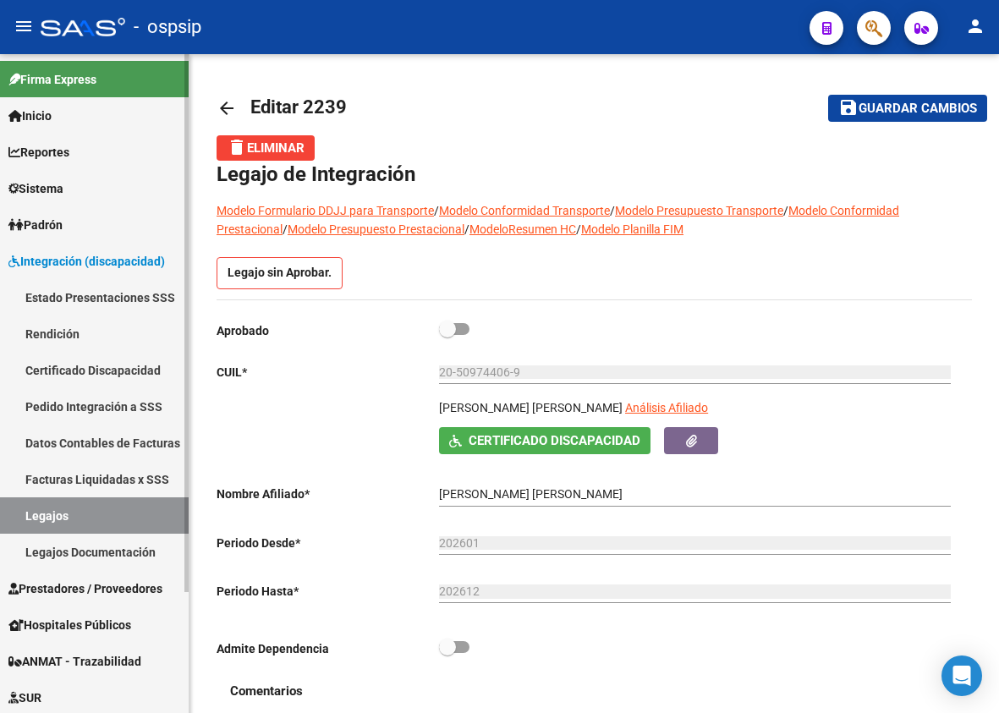
click at [20, 513] on link "Legajos" at bounding box center [94, 515] width 189 height 36
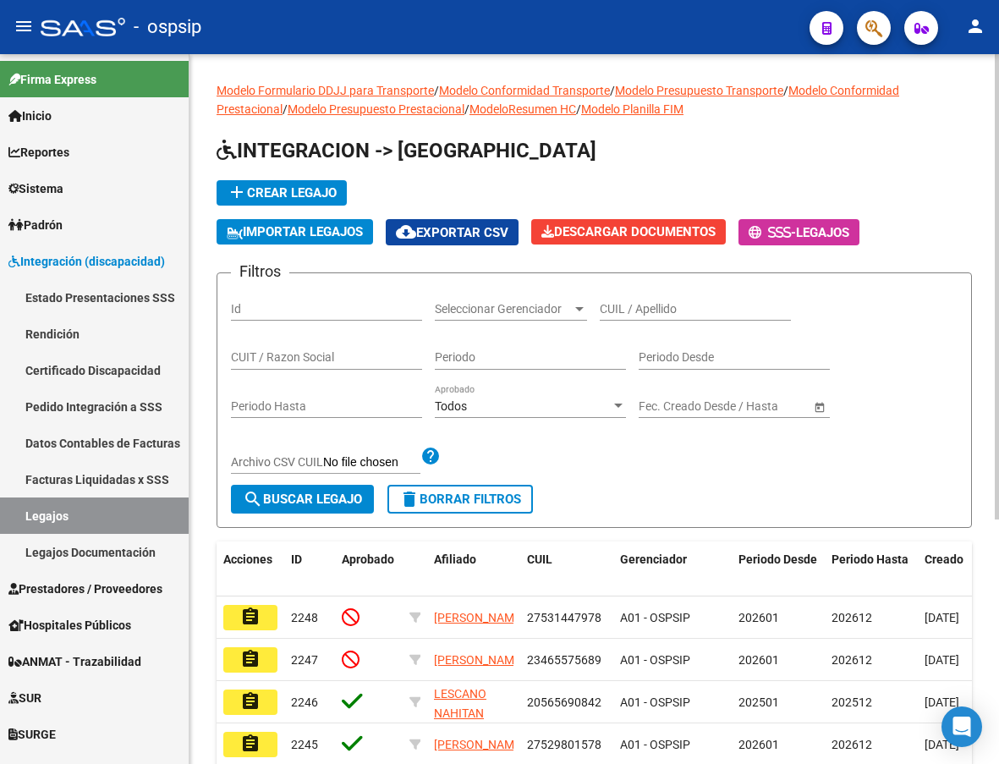
click at [625, 311] on input "CUIL / Apellido" at bounding box center [695, 309] width 191 height 14
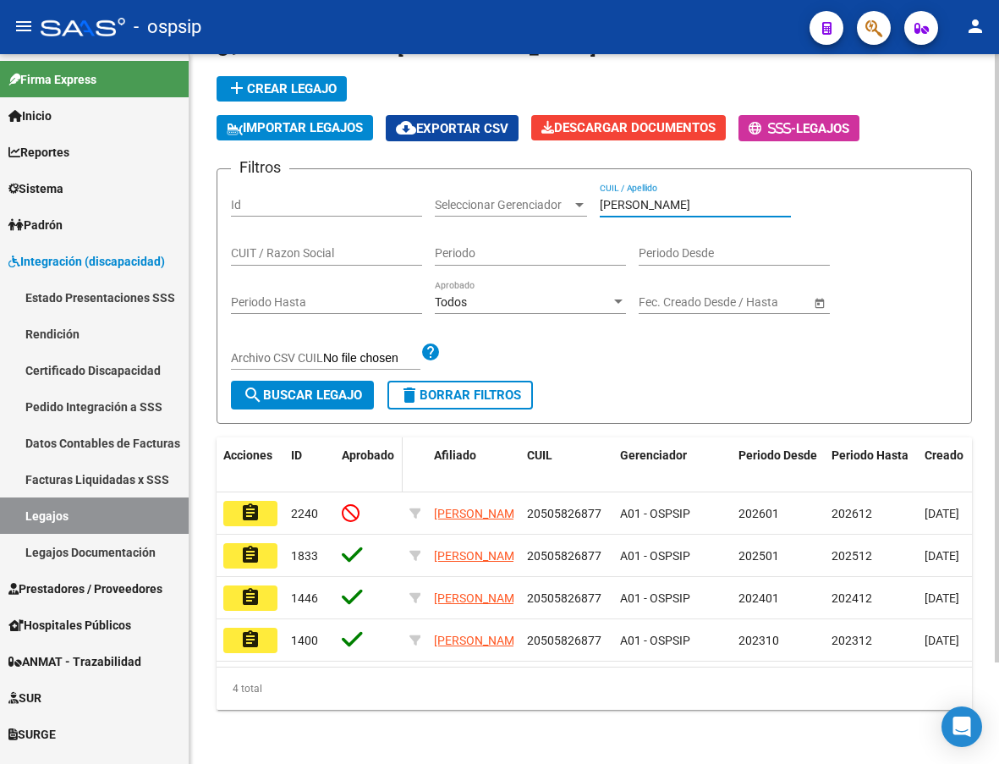
scroll to position [118, 0]
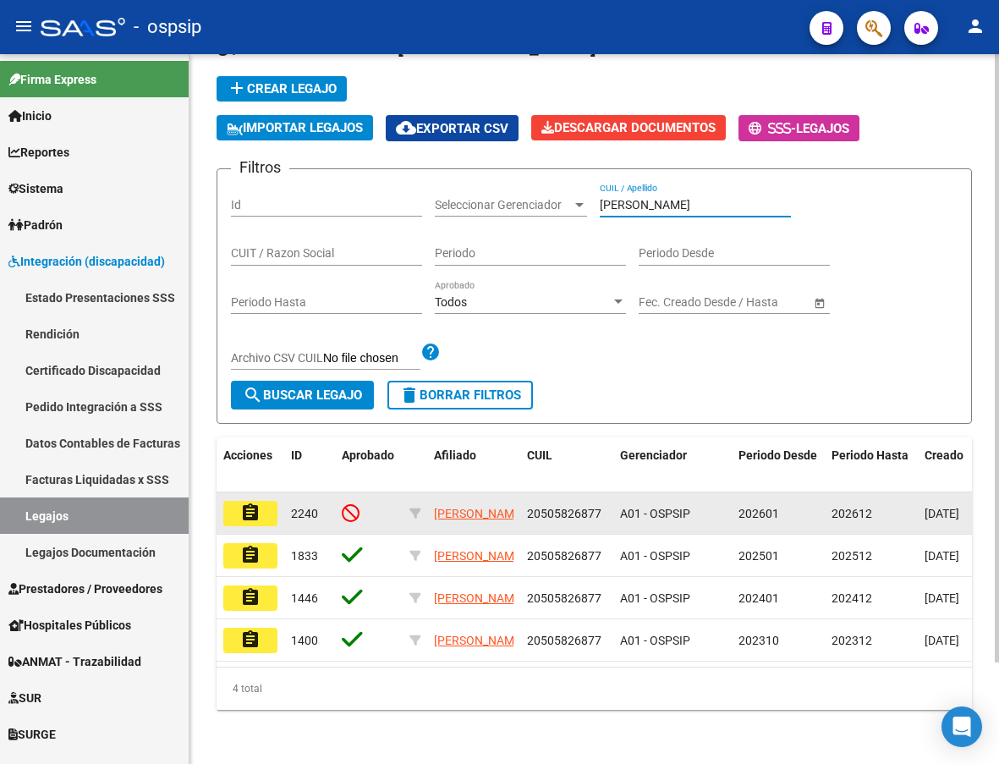
type input "[PERSON_NAME]"
click at [254, 507] on mat-icon "assignment" at bounding box center [250, 512] width 20 height 20
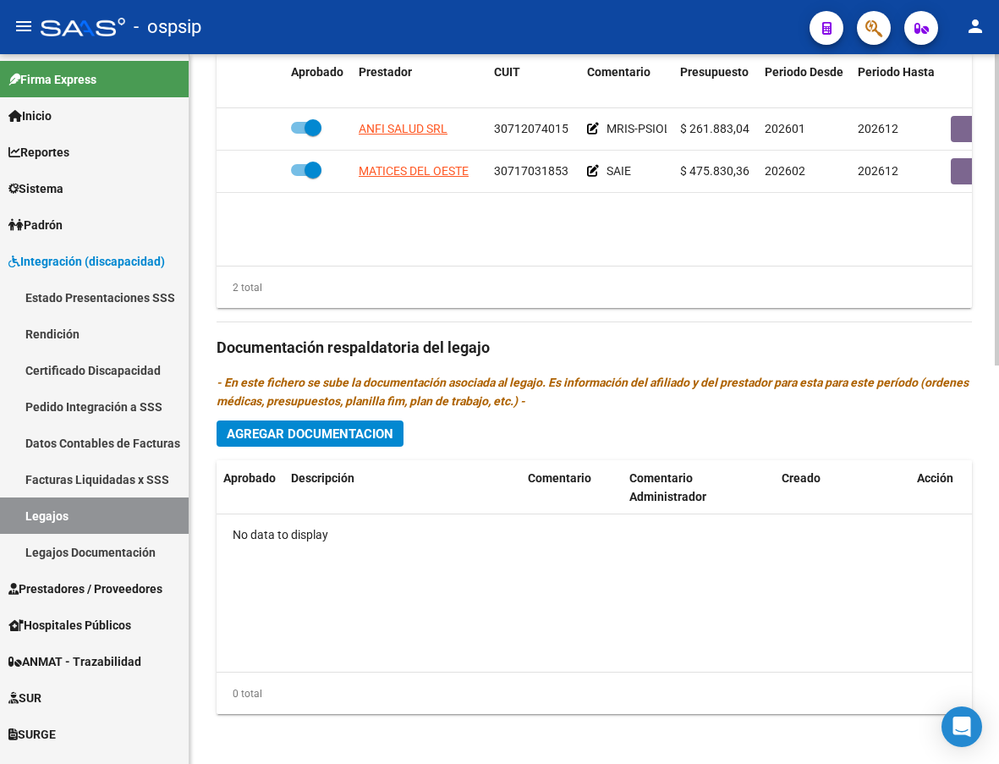
scroll to position [907, 0]
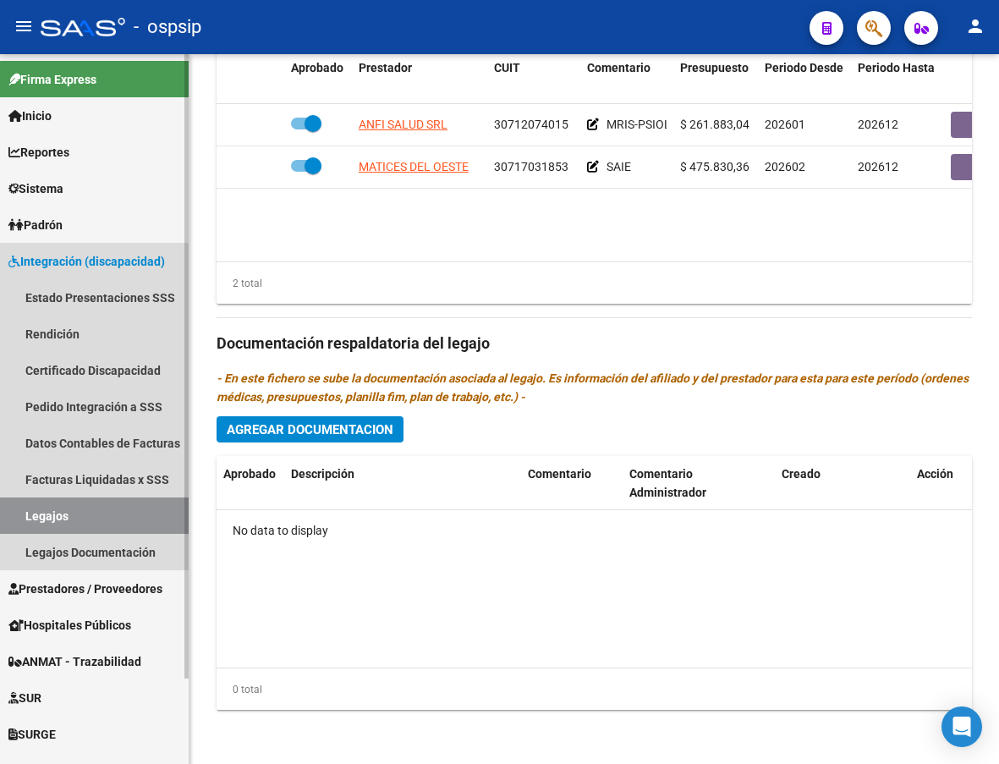
click at [33, 516] on link "Legajos" at bounding box center [94, 515] width 189 height 36
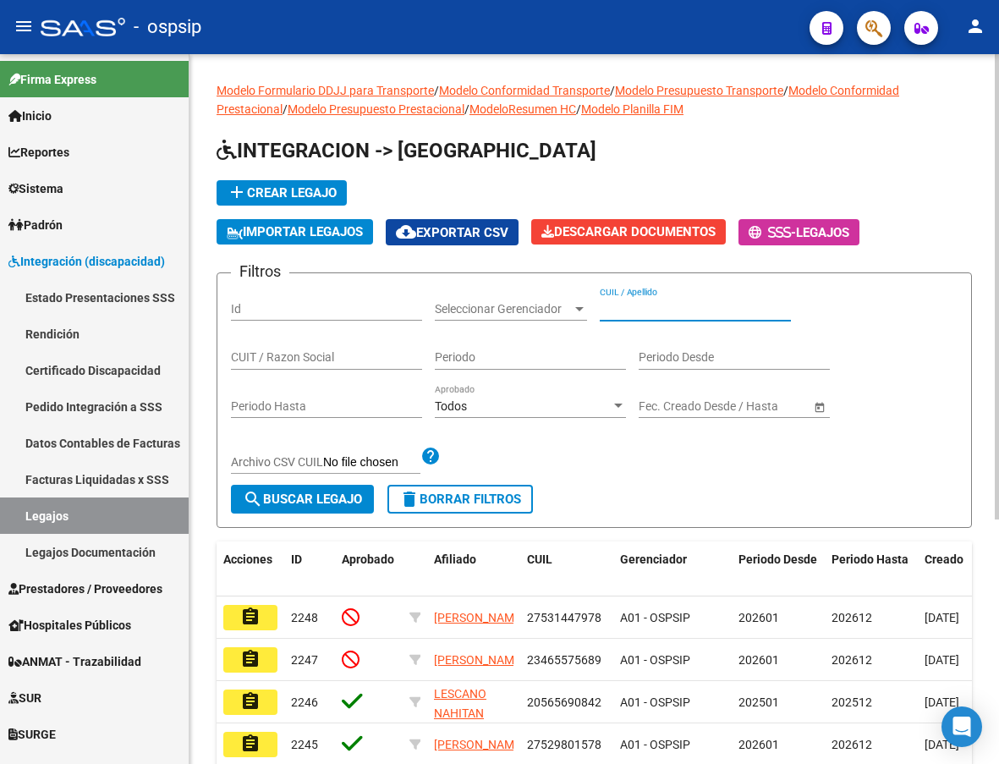
paste input "20573357540"
type input "20573357540"
click at [273, 498] on span "search Buscar Legajo" at bounding box center [302, 498] width 119 height 15
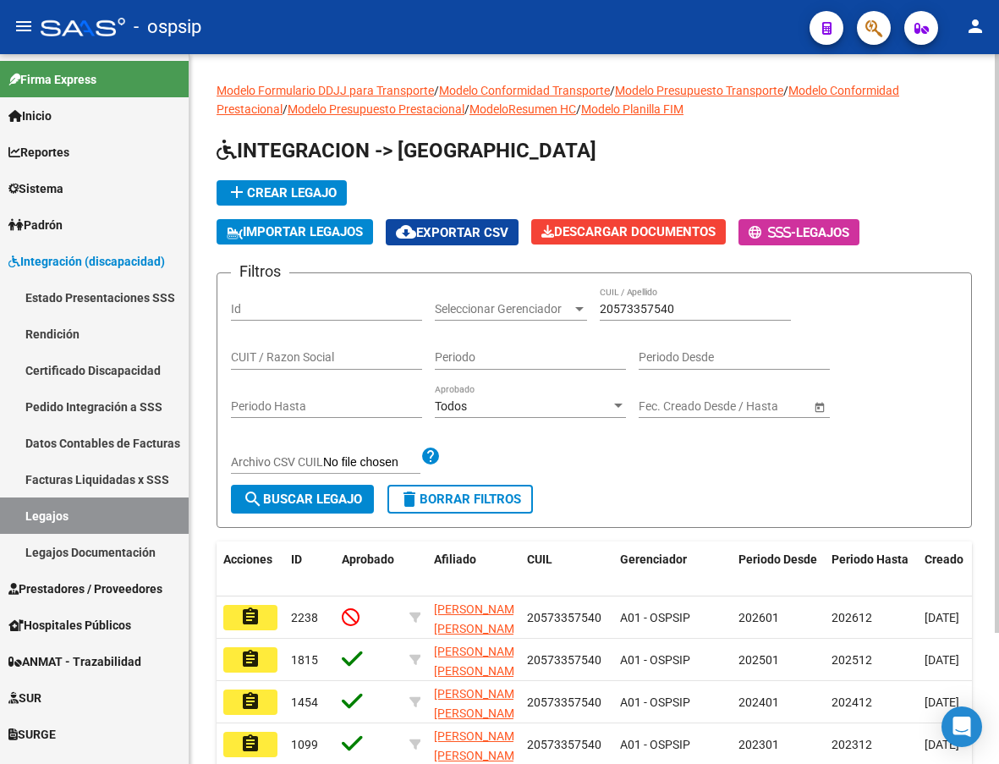
scroll to position [161, 0]
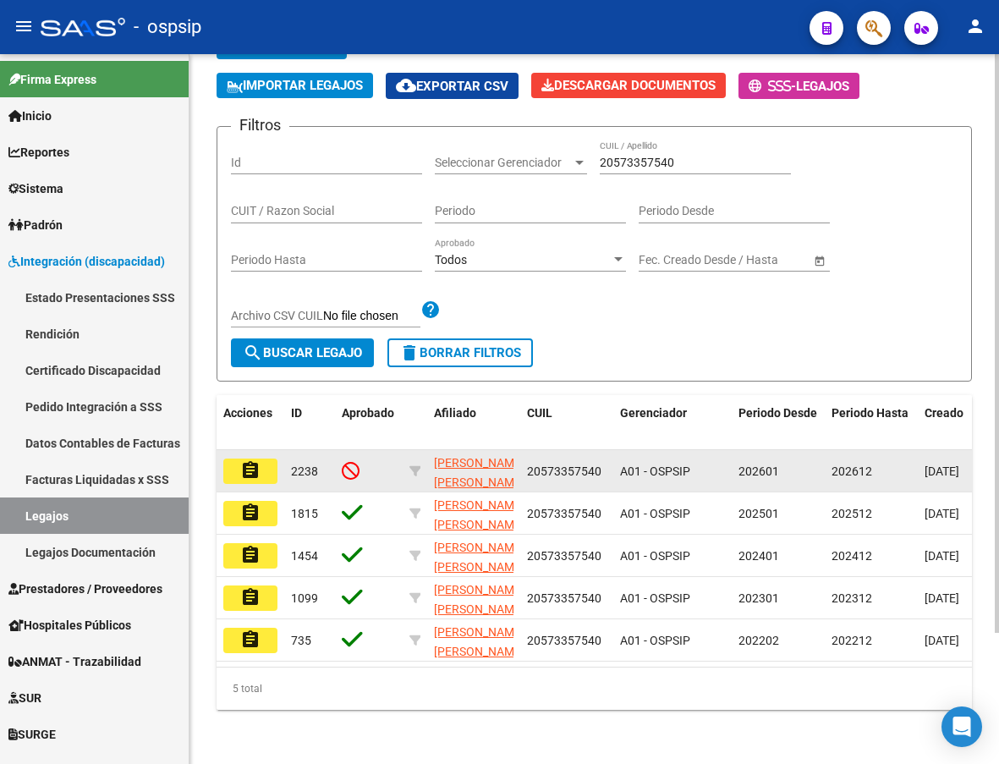
click at [247, 460] on mat-icon "assignment" at bounding box center [250, 470] width 20 height 20
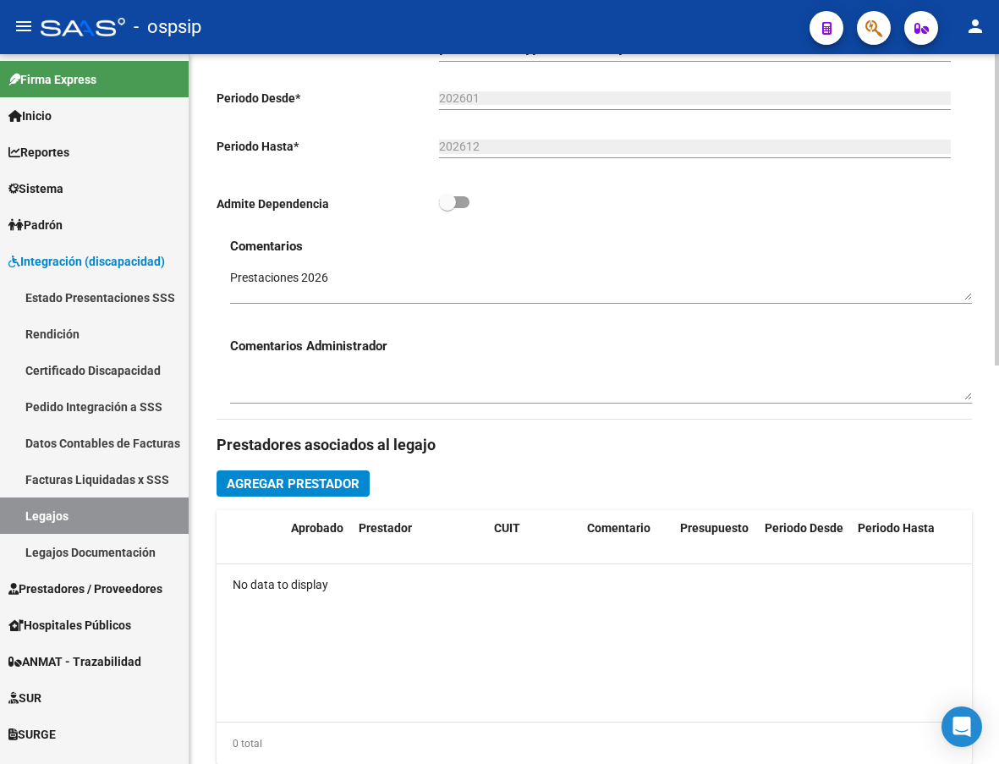
scroll to position [592, 0]
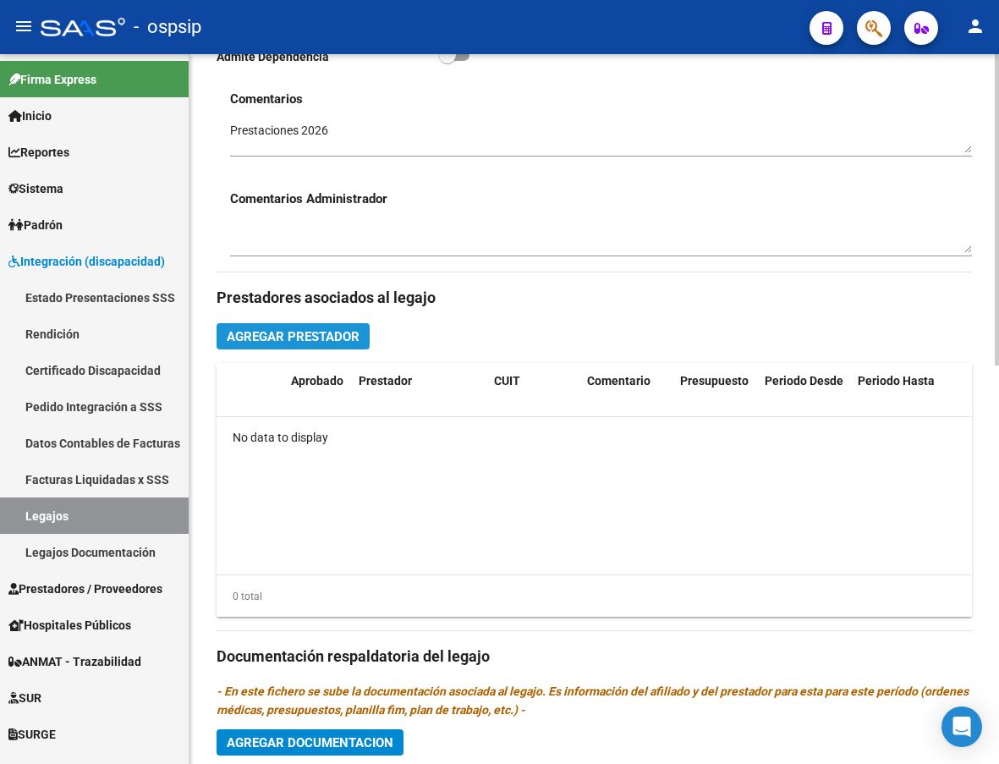
click at [305, 332] on span "Agregar Prestador" at bounding box center [293, 336] width 133 height 15
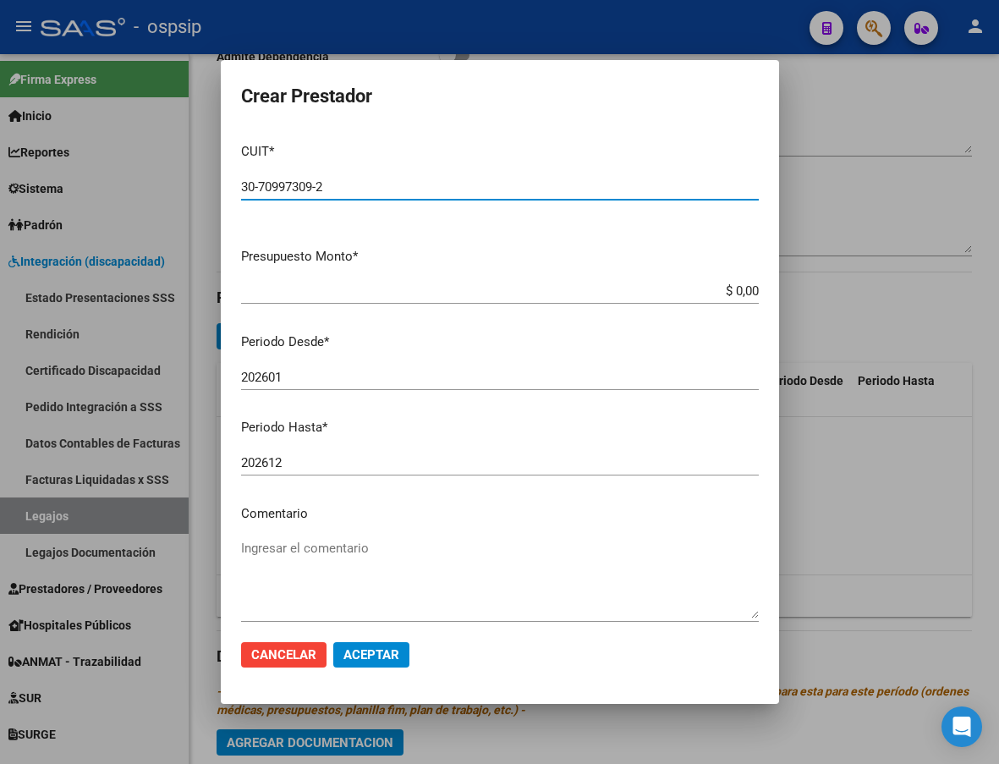
type input "30-70997309-2"
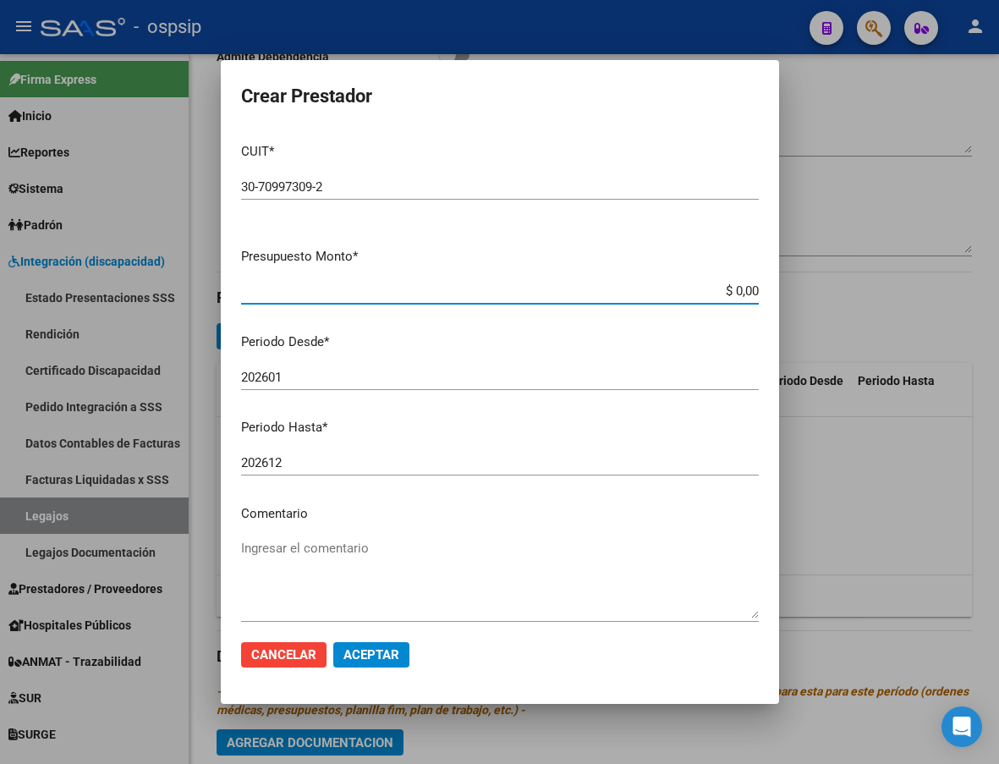
click at [744, 290] on input "$ 0,00" at bounding box center [500, 290] width 518 height 15
type input "$ 261.883,04"
click at [277, 567] on textarea "Ingresar el comentario" at bounding box center [500, 579] width 518 height 80
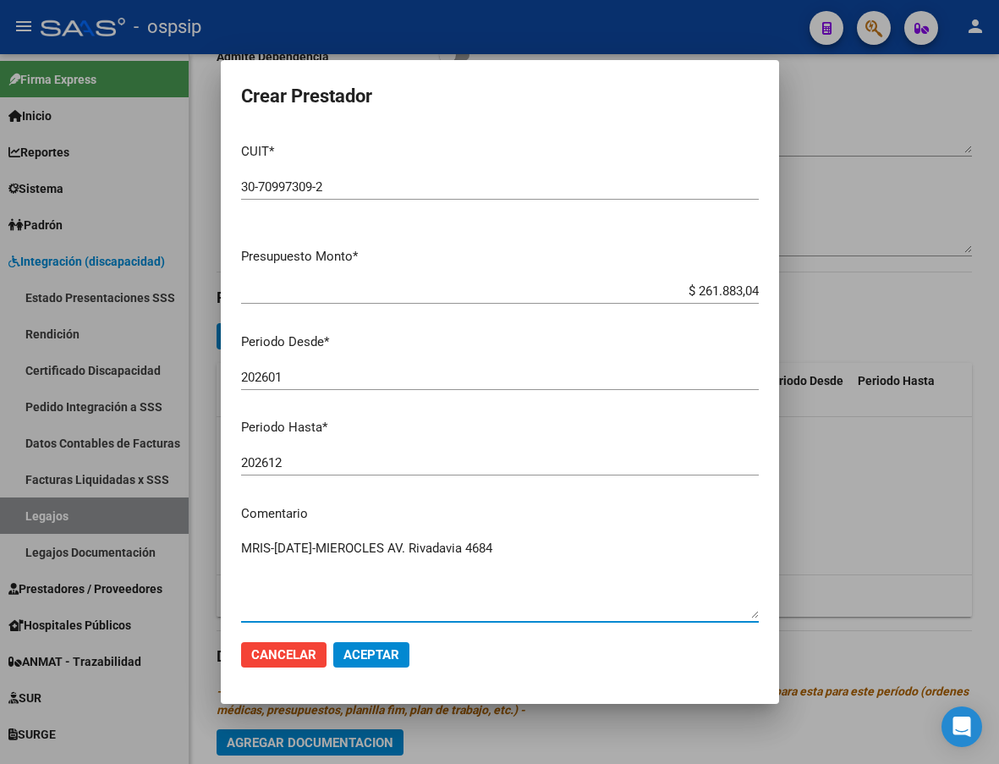
type textarea "MRIS-[DATE]-MIEROCLES AV. Rivadavia 4684"
click at [398, 659] on span "Aceptar" at bounding box center [371, 654] width 56 height 15
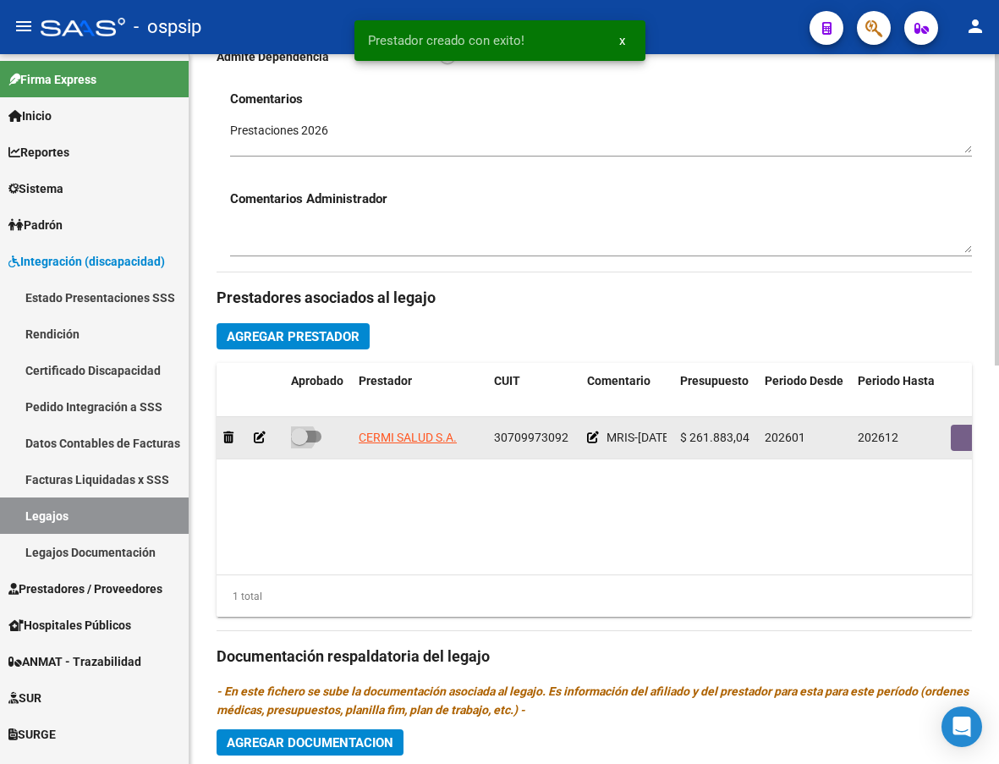
click at [312, 438] on span at bounding box center [306, 437] width 30 height 12
click at [299, 442] on input "checkbox" at bounding box center [299, 442] width 1 height 1
checkbox input "true"
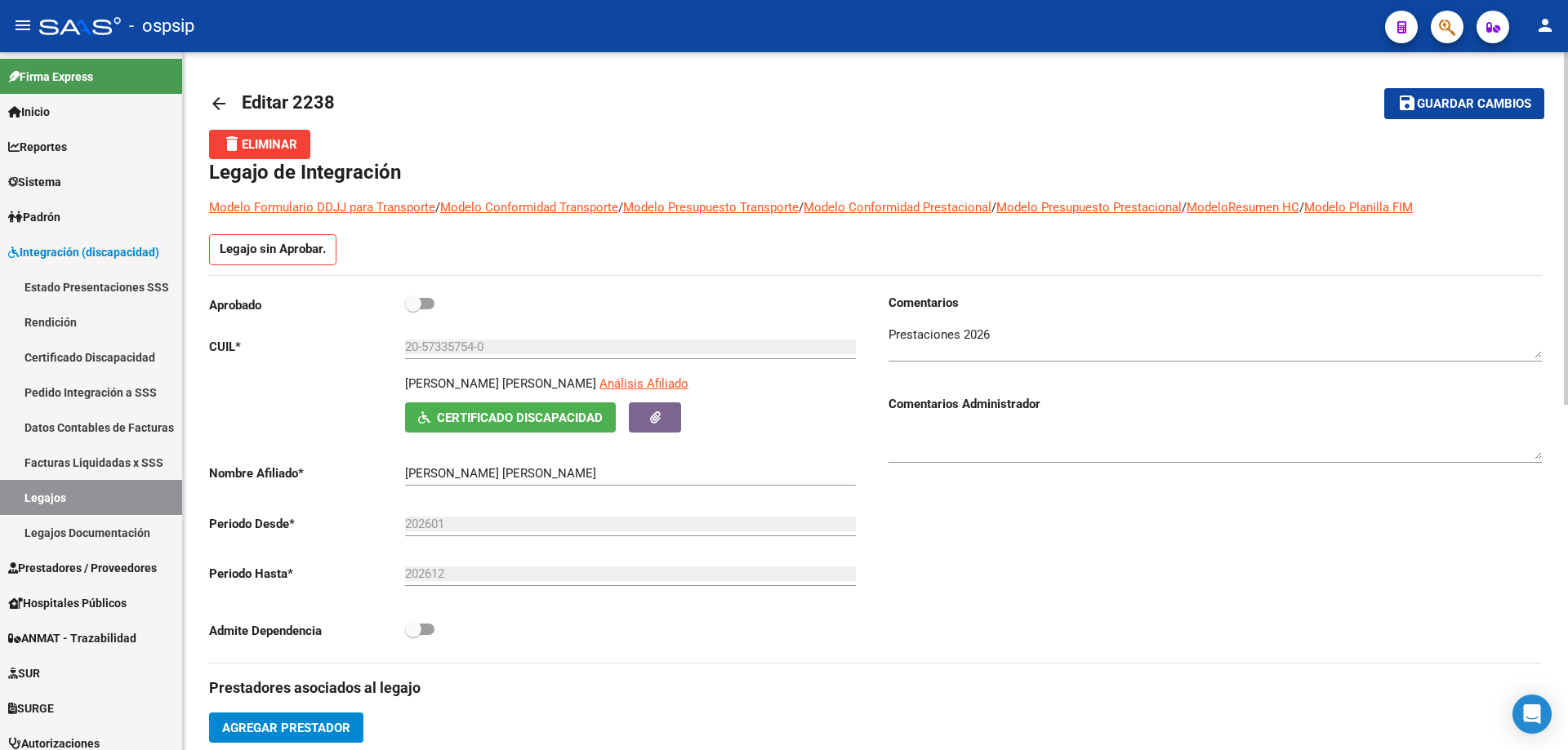
scroll to position [0, 0]
click at [67, 502] on link "Legajos" at bounding box center [91, 497] width 182 height 35
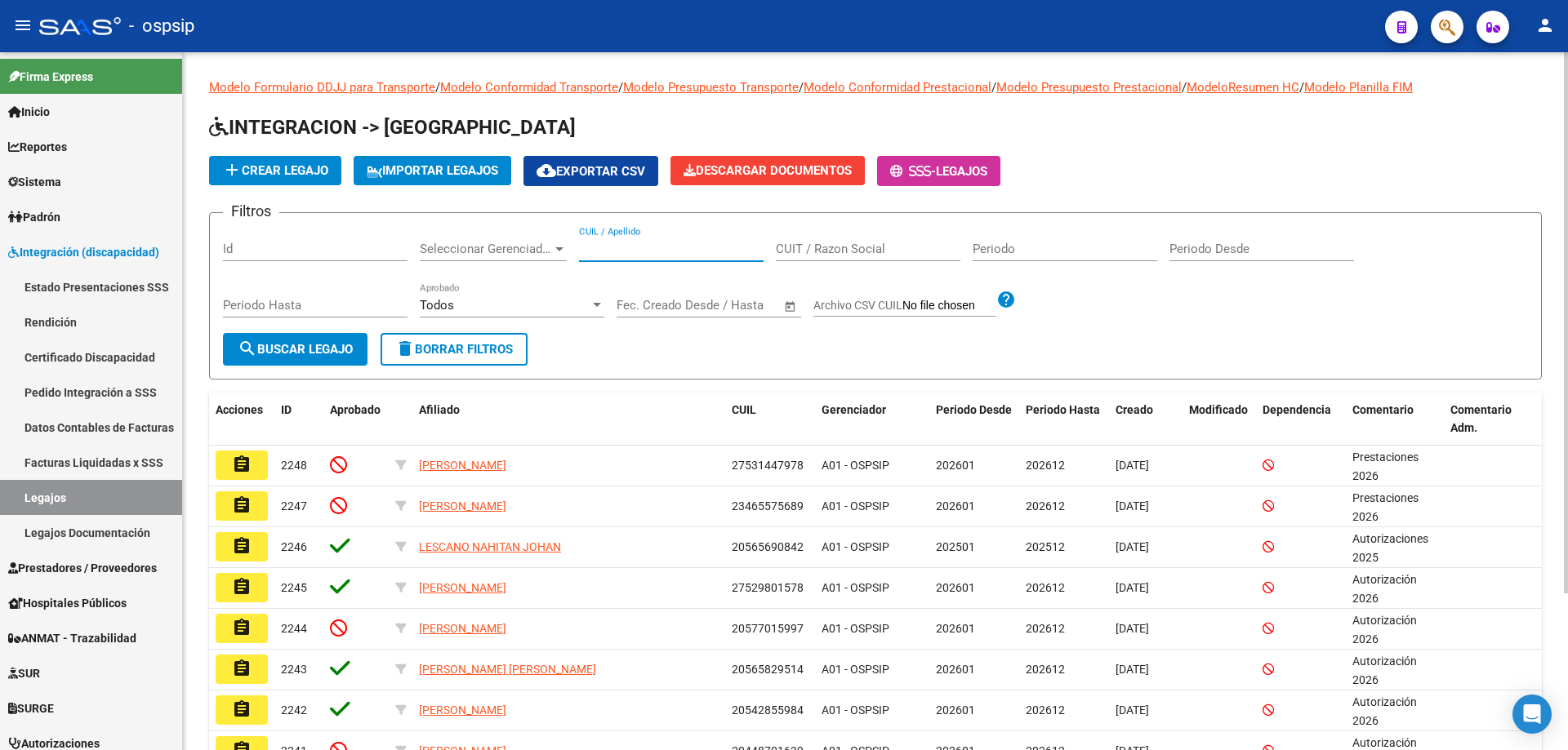
paste input "20542806088"
type input "20542806088"
click at [334, 353] on span "search Buscar Legajo" at bounding box center [294, 348] width 115 height 14
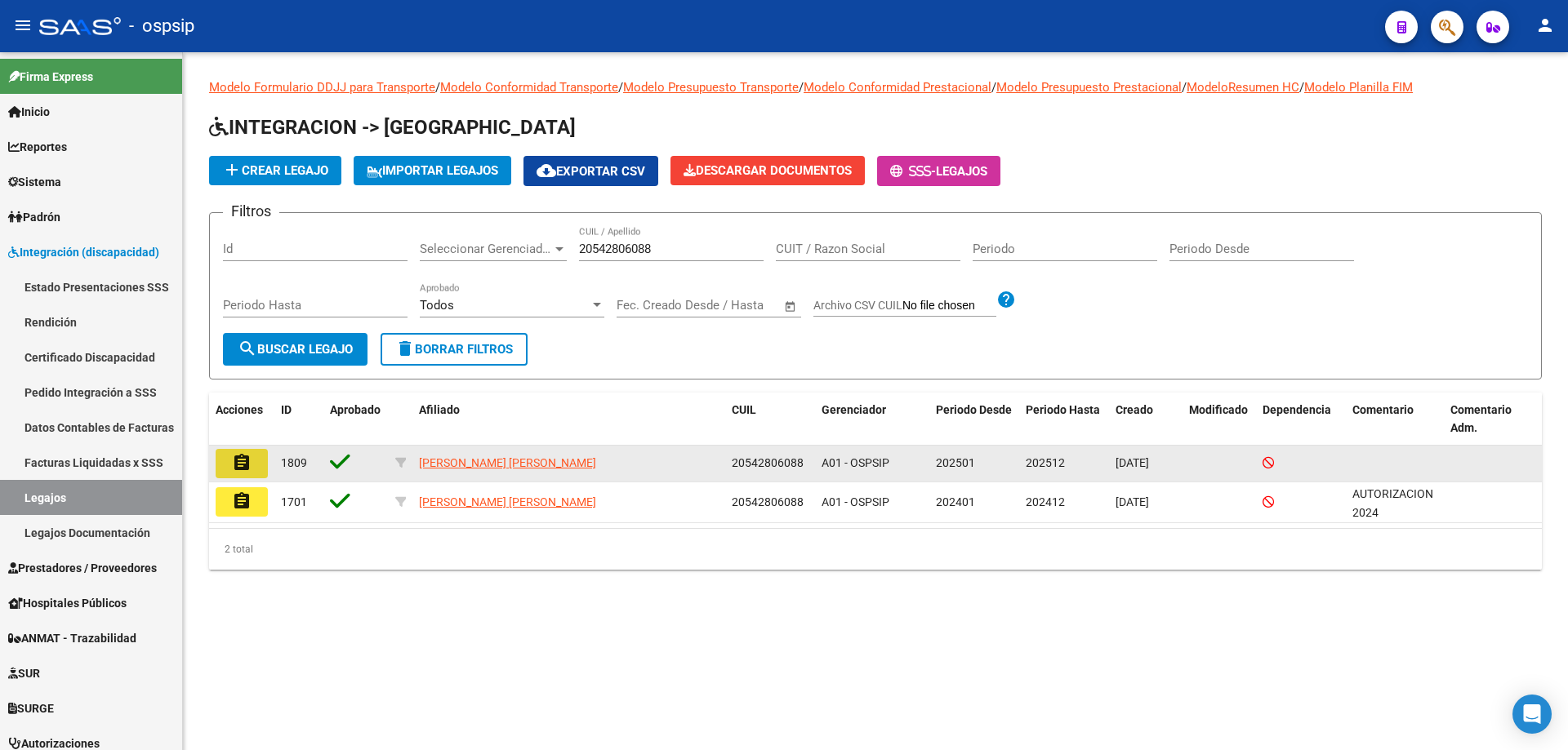
click at [237, 471] on mat-icon "assignment" at bounding box center [241, 462] width 19 height 19
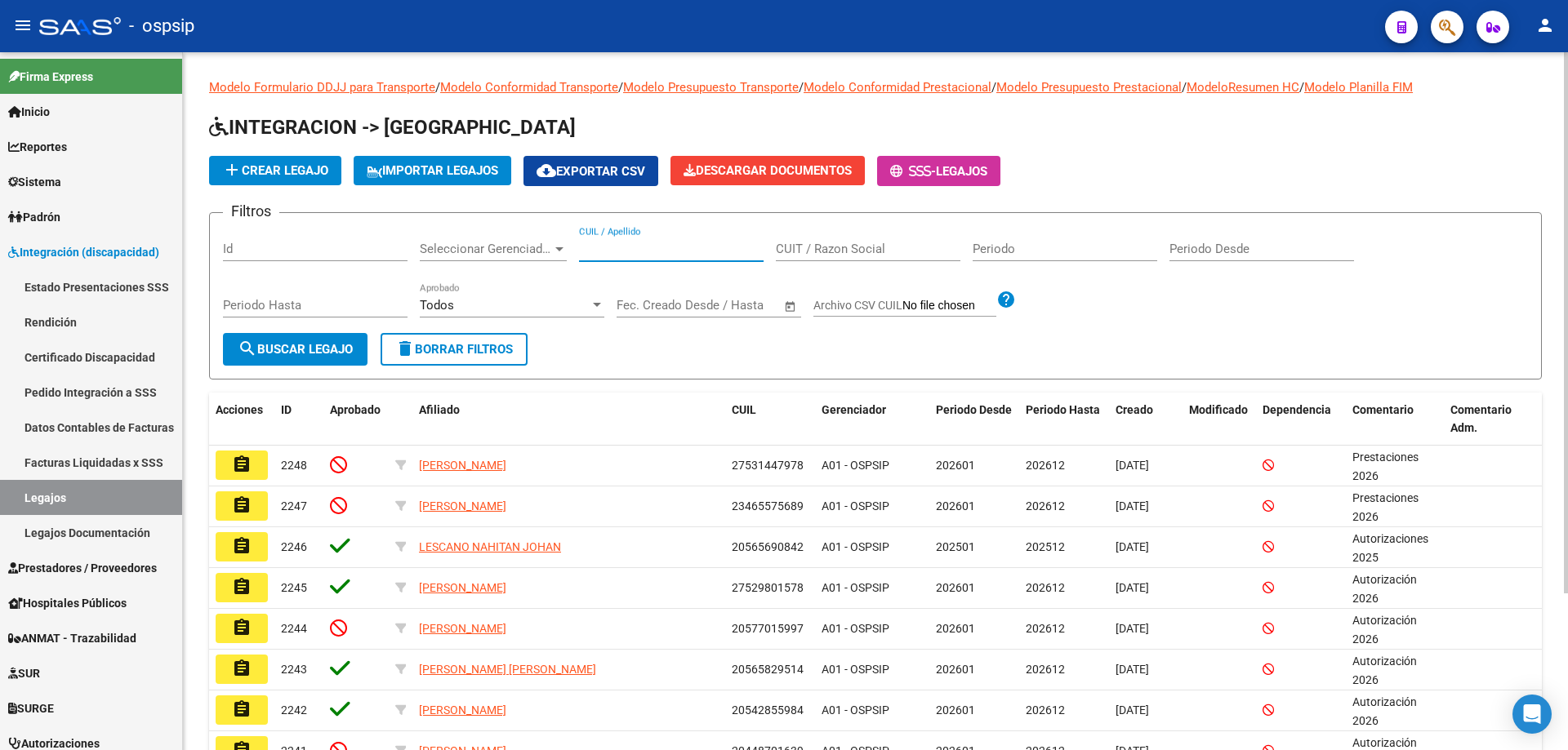
paste input "20542806088"
type input "20542806088"
click at [313, 348] on span "search Buscar Legajo" at bounding box center [294, 348] width 115 height 14
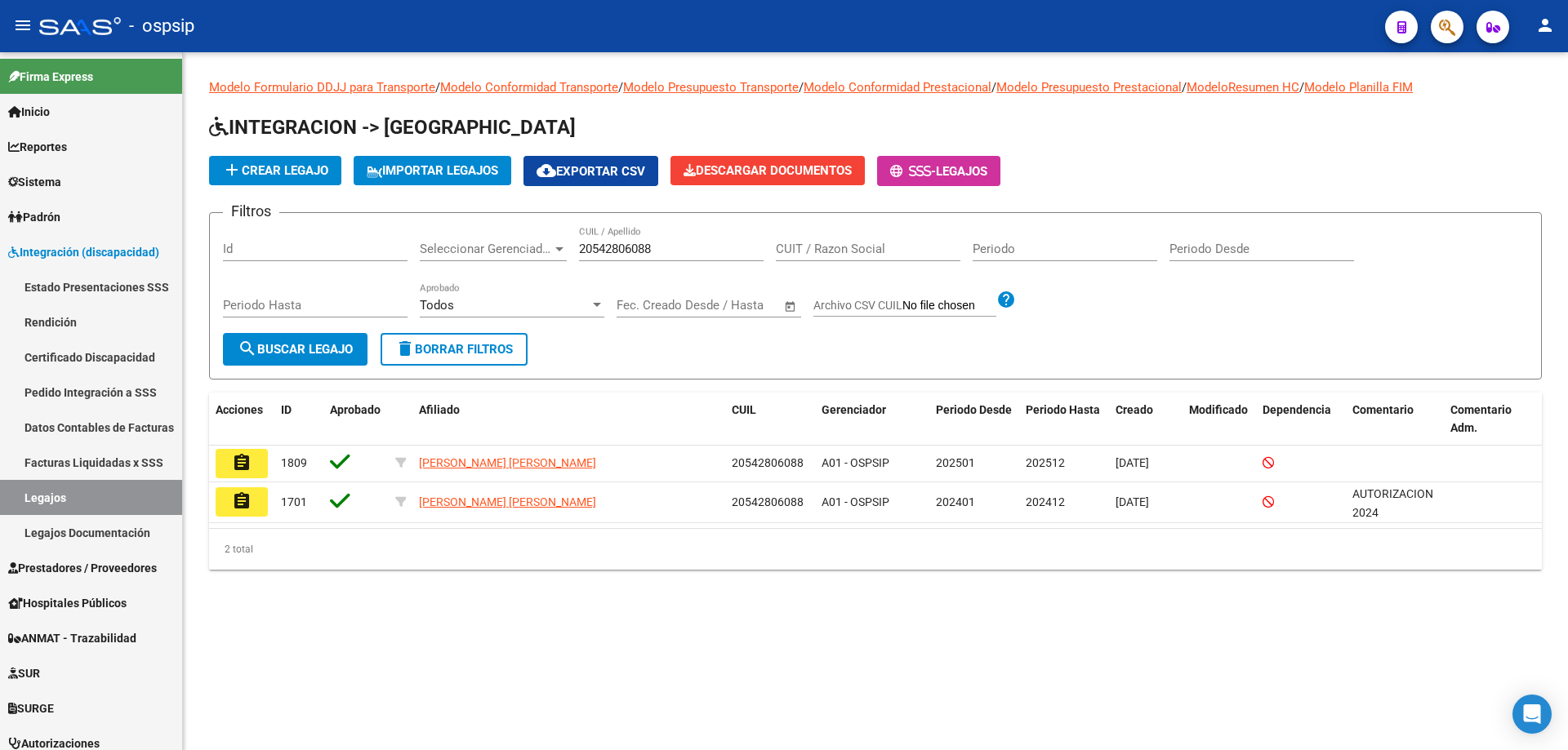
click at [278, 173] on span "add Crear Legajo" at bounding box center [275, 170] width 106 height 14
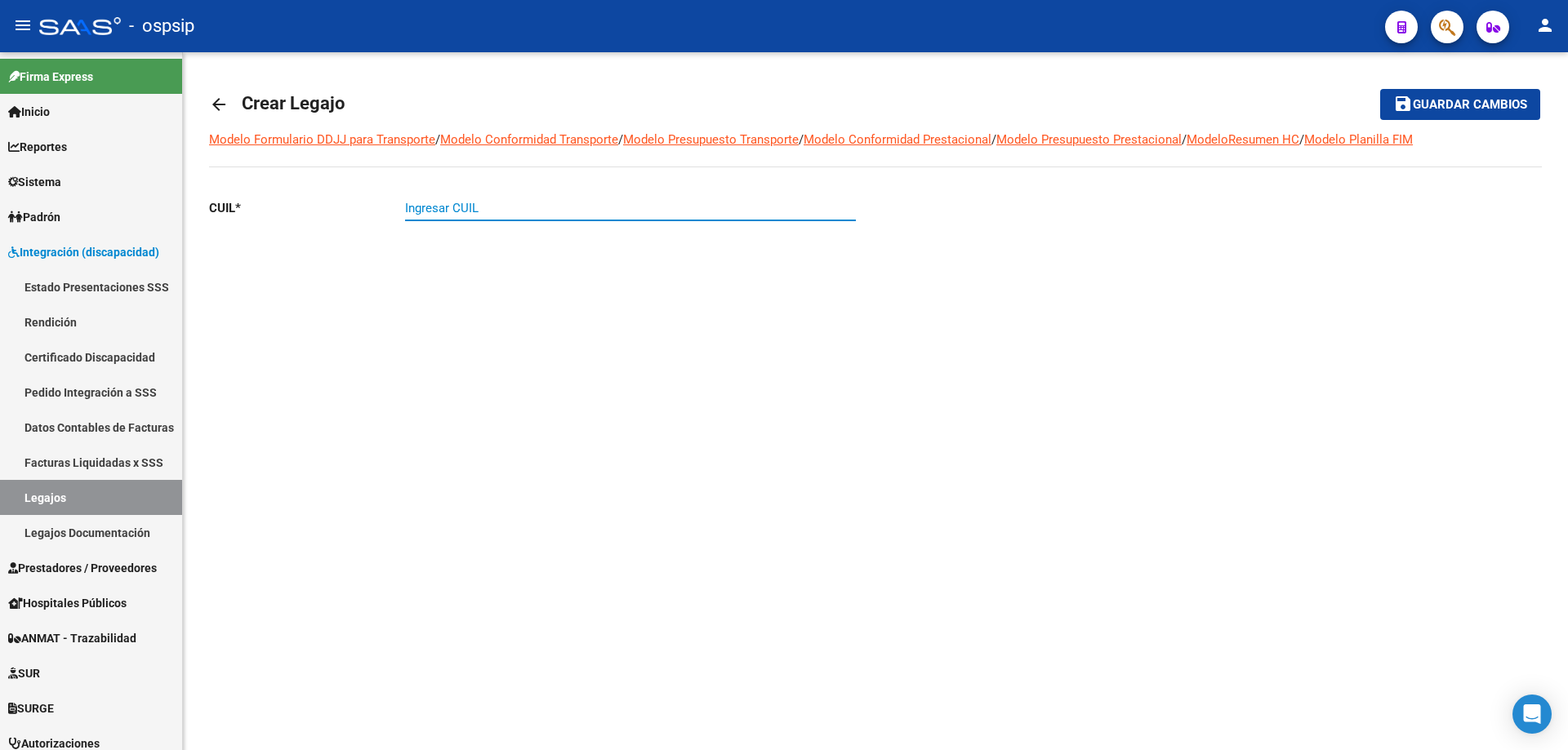
click at [524, 214] on input "Ingresar CUIL" at bounding box center [630, 208] width 451 height 14
paste input "20-54280608-8"
type input "20-54280608-8"
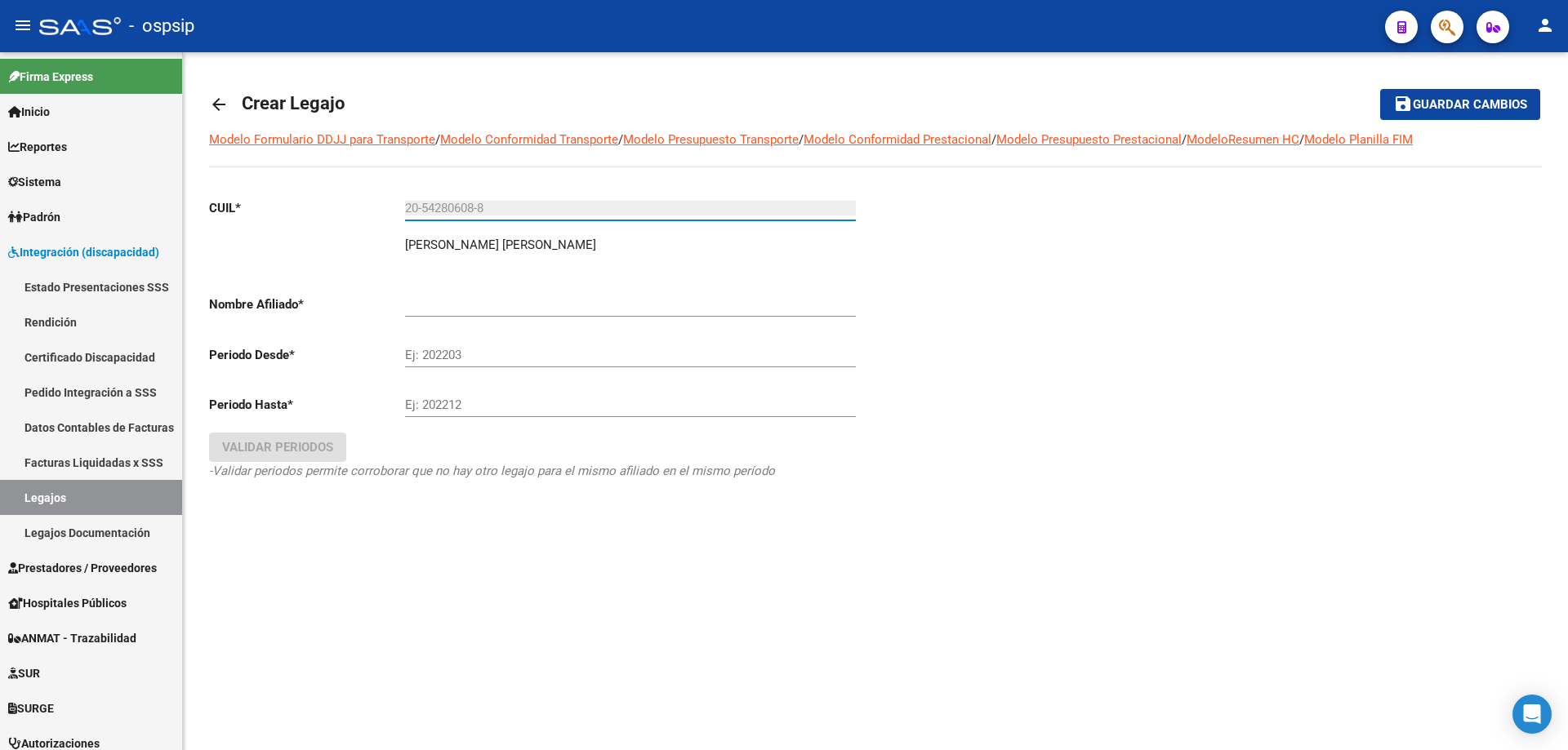
type input "[PERSON_NAME] [PERSON_NAME]"
type input "20-54280608-8"
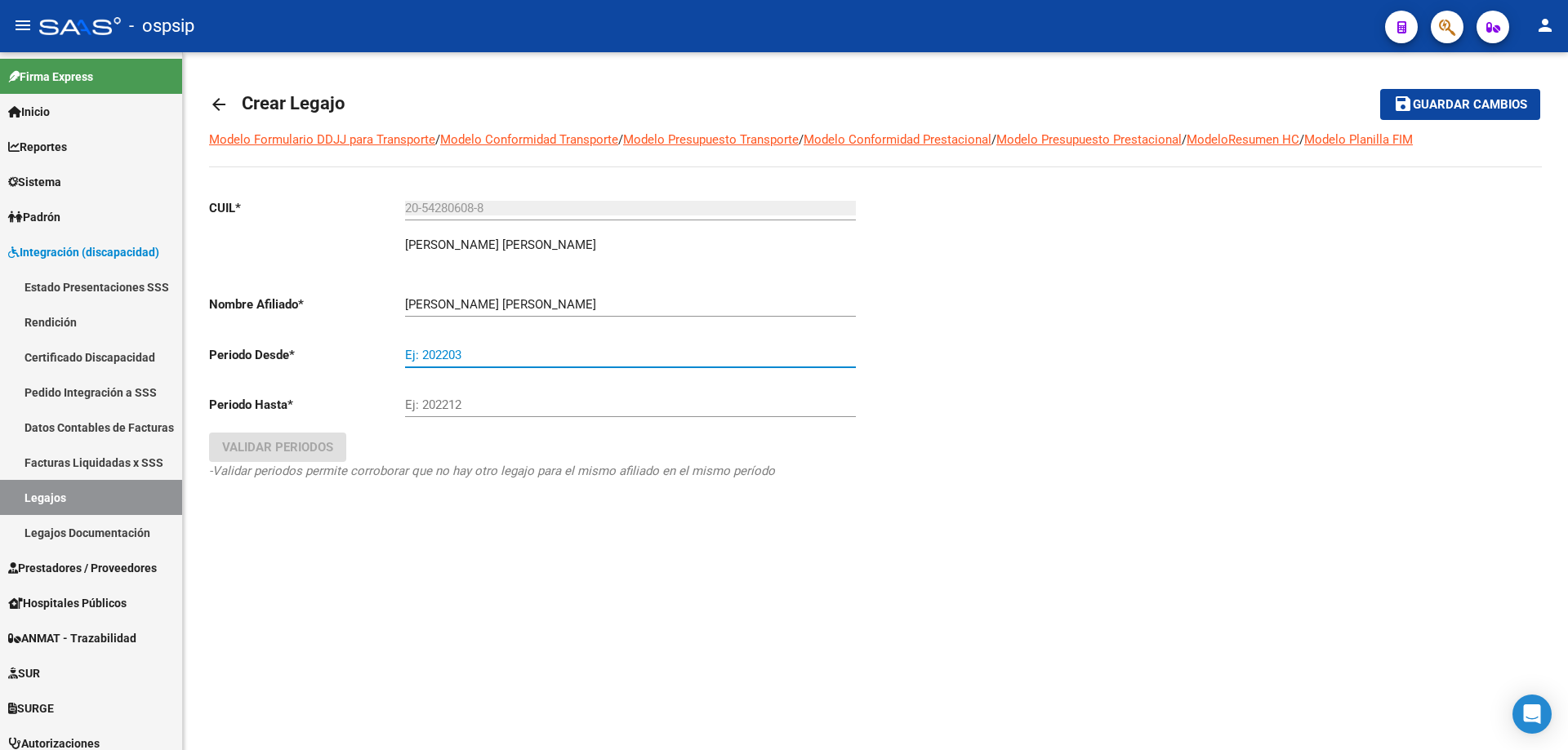
click at [452, 358] on input "Ej: 202203" at bounding box center [630, 354] width 451 height 14
type input "202601"
click at [466, 398] on input "Ej: 202212" at bounding box center [630, 404] width 451 height 14
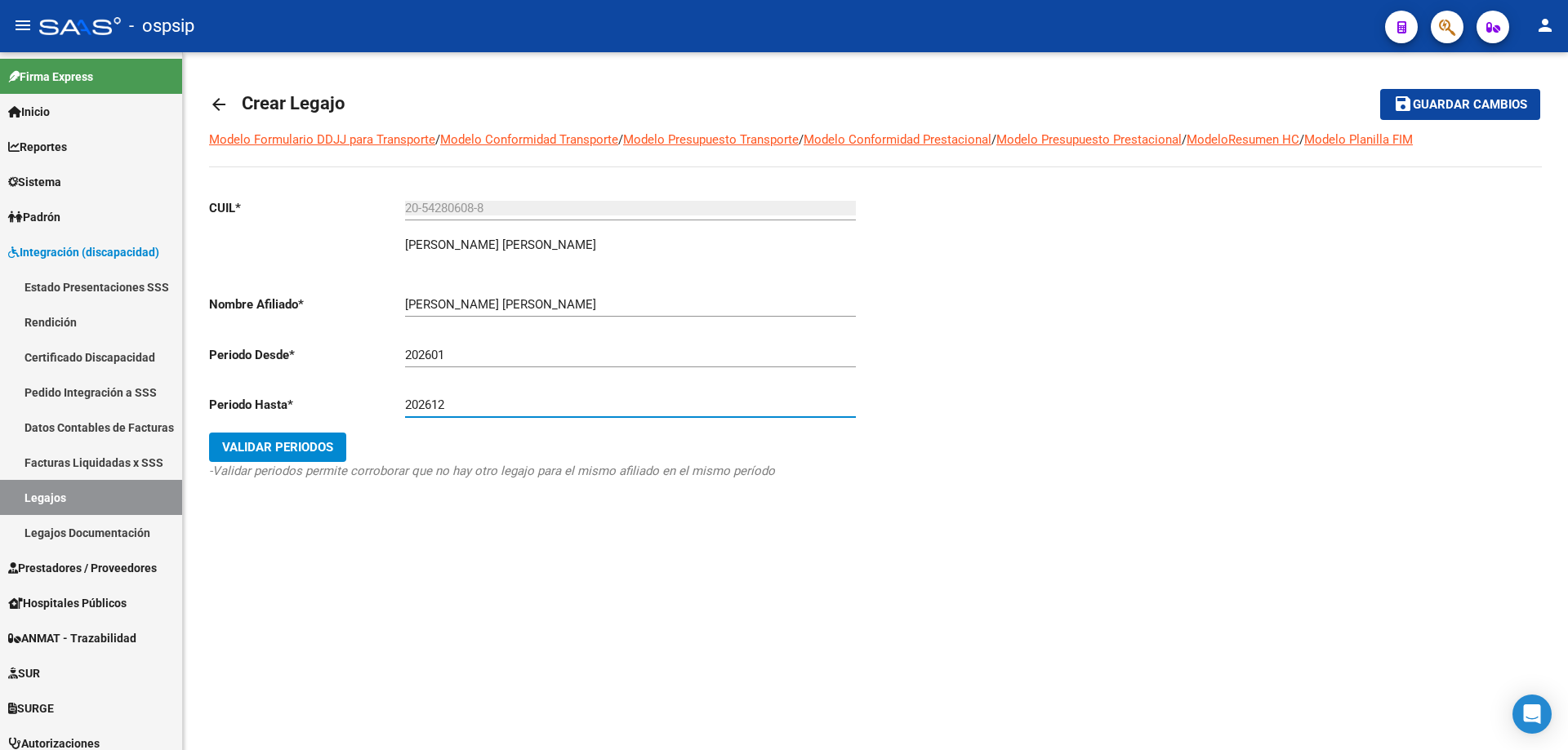
type input "202612"
click at [295, 444] on span "Validar Periodos" at bounding box center [277, 447] width 111 height 14
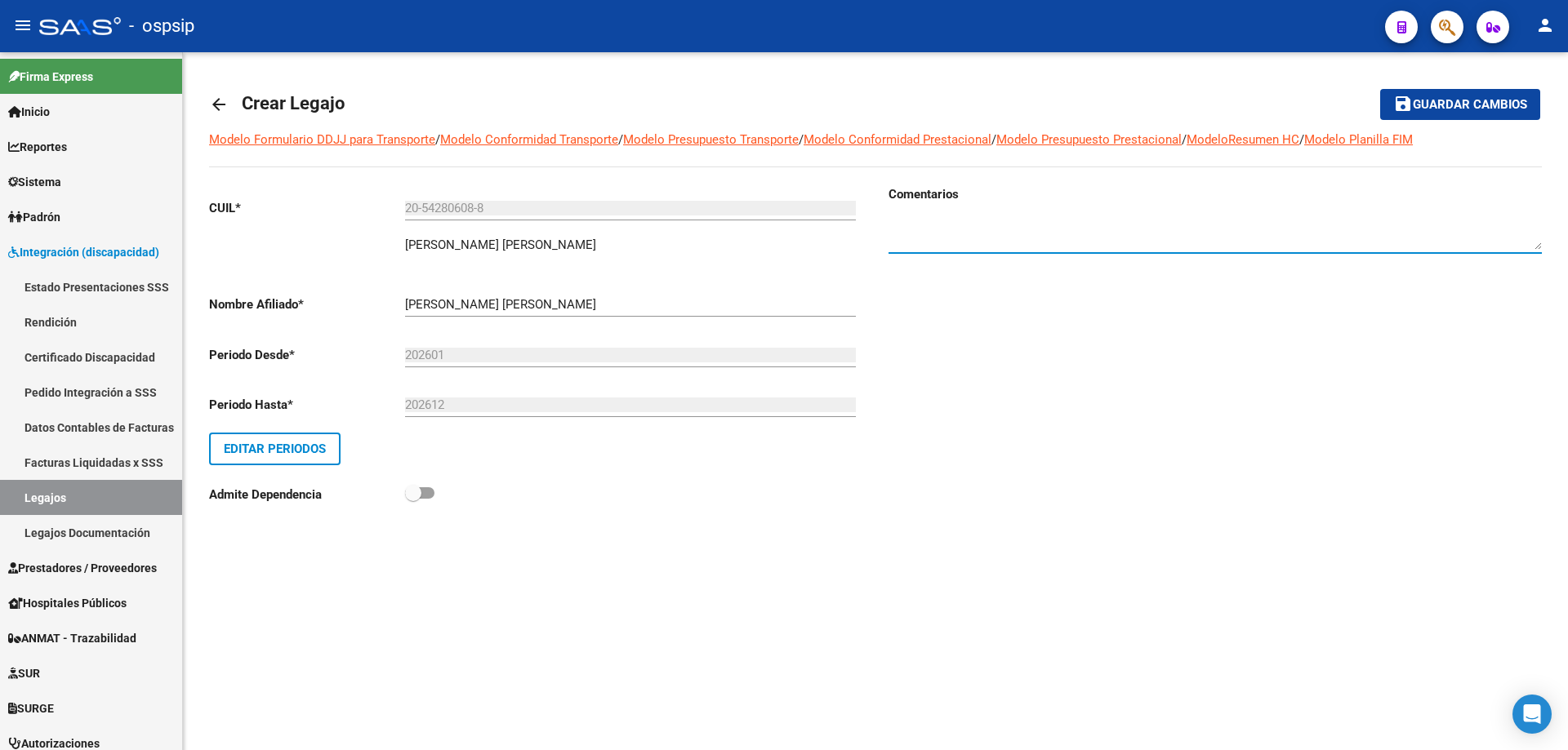
click at [956, 229] on textarea at bounding box center [1215, 234] width 654 height 33
type textarea "Prestaciones 2026"
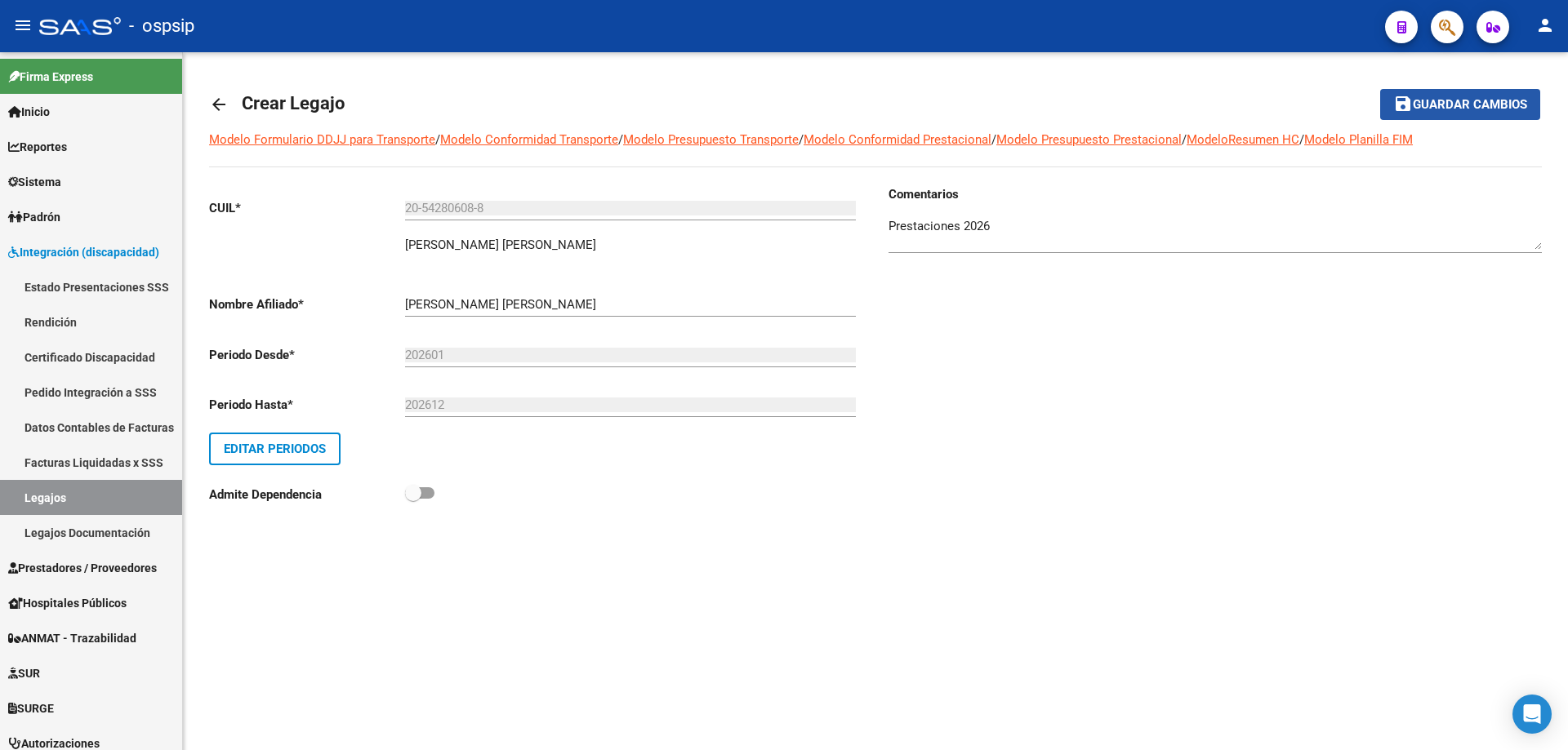
click at [1469, 104] on span "Guardar cambios" at bounding box center [1470, 105] width 114 height 14
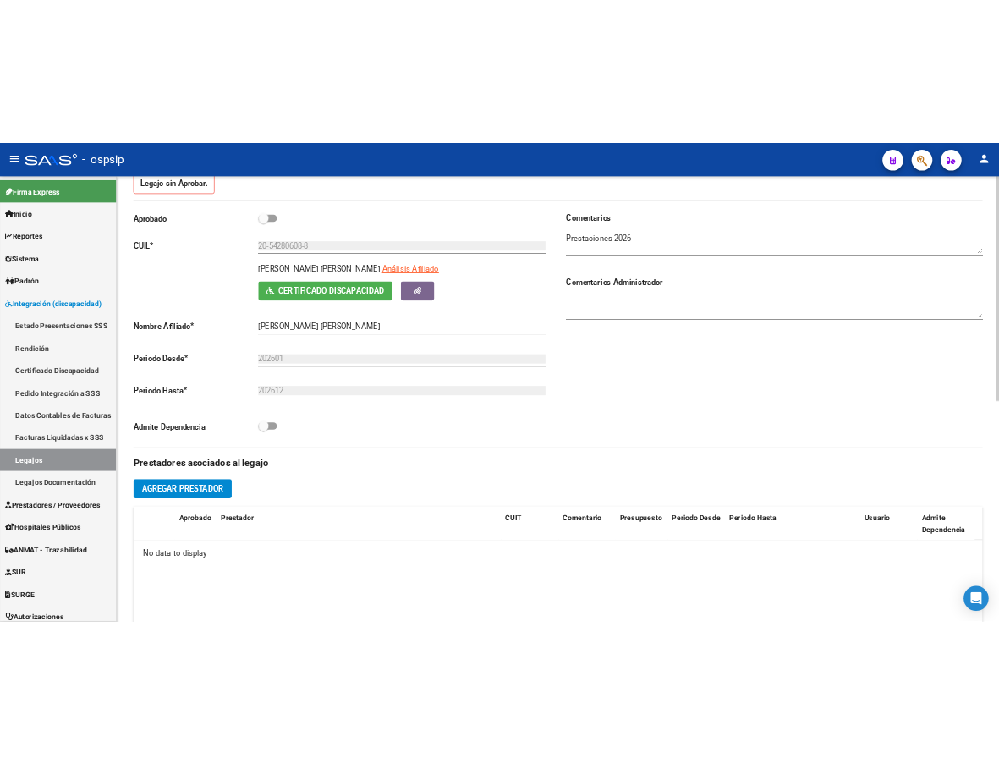
scroll to position [423, 0]
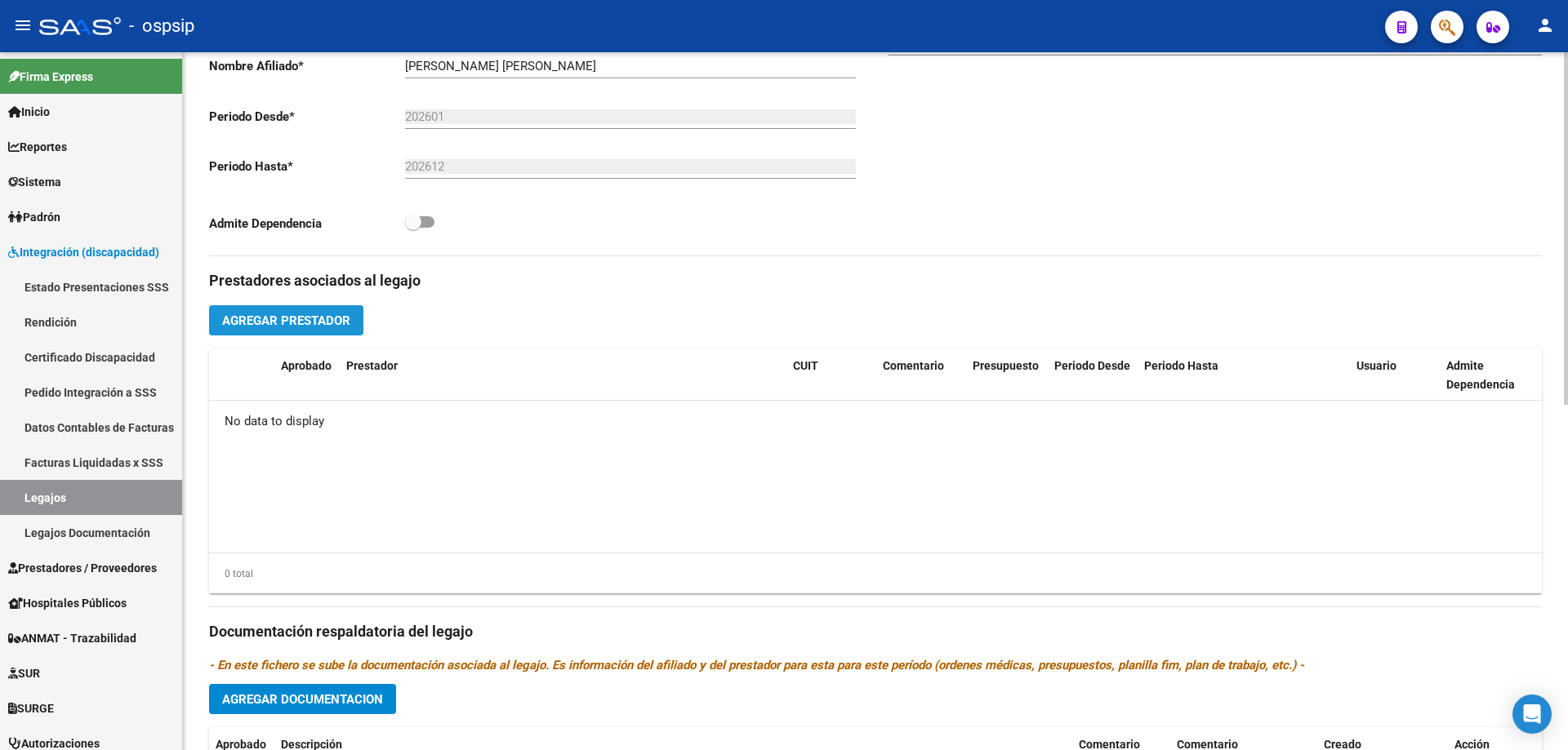
click at [315, 317] on span "Agregar Prestador" at bounding box center [286, 320] width 128 height 14
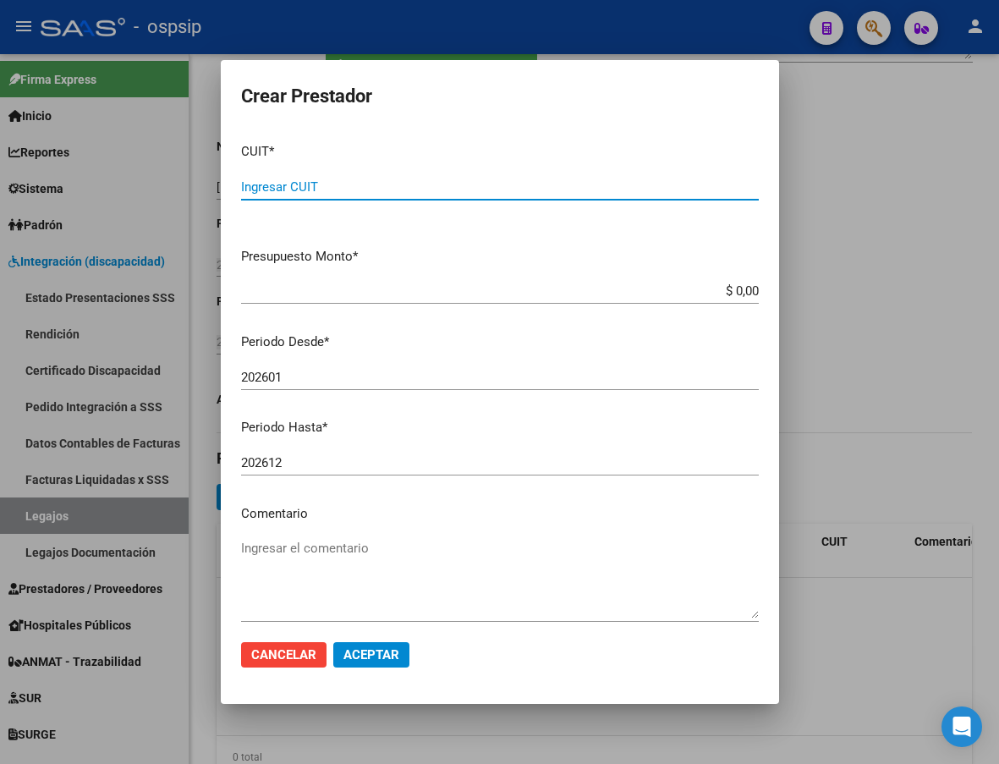
scroll to position [502, 0]
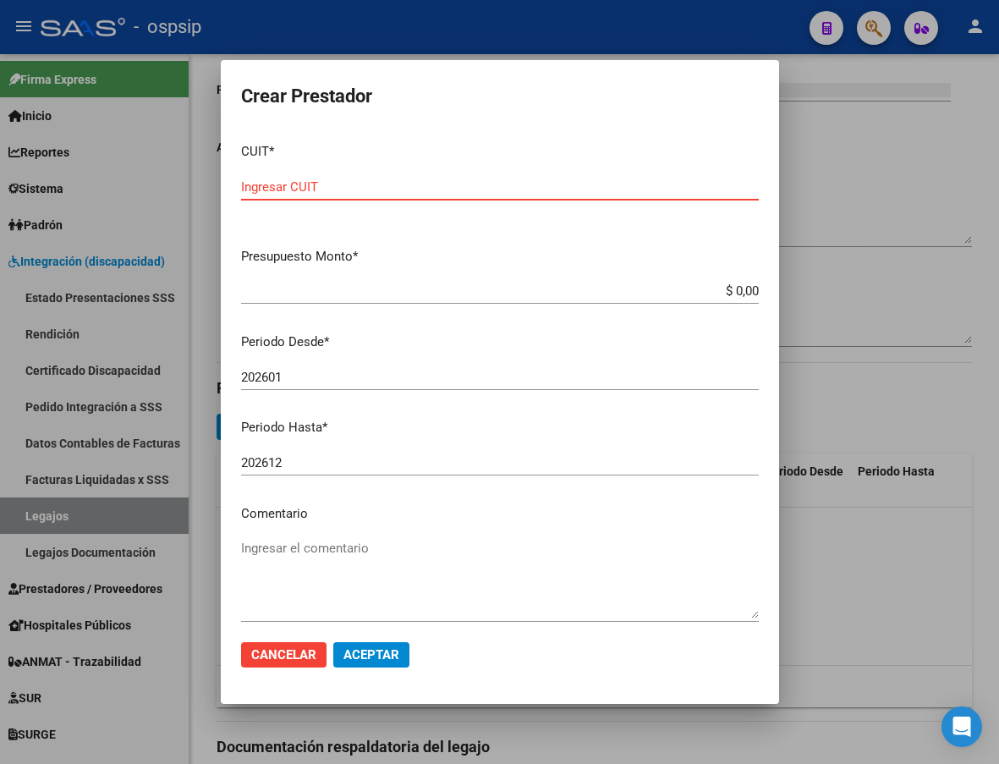
click at [925, 297] on div at bounding box center [499, 382] width 999 height 764
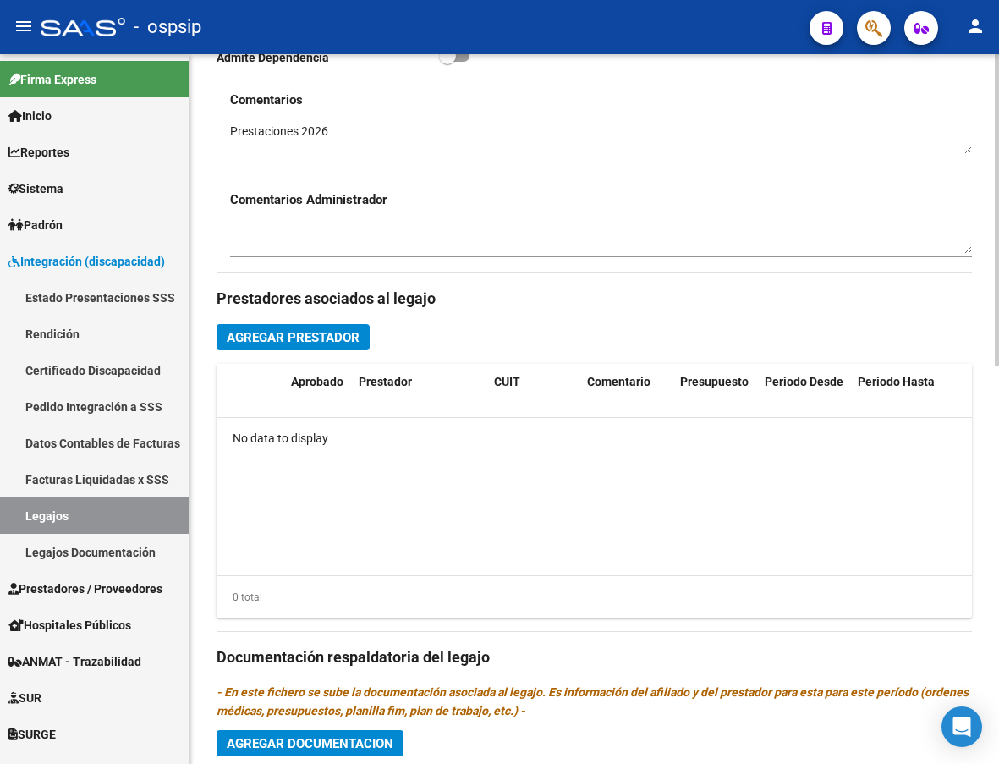
scroll to position [592, 0]
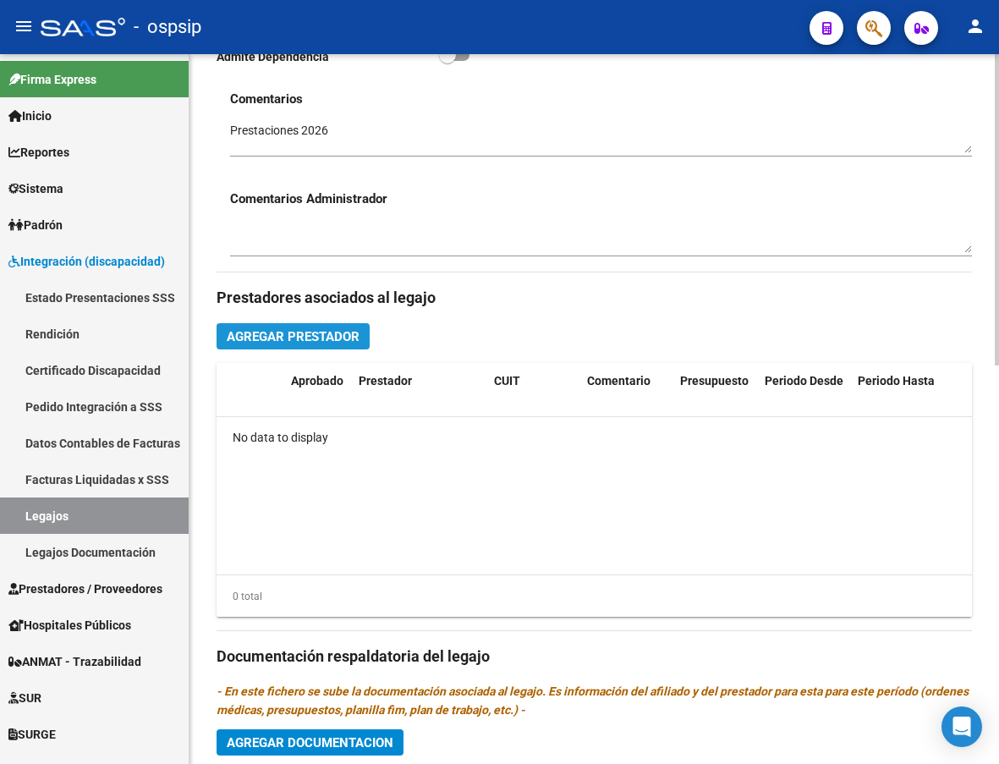
click at [323, 339] on span "Agregar Prestador" at bounding box center [293, 336] width 133 height 15
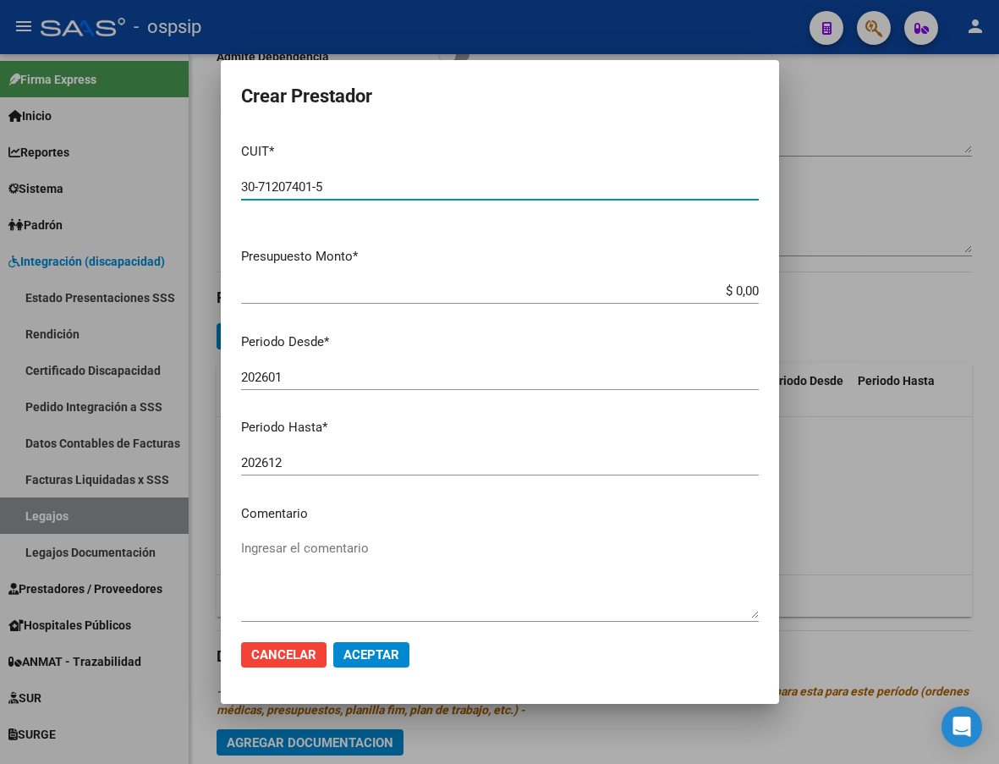
type input "30-71207401-5"
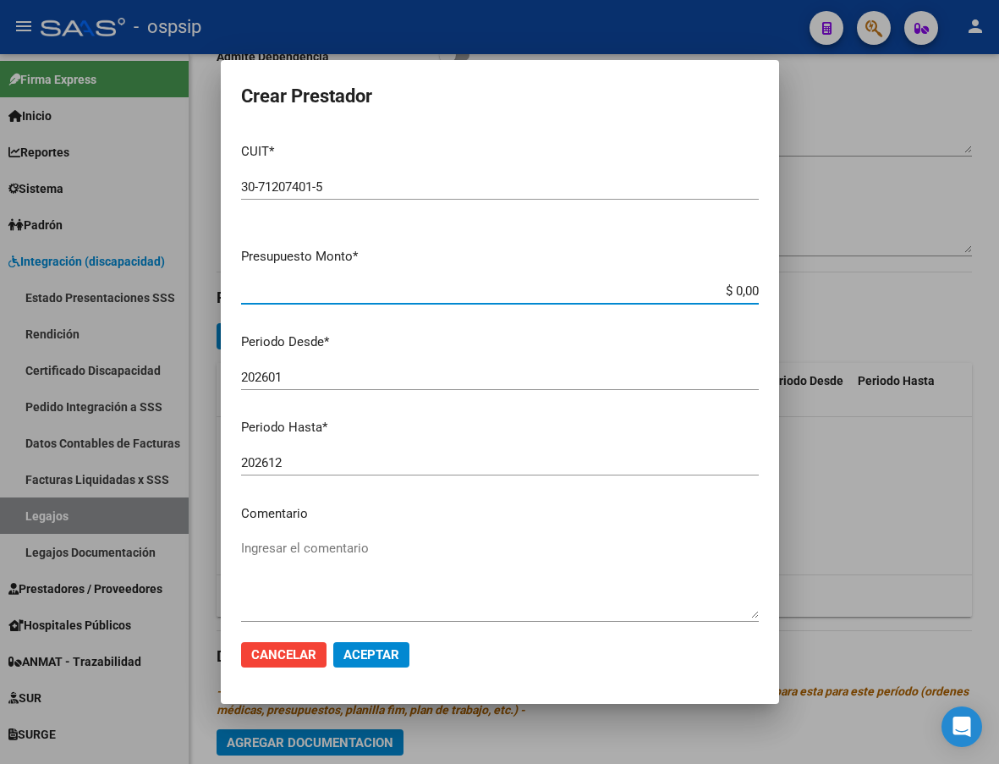
click at [745, 289] on input "$ 0,00" at bounding box center [500, 290] width 518 height 15
type input "$ 261.883,36"
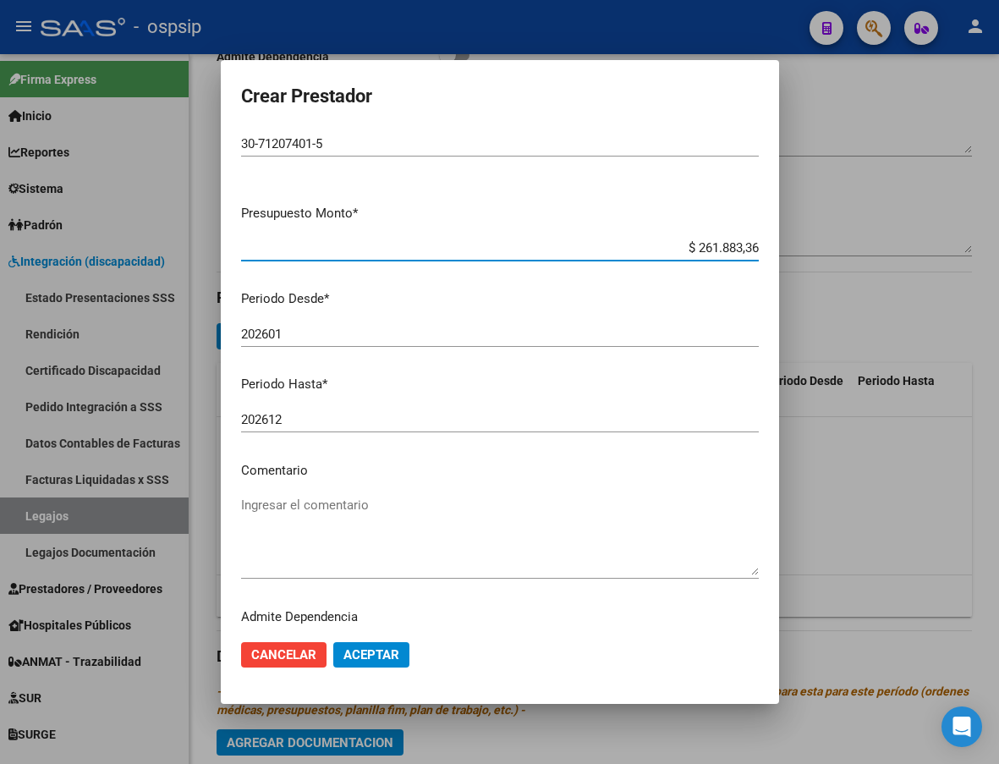
scroll to position [83, 0]
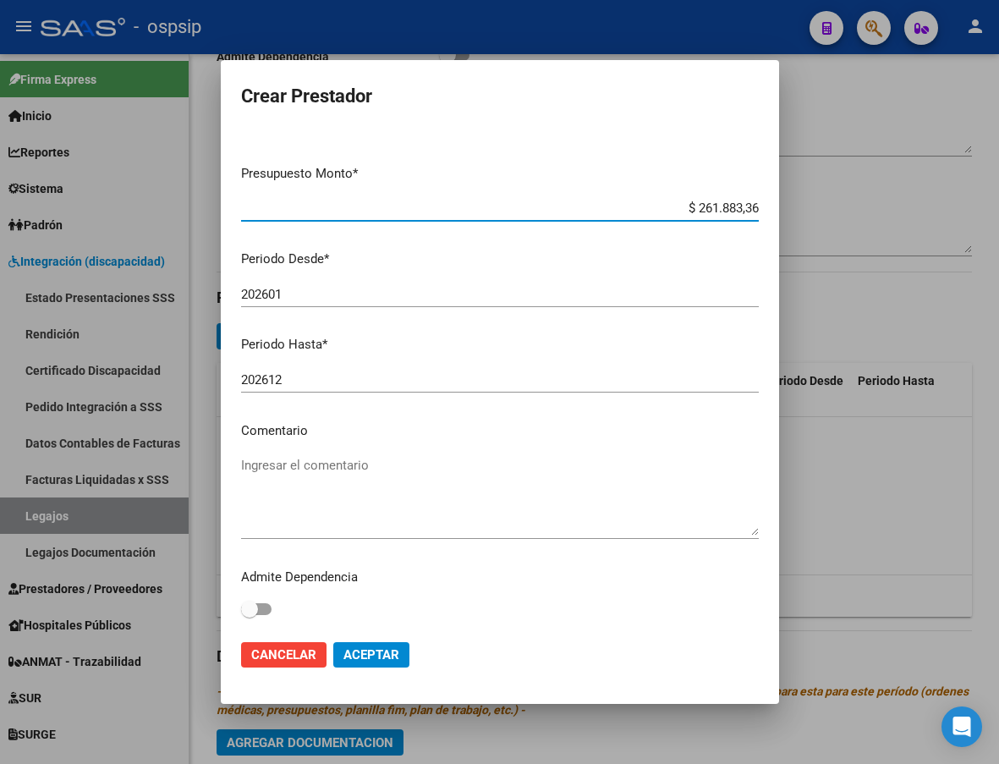
click at [297, 485] on textarea "Ingresar el comentario" at bounding box center [500, 496] width 518 height 80
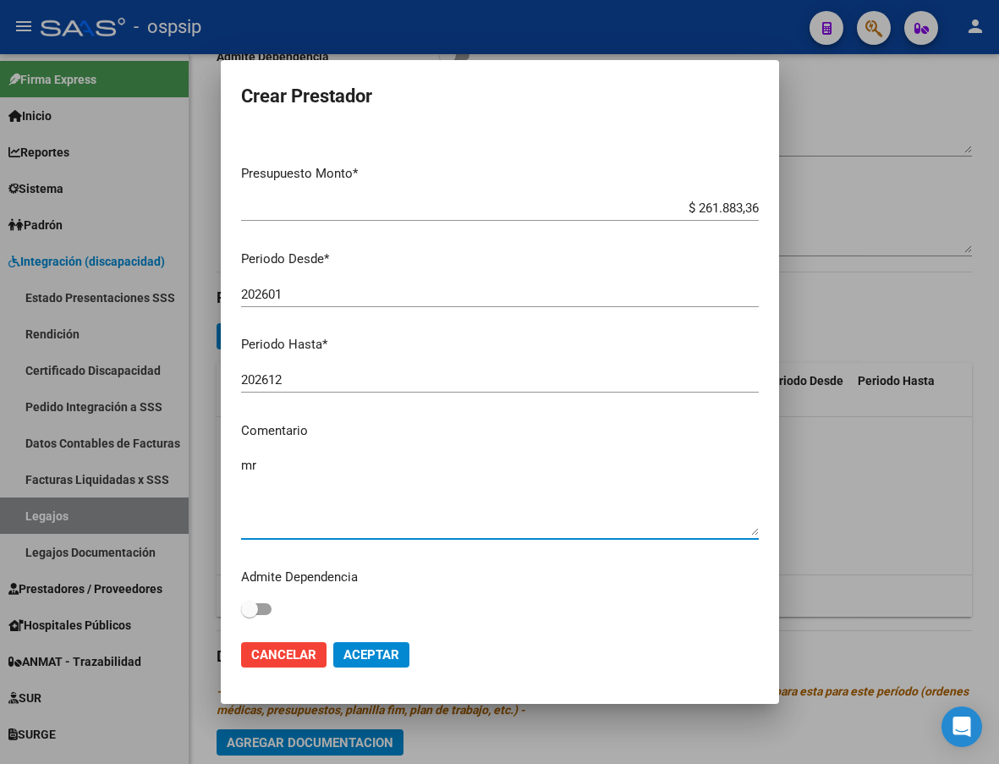
type textarea "m"
type textarea "MRIS-LINES-[DATE]-[DATE]"
click at [385, 656] on span "Aceptar" at bounding box center [371, 654] width 56 height 15
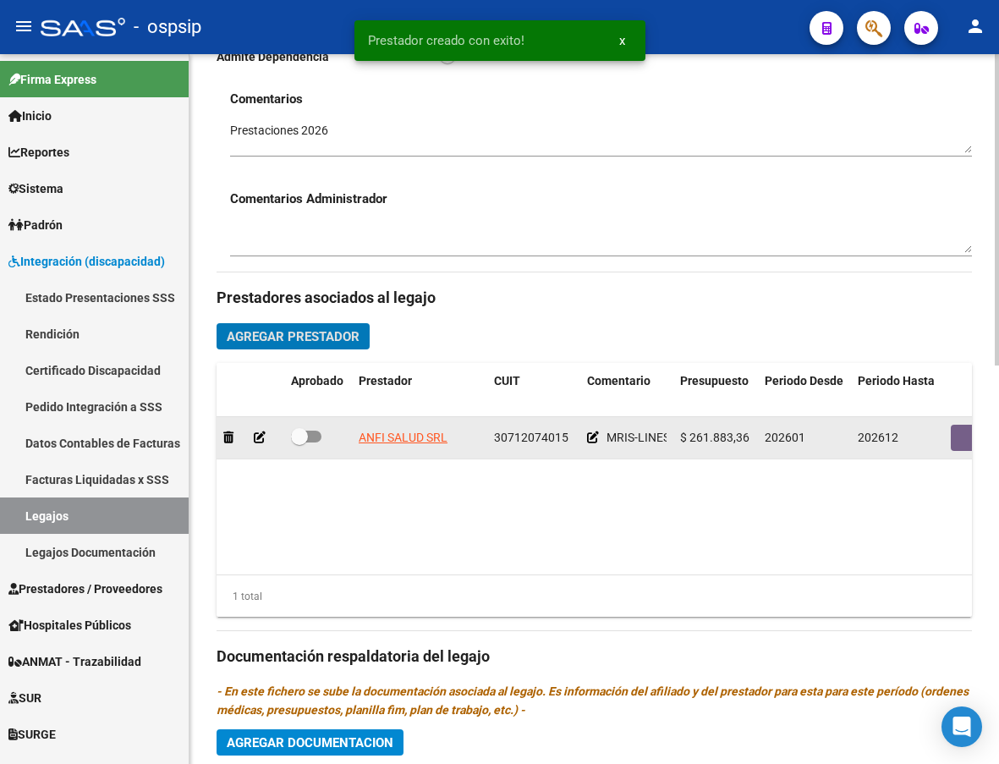
click at [314, 437] on span at bounding box center [306, 437] width 30 height 12
click at [299, 442] on input "checkbox" at bounding box center [299, 442] width 1 height 1
checkbox input "true"
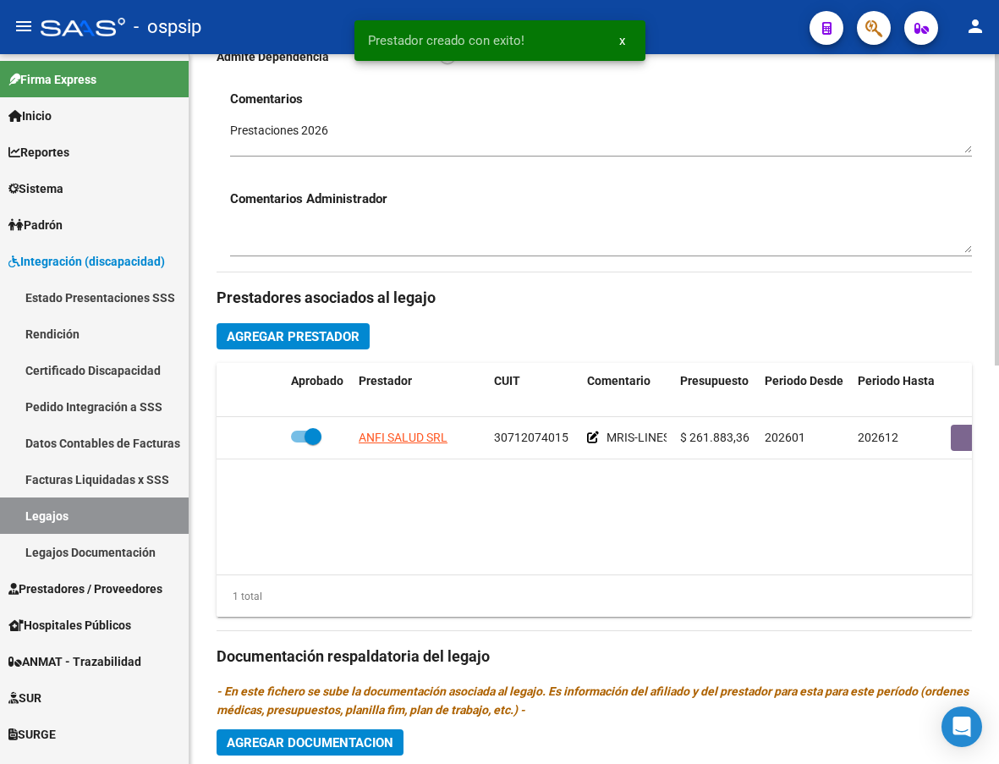
click at [311, 355] on div "Prestadores asociados al legajo Agregar Prestador Aprobado Prestador CUIT Comen…" at bounding box center [594, 654] width 755 height 764
click at [315, 344] on span "Agregar Prestador" at bounding box center [293, 336] width 133 height 15
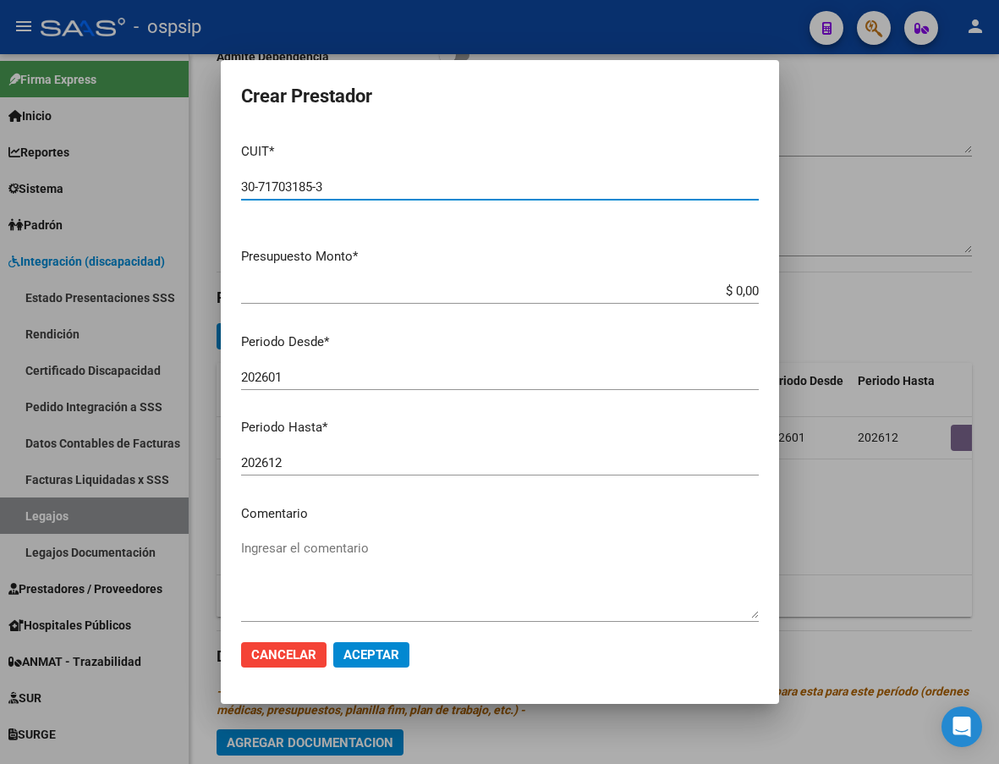
type input "30-71703185-3"
click at [744, 286] on input "$ 0,00" at bounding box center [500, 290] width 518 height 15
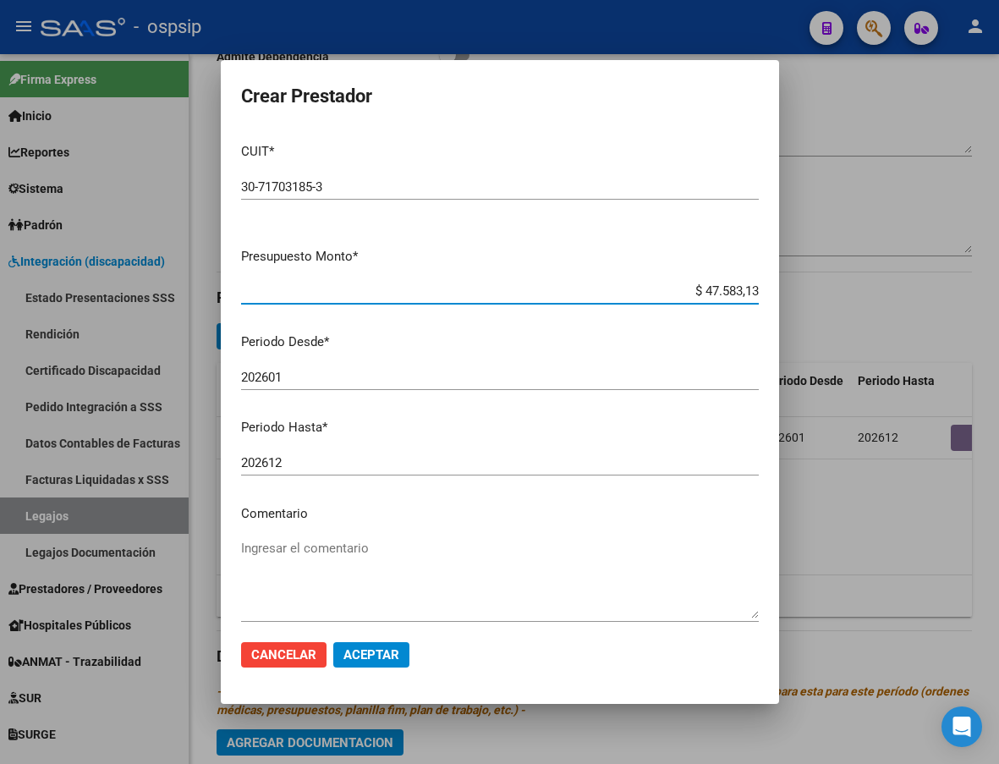
type input "$ 475.831,36"
click at [317, 379] on input "202601" at bounding box center [500, 377] width 518 height 15
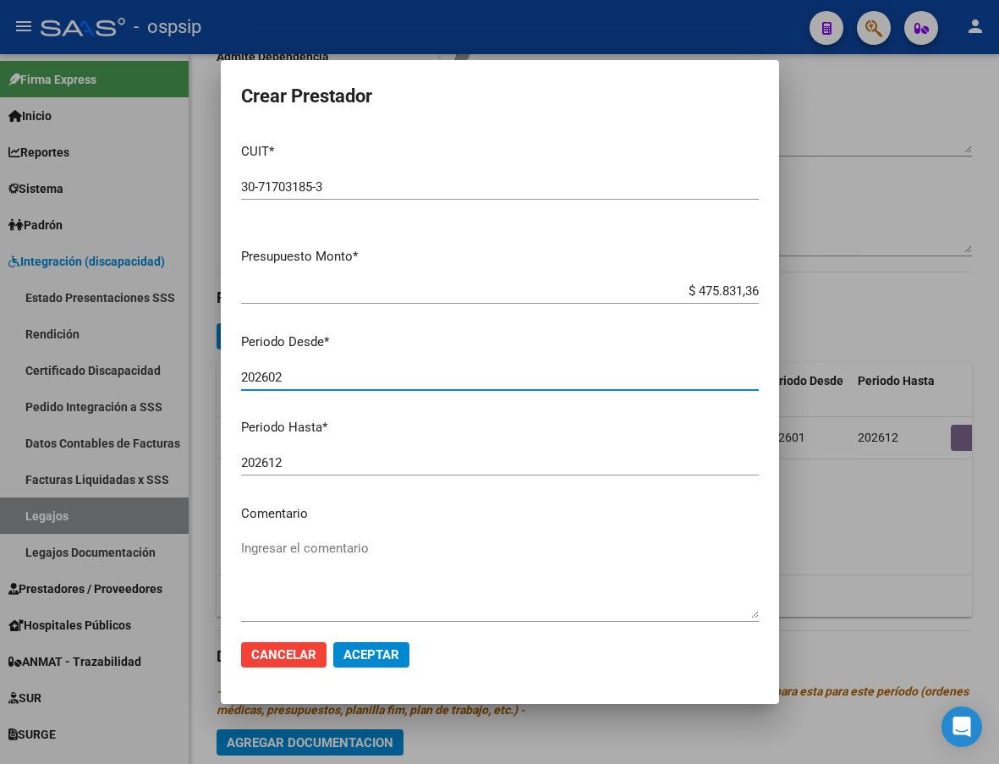
type input "202602"
click at [291, 553] on textarea "Ingresar el comentario" at bounding box center [500, 579] width 518 height 80
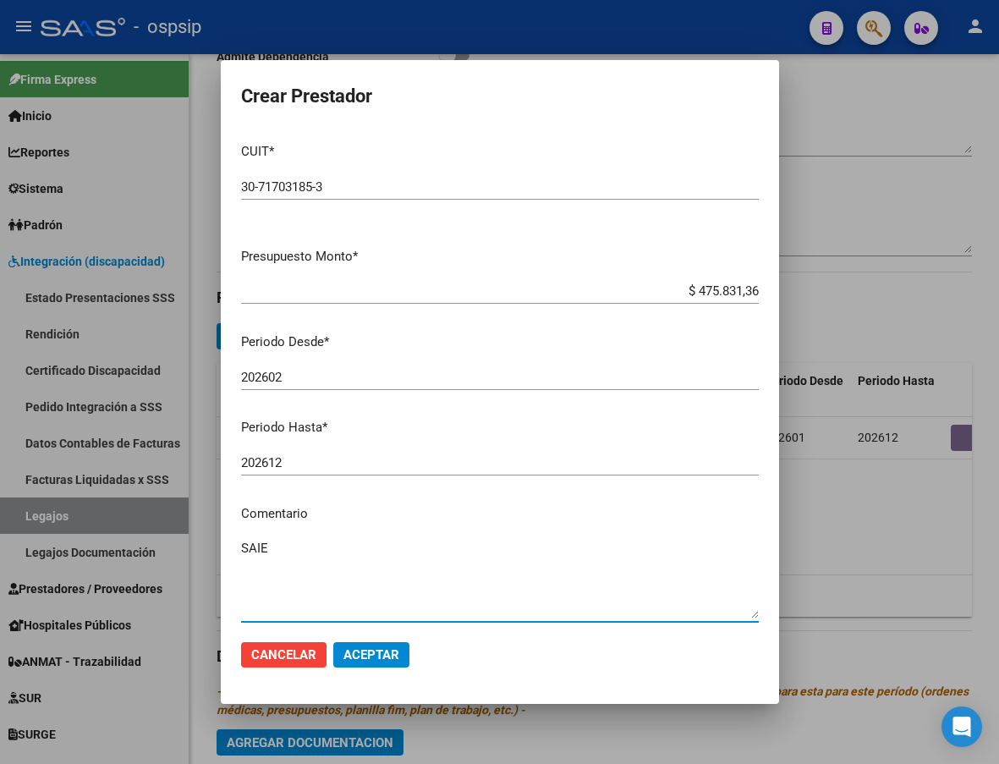
type textarea "SAIE"
click at [393, 655] on span "Aceptar" at bounding box center [371, 654] width 56 height 15
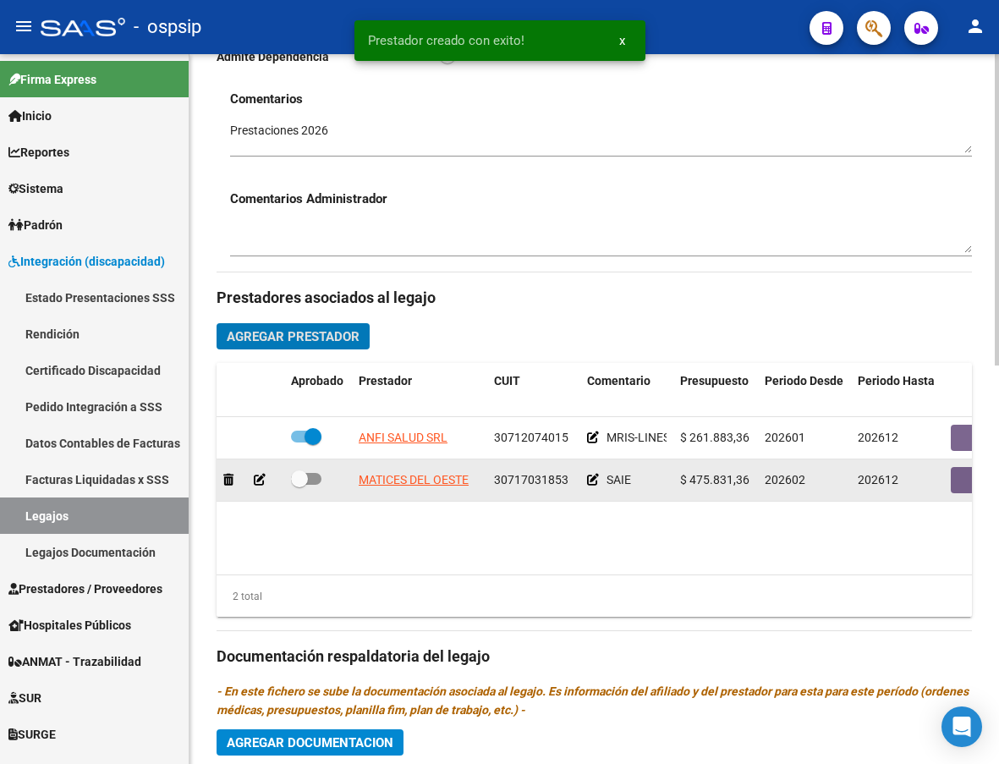
click at [320, 482] on span at bounding box center [306, 479] width 30 height 12
click at [299, 485] on input "checkbox" at bounding box center [299, 485] width 1 height 1
checkbox input "true"
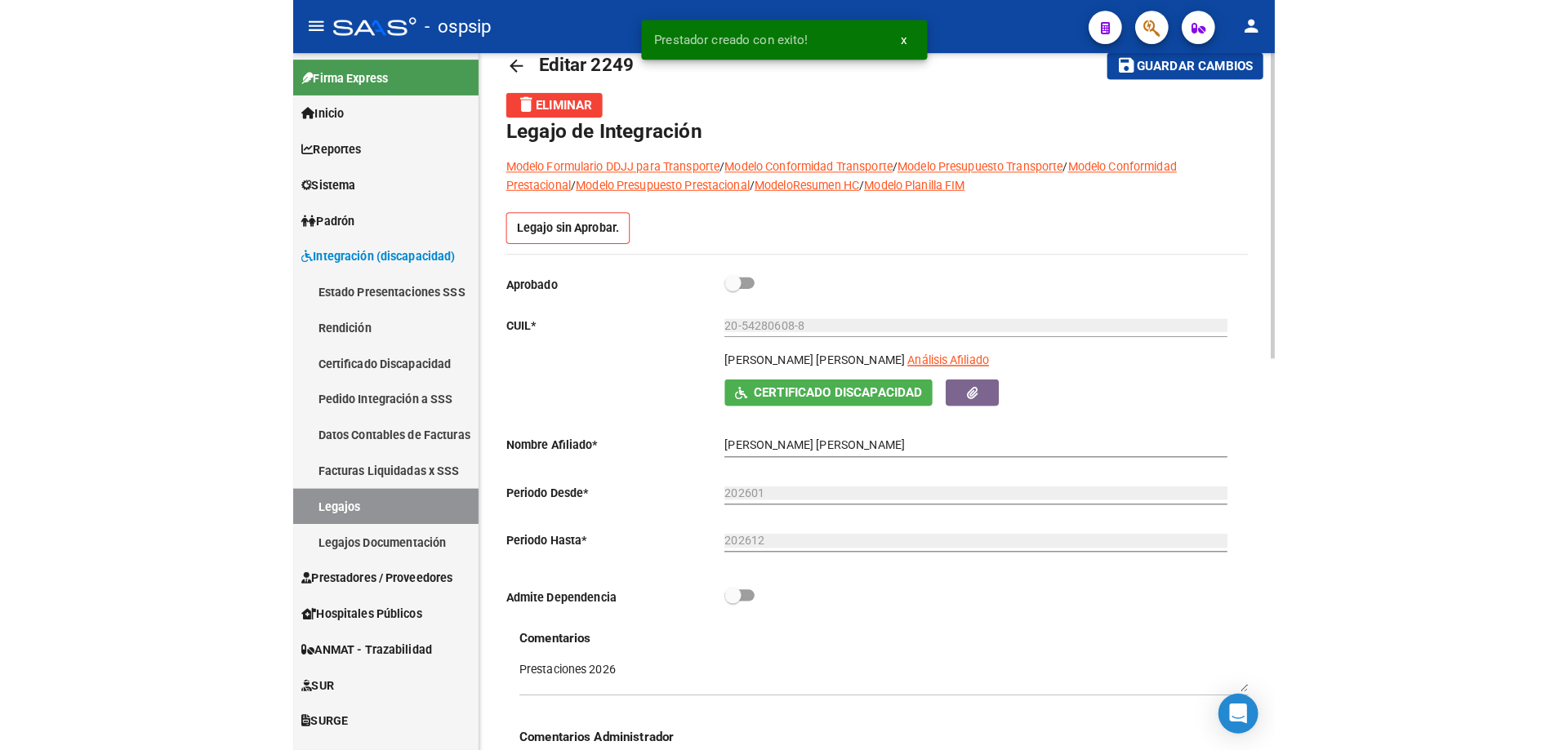
scroll to position [0, 0]
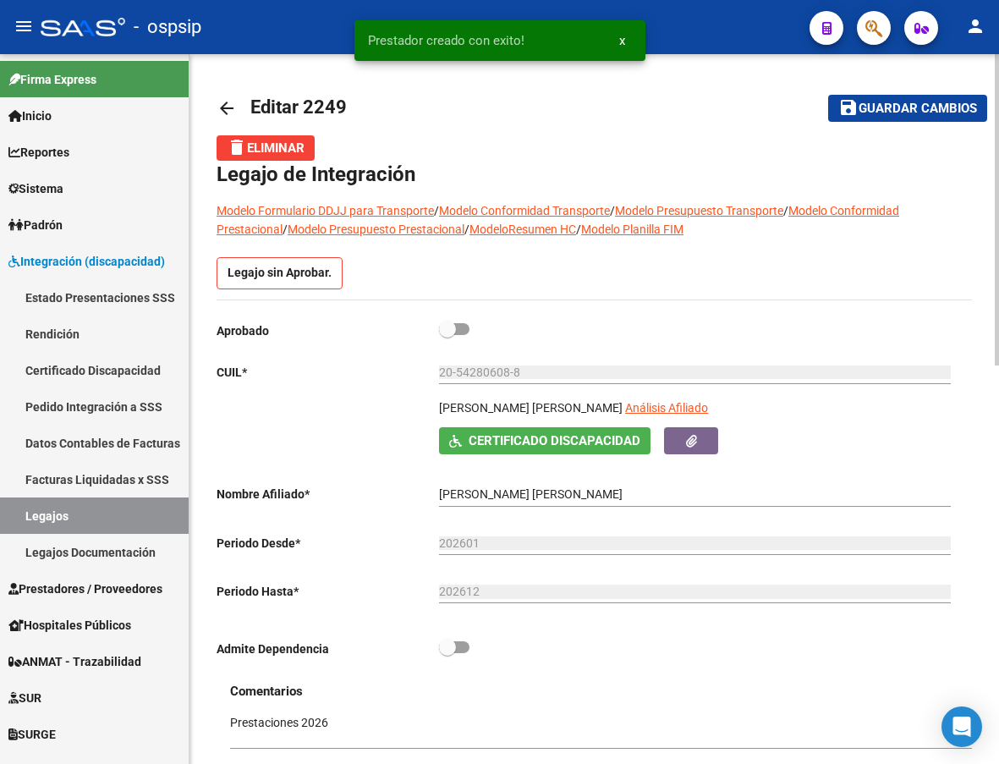
click at [915, 109] on span "Guardar cambios" at bounding box center [918, 109] width 118 height 15
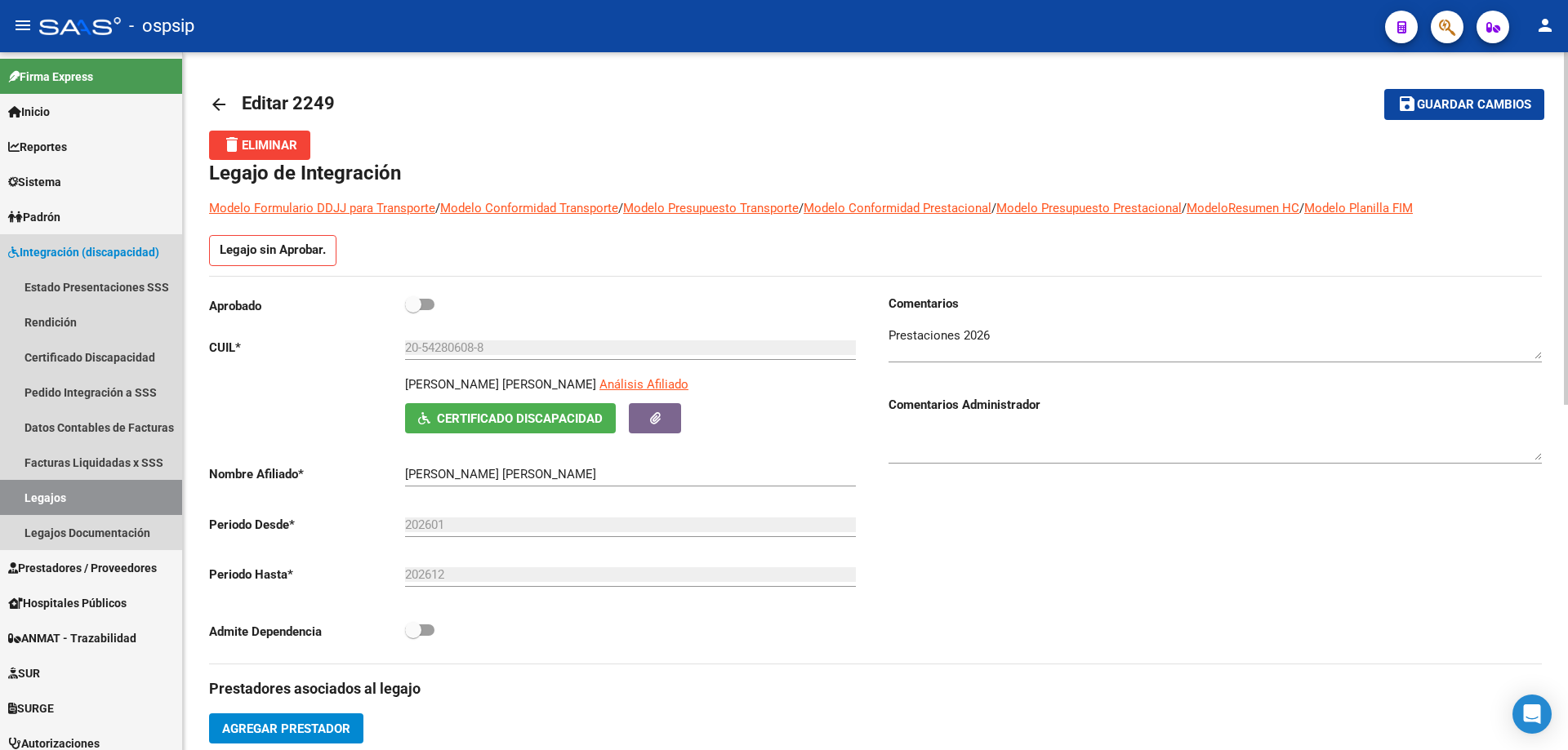
drag, startPoint x: 71, startPoint y: 501, endPoint x: 191, endPoint y: 437, distance: 136.0
click at [71, 500] on link "Legajos" at bounding box center [91, 497] width 182 height 35
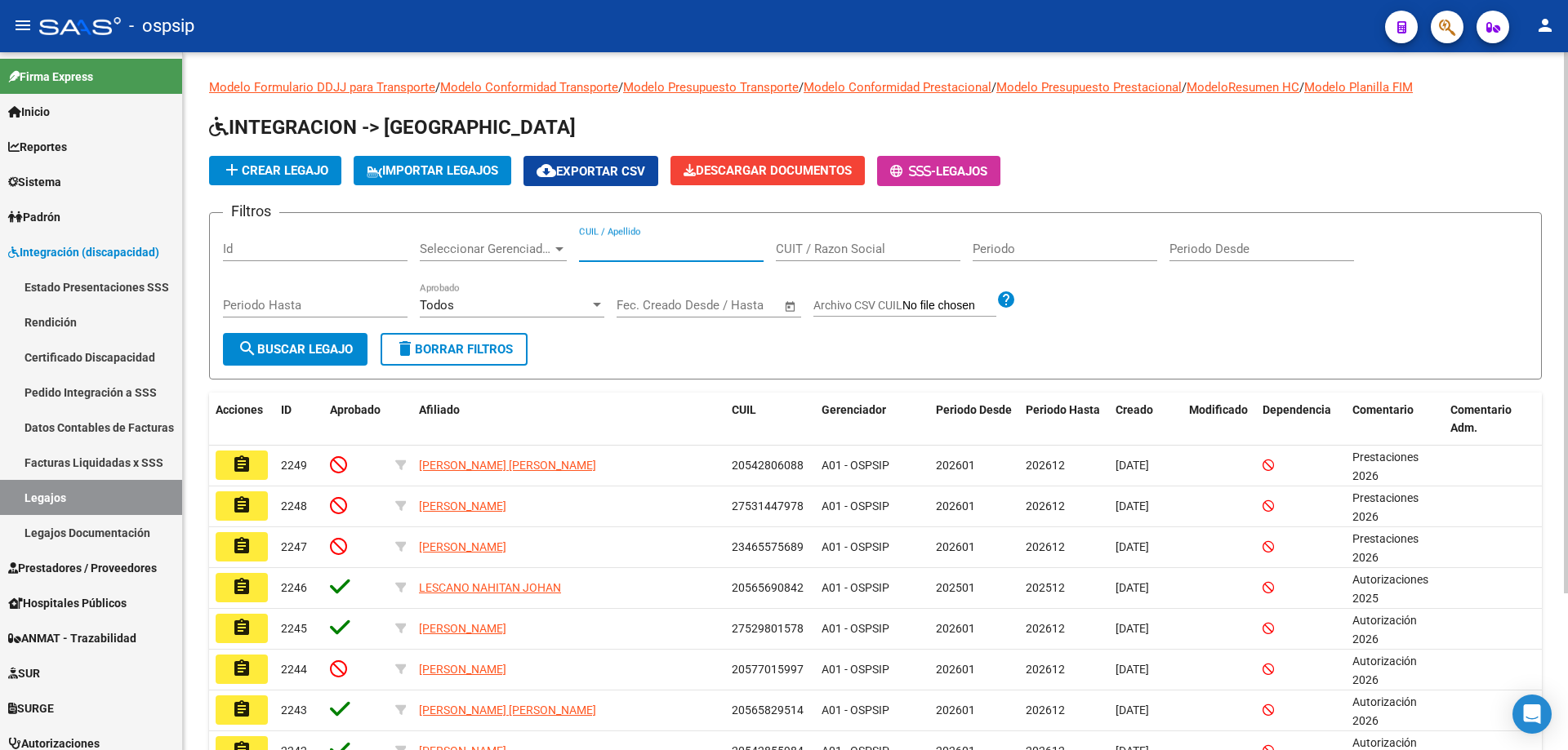
paste input "20580161384"
click at [245, 350] on mat-icon "search" at bounding box center [247, 348] width 19 height 19
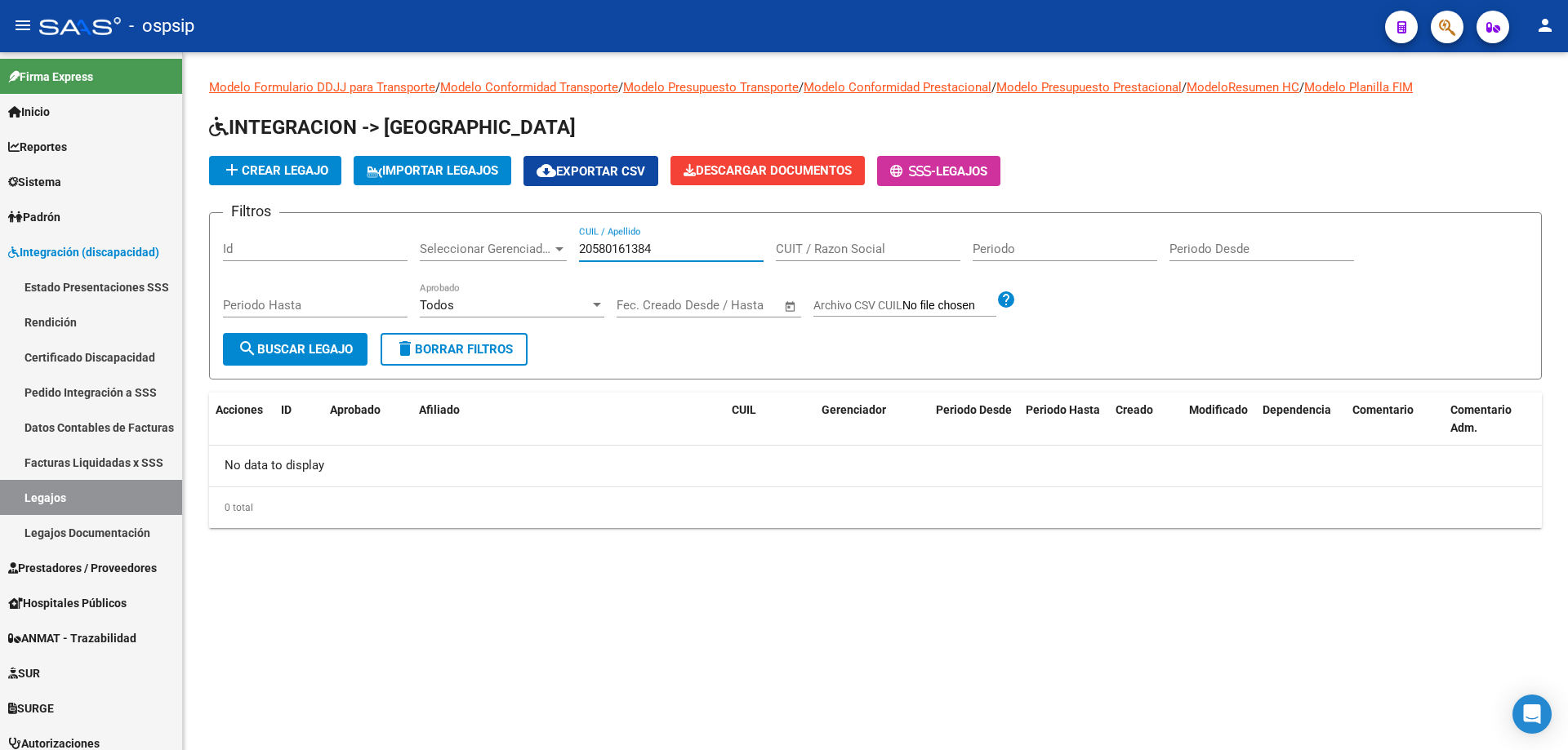
click at [689, 252] on input "20580161384" at bounding box center [671, 248] width 184 height 14
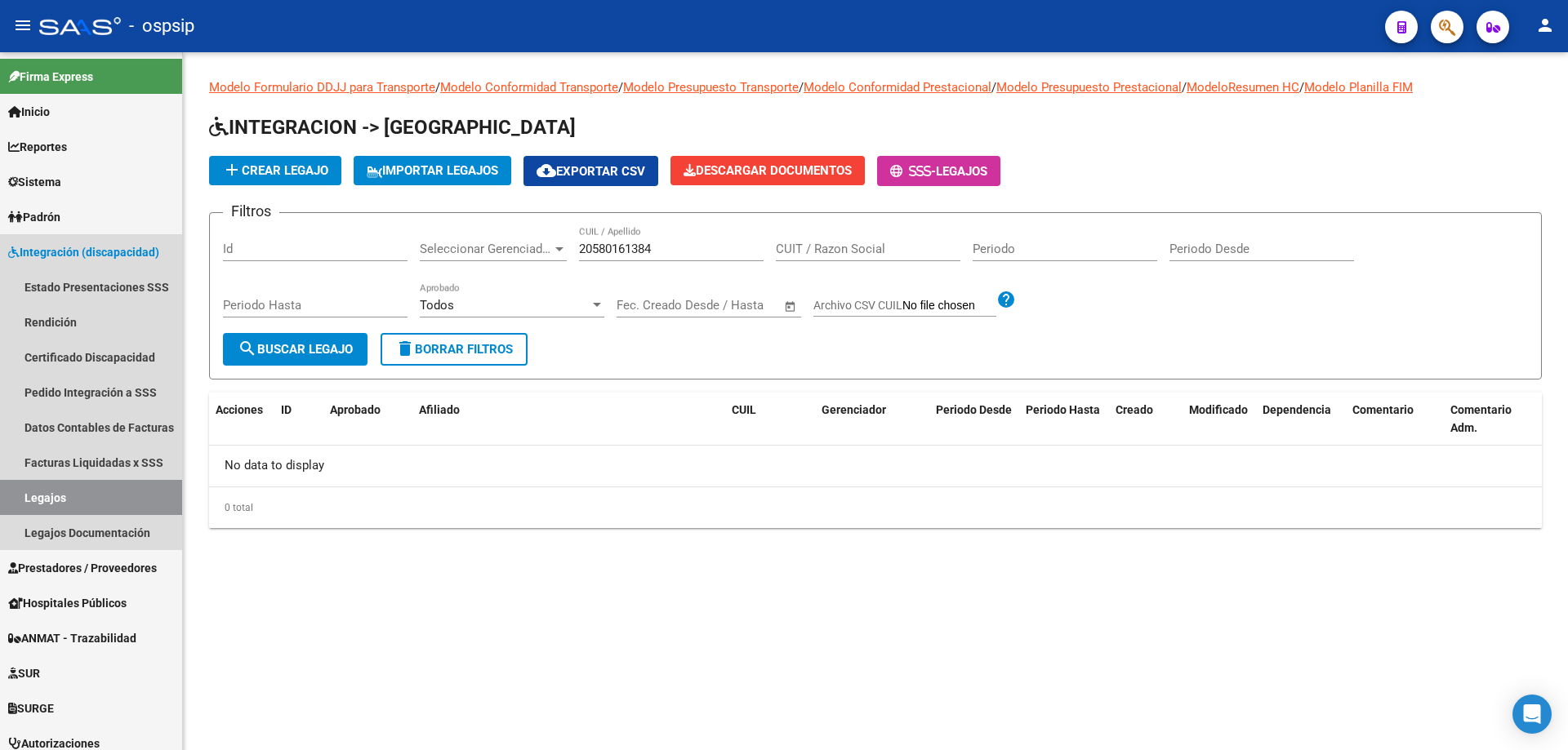
drag, startPoint x: 35, startPoint y: 491, endPoint x: 439, endPoint y: 354, distance: 426.6
click at [36, 491] on link "Legajos" at bounding box center [91, 497] width 182 height 35
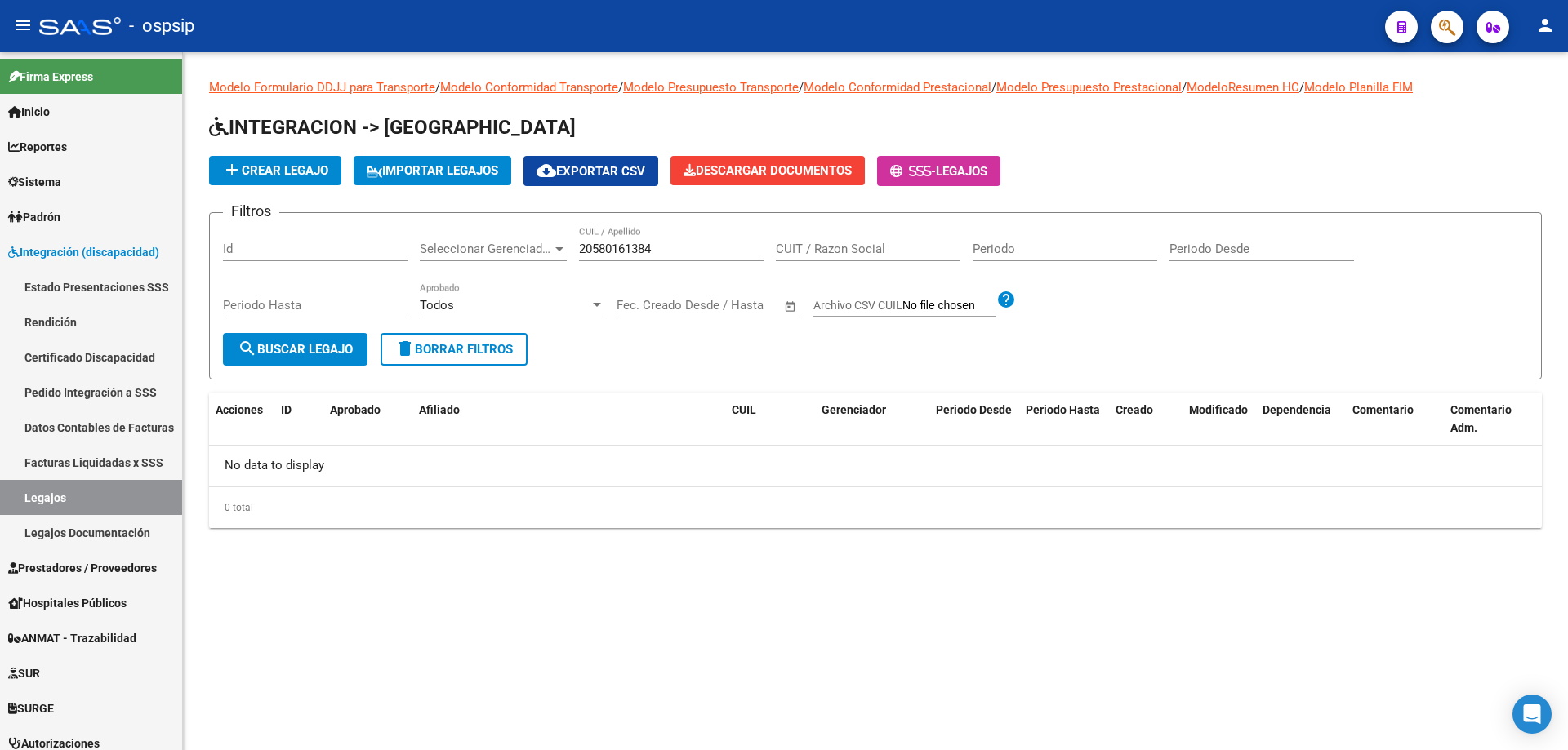
drag, startPoint x: 672, startPoint y: 248, endPoint x: 561, endPoint y: 258, distance: 111.4
click at [592, 259] on div "20580161384 CUIL / Apellido" at bounding box center [671, 243] width 184 height 35
type input "2"
paste input "20494464900"
type input "20494464900"
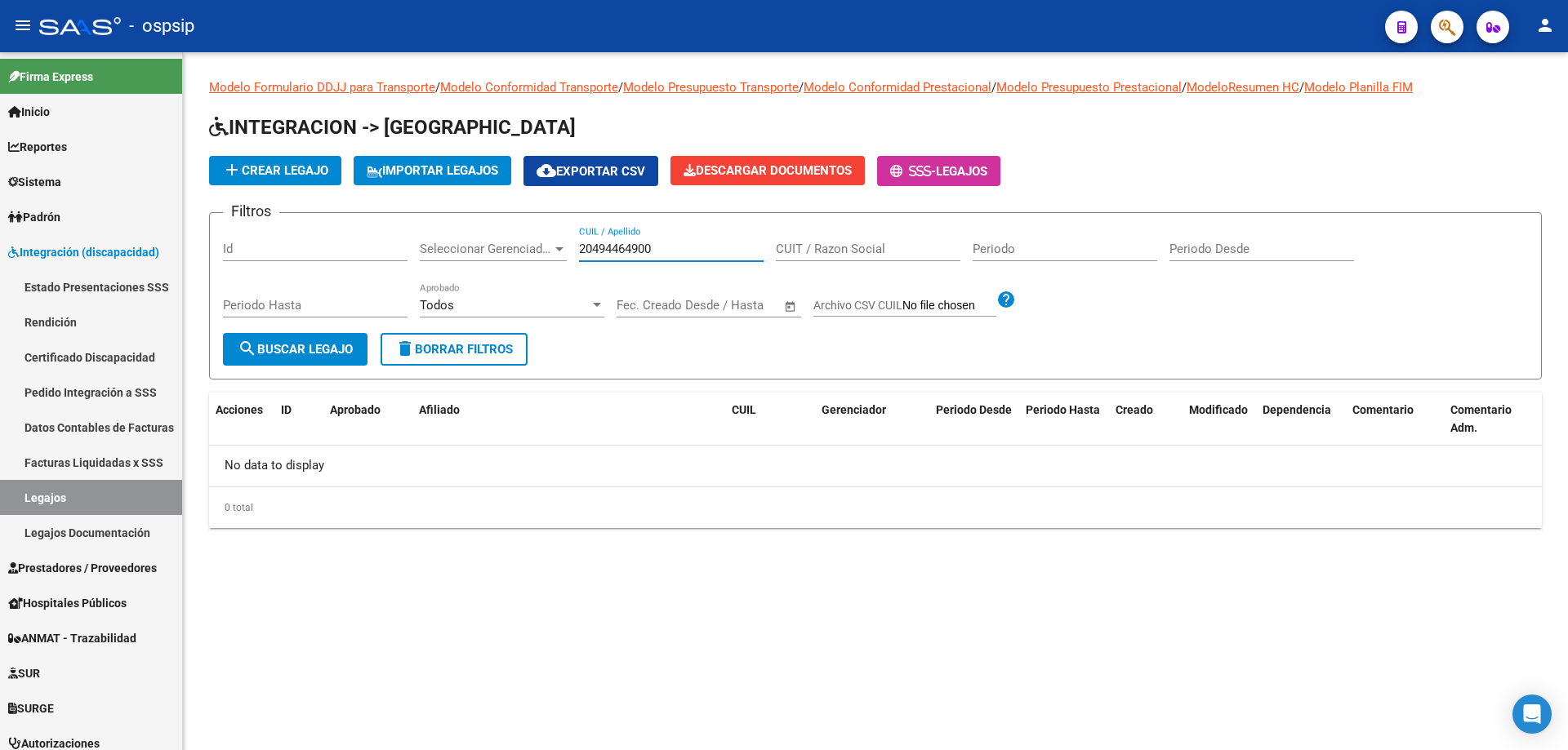
click at [334, 351] on span "search Buscar Legajo" at bounding box center [294, 348] width 115 height 14
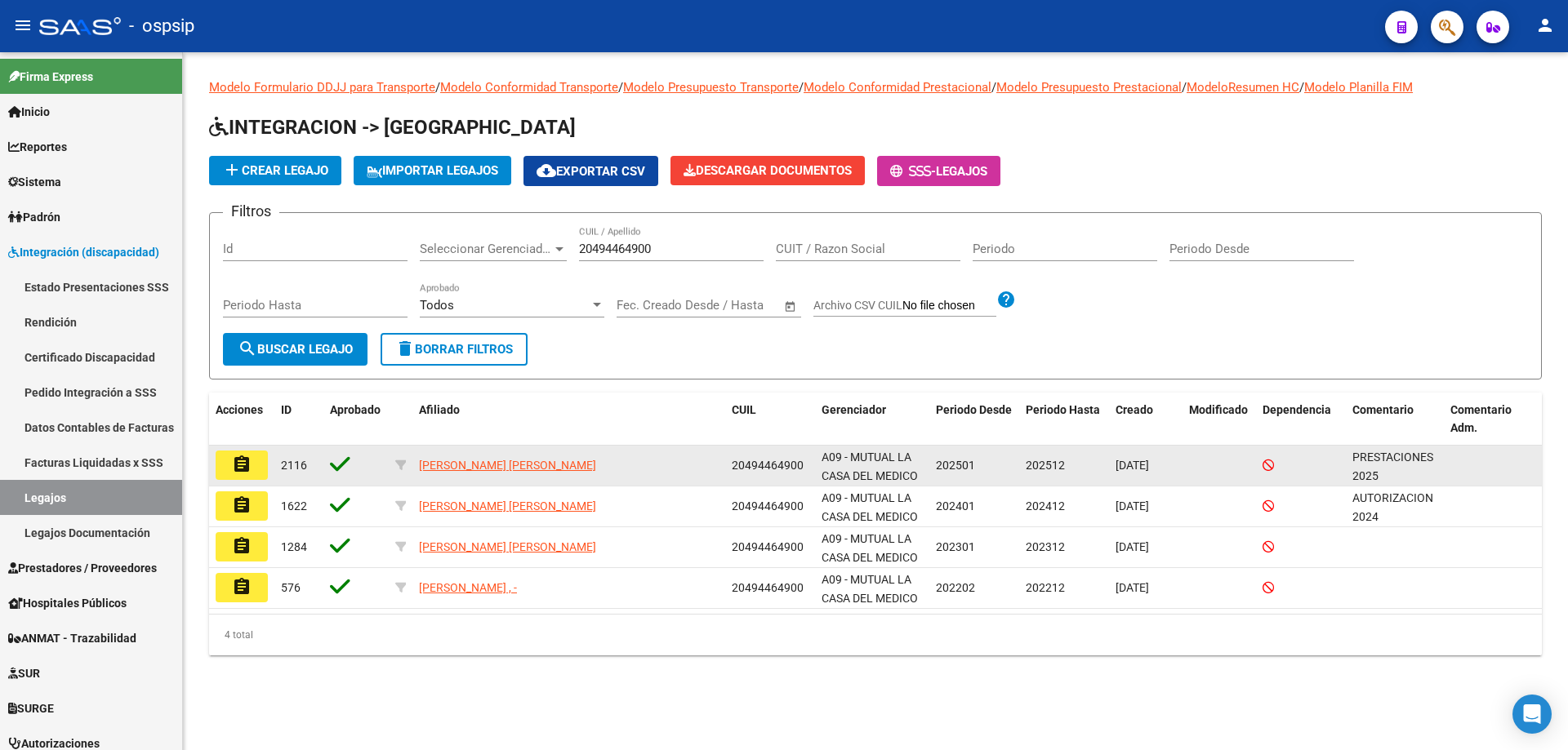
click at [252, 467] on button "assignment" at bounding box center [241, 465] width 52 height 29
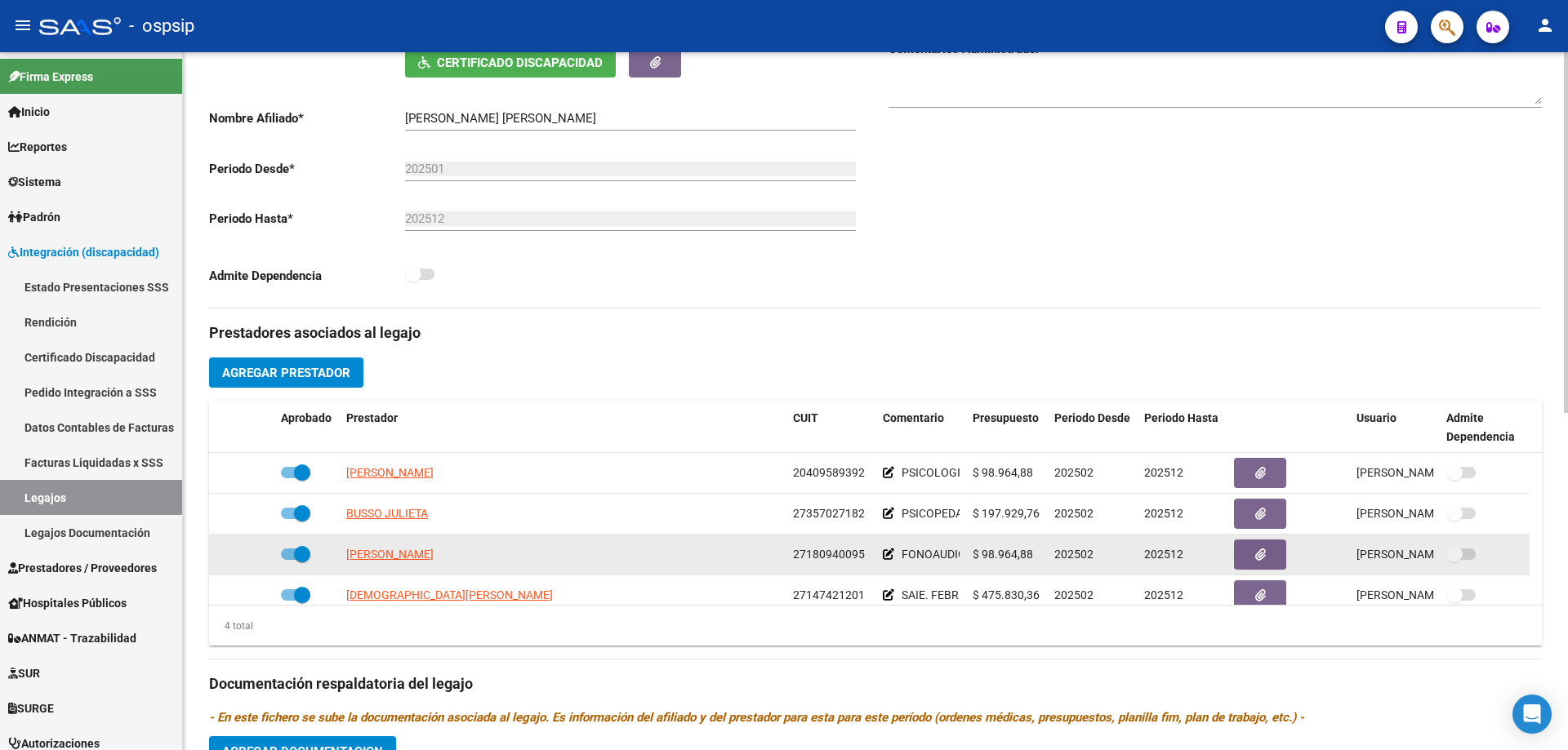
scroll to position [16, 0]
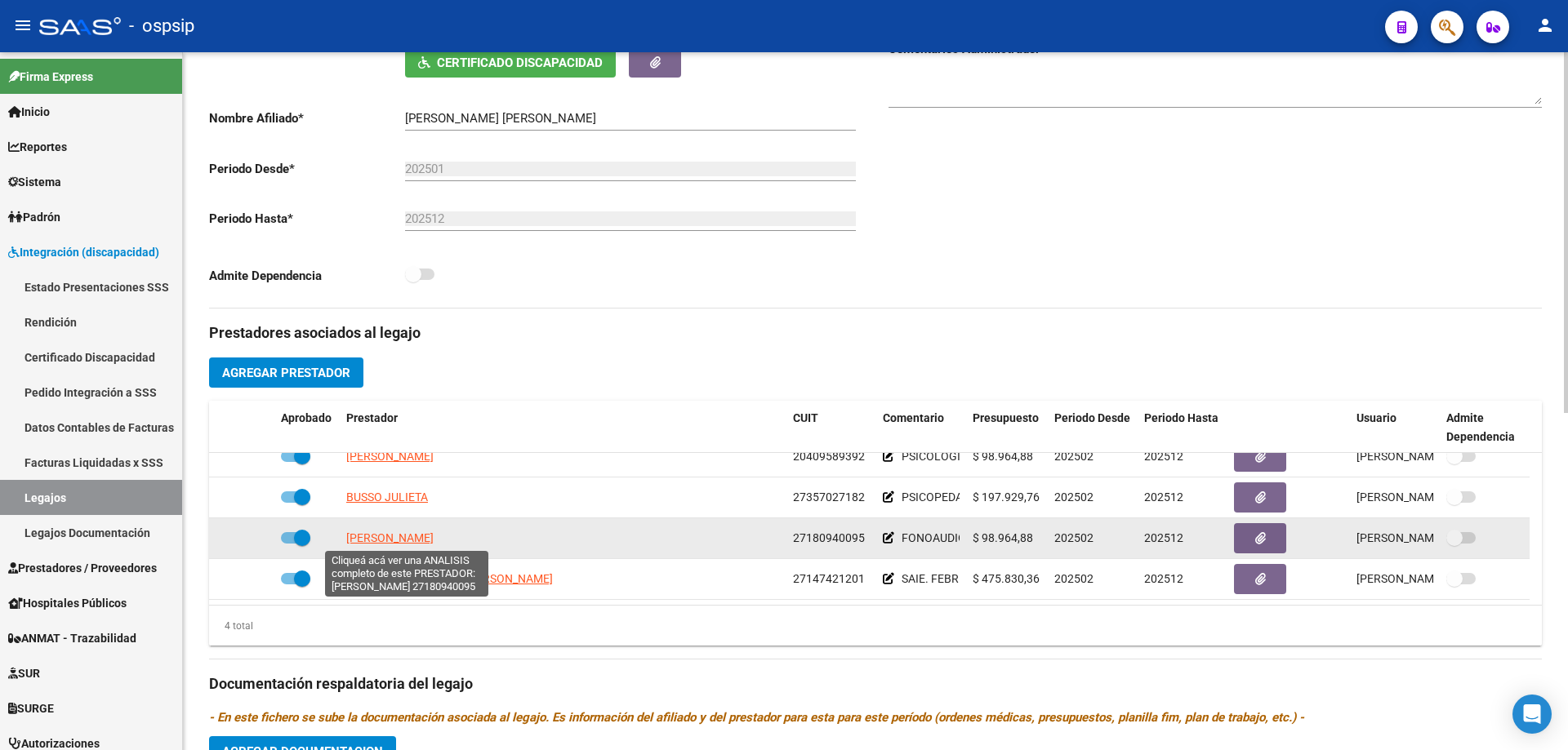
click at [390, 533] on span "[PERSON_NAME]" at bounding box center [390, 539] width 88 height 14
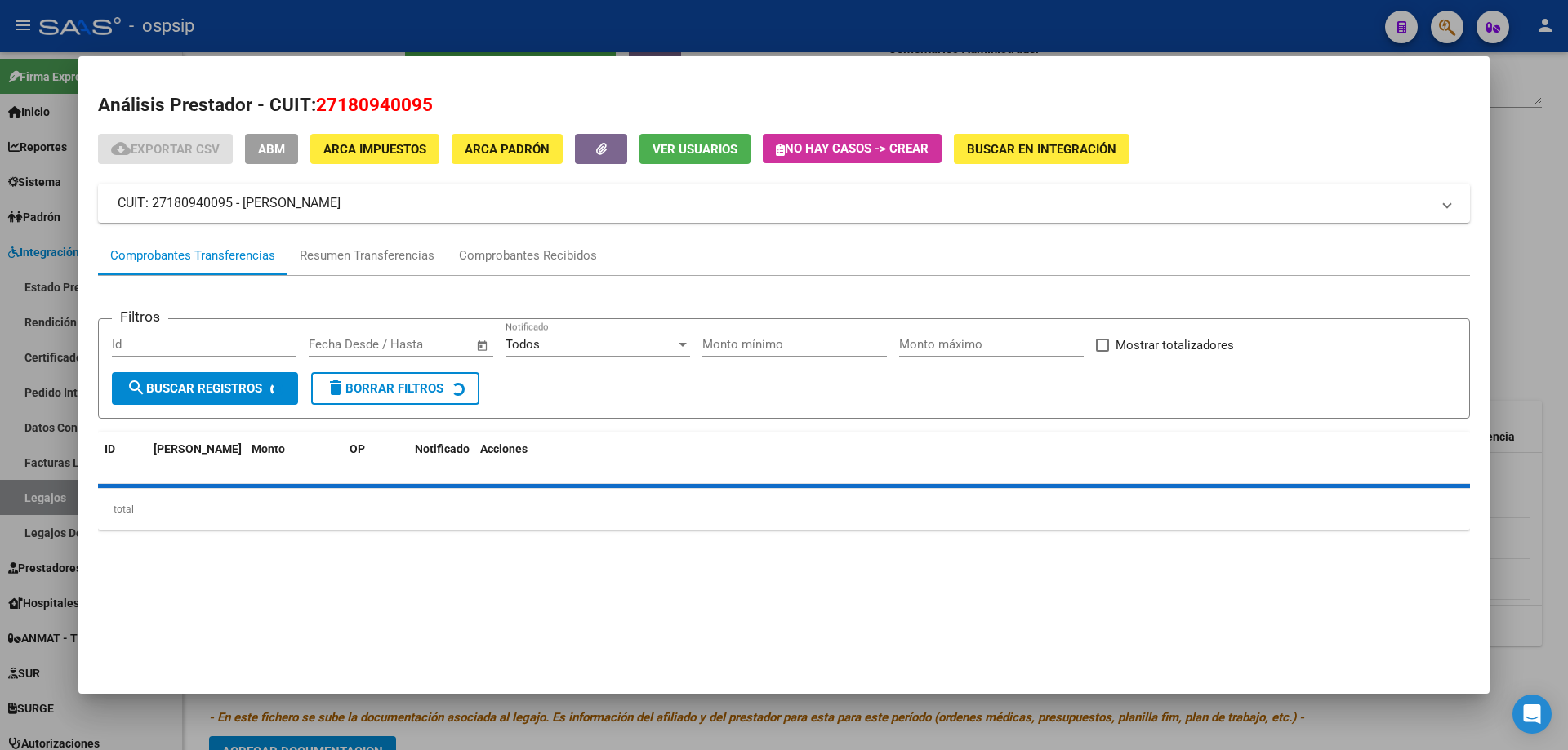
click at [696, 153] on span "Ver Usuarios" at bounding box center [695, 149] width 85 height 14
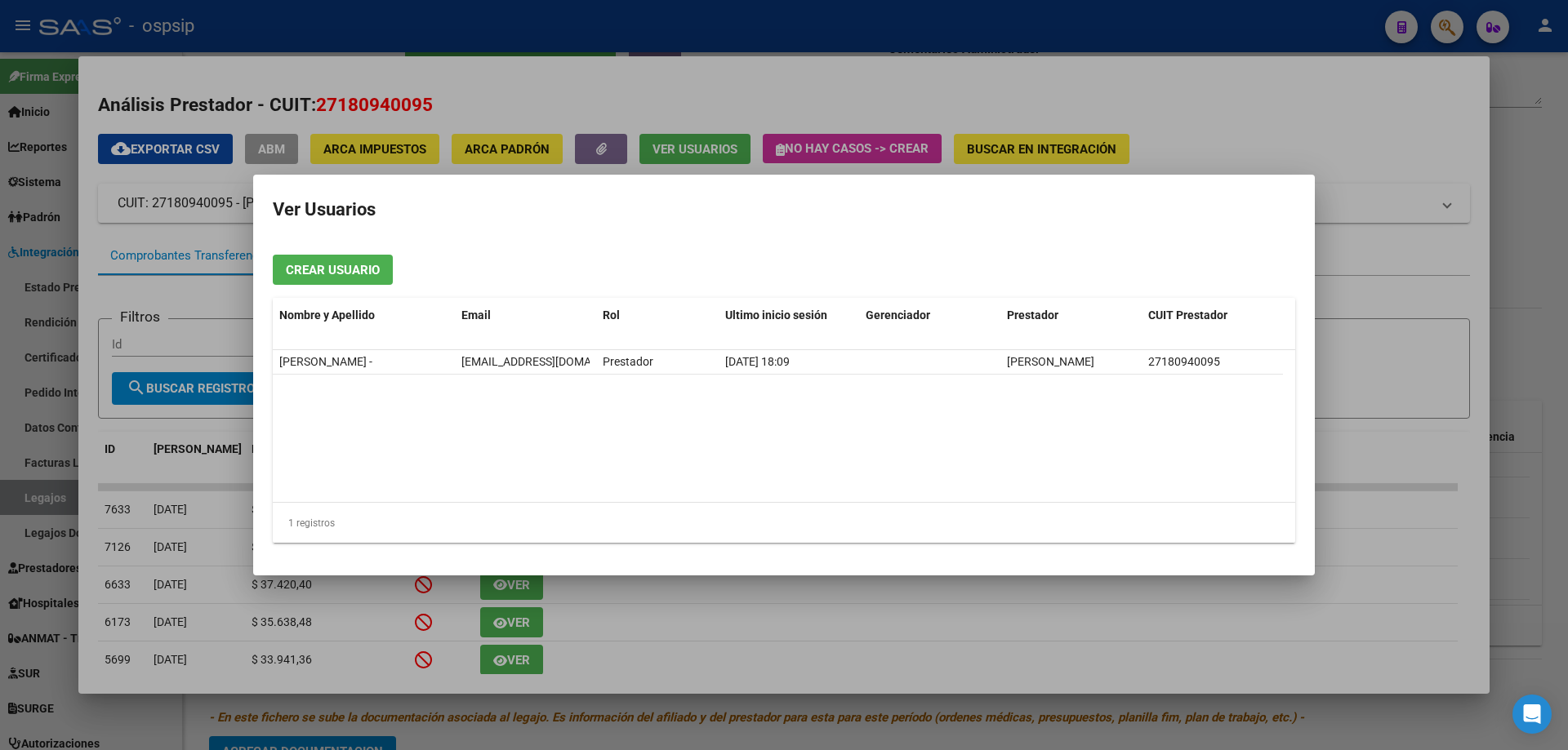
click at [810, 486] on datatable-body "[PERSON_NAME] - [PERSON_NAME][EMAIL_ADDRESS][DOMAIN_NAME] Prestador [DATE] 18:0…" at bounding box center [784, 426] width 1022 height 152
click at [1293, 627] on div at bounding box center [784, 375] width 1568 height 750
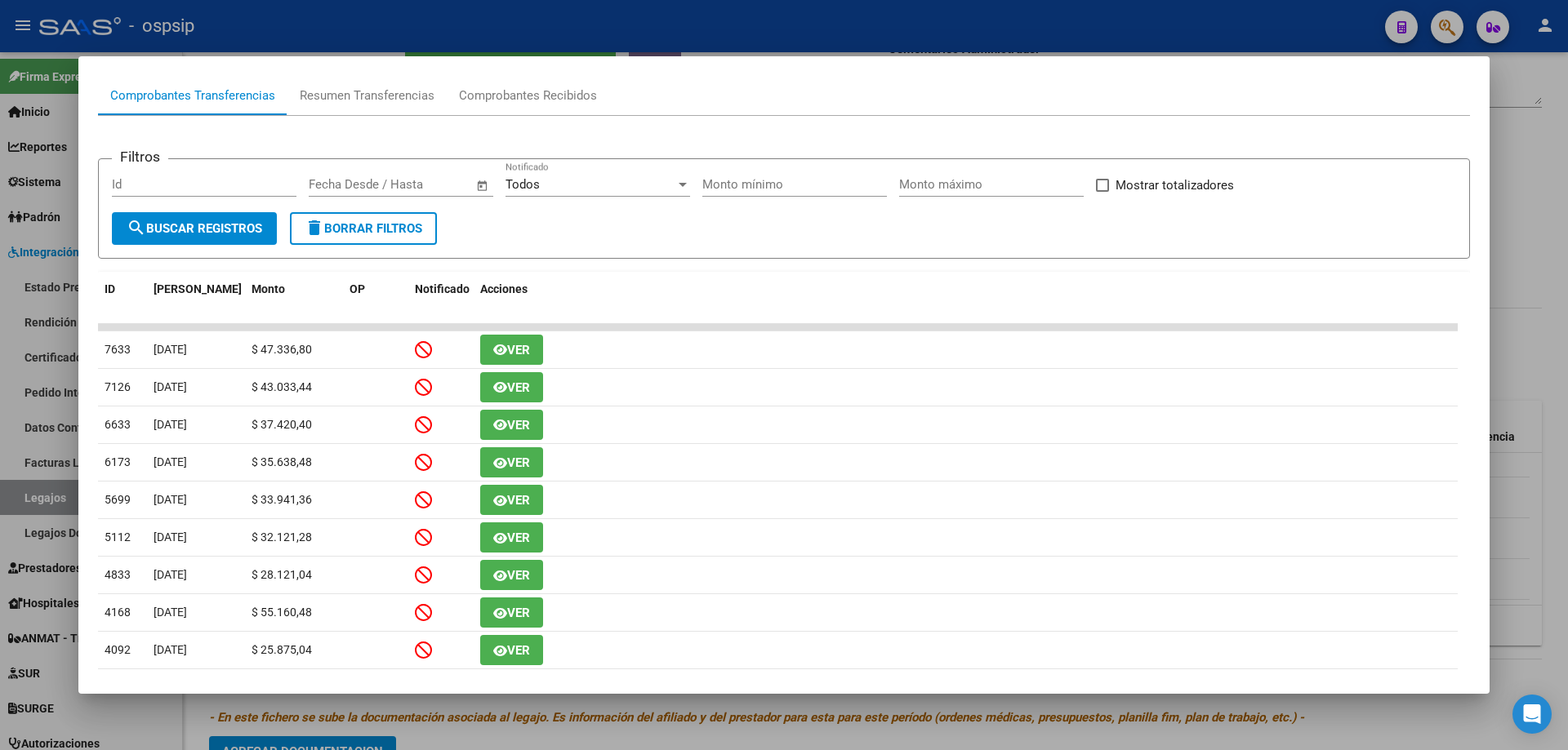
scroll to position [0, 0]
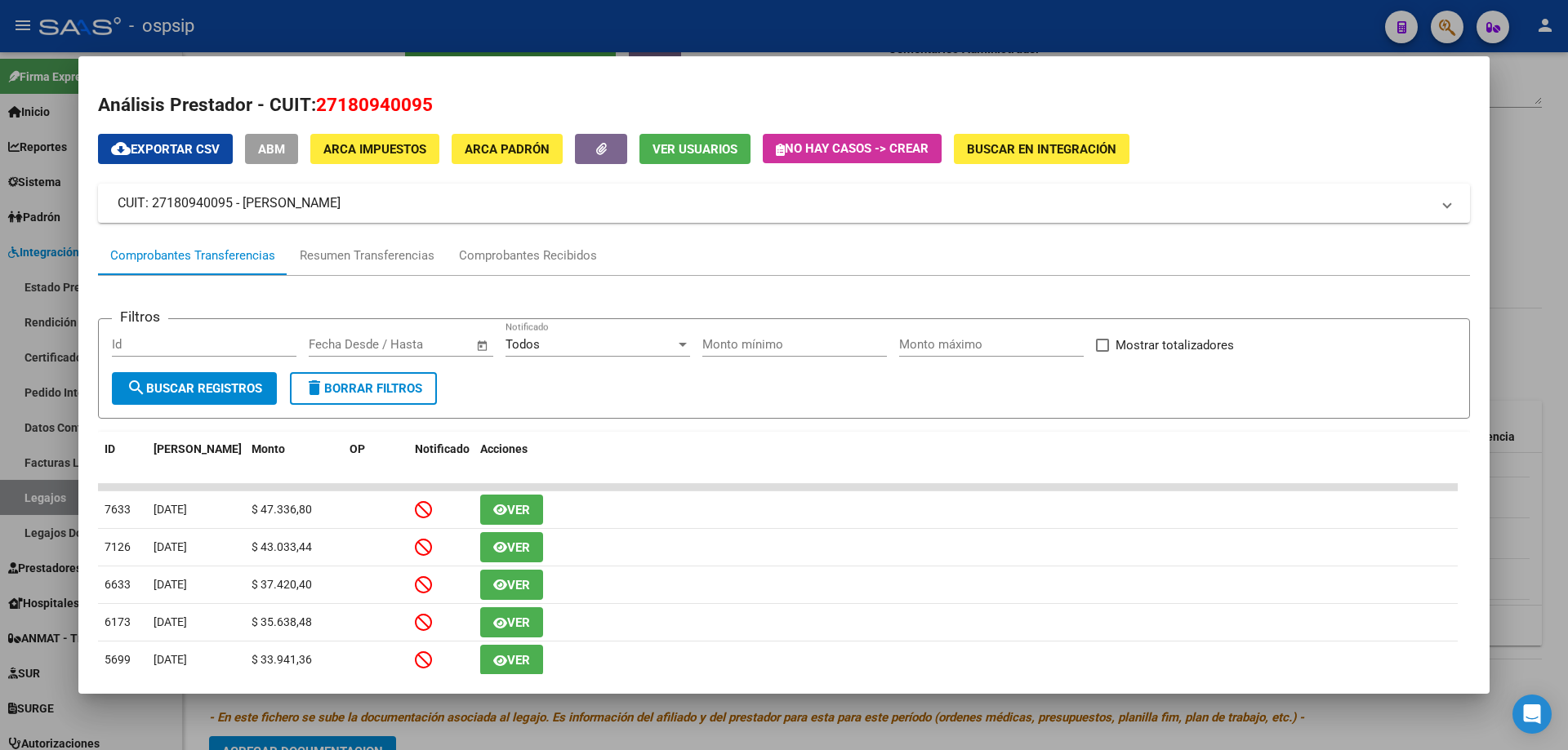
click at [1559, 264] on div at bounding box center [784, 375] width 1568 height 750
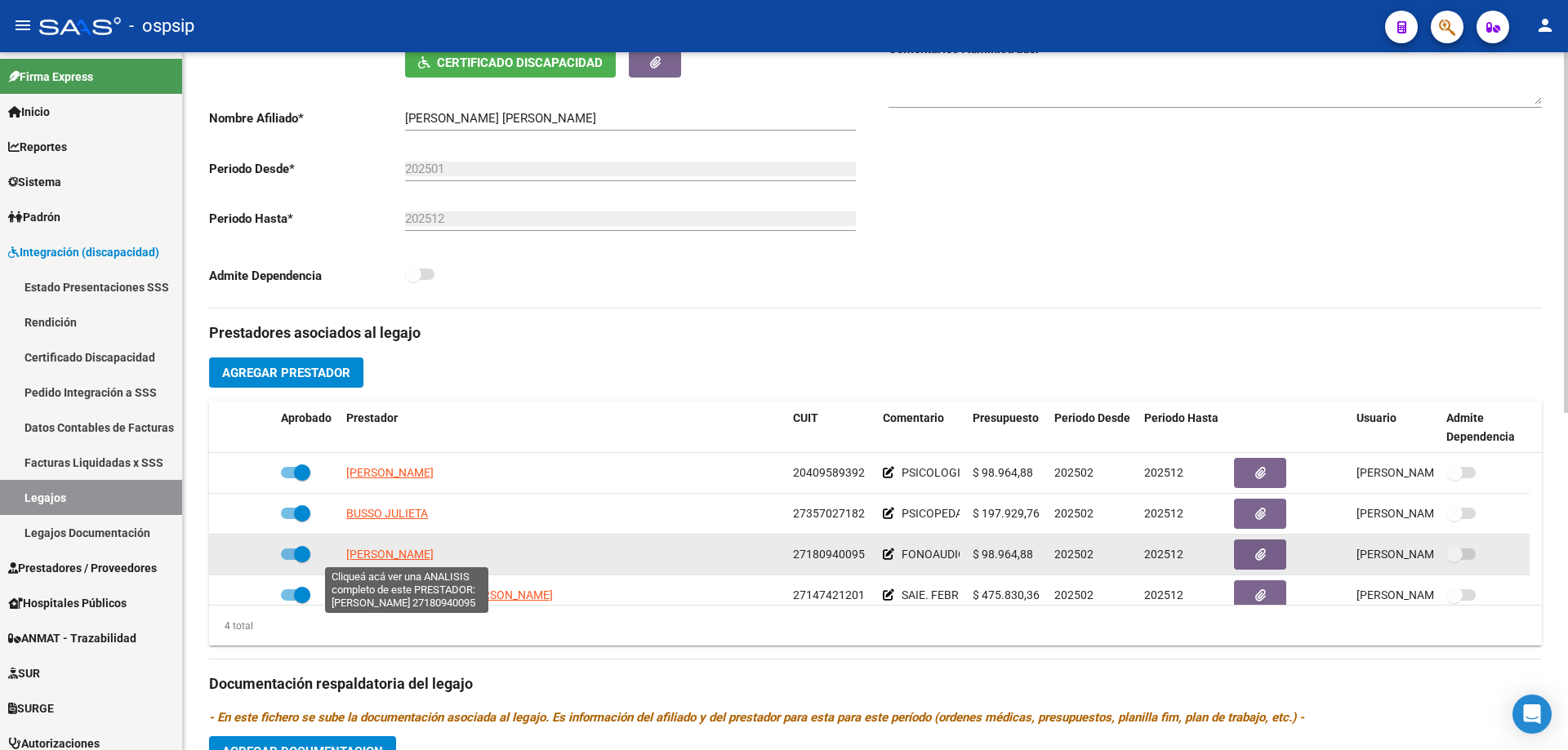
click at [406, 552] on span "[PERSON_NAME]" at bounding box center [390, 555] width 88 height 14
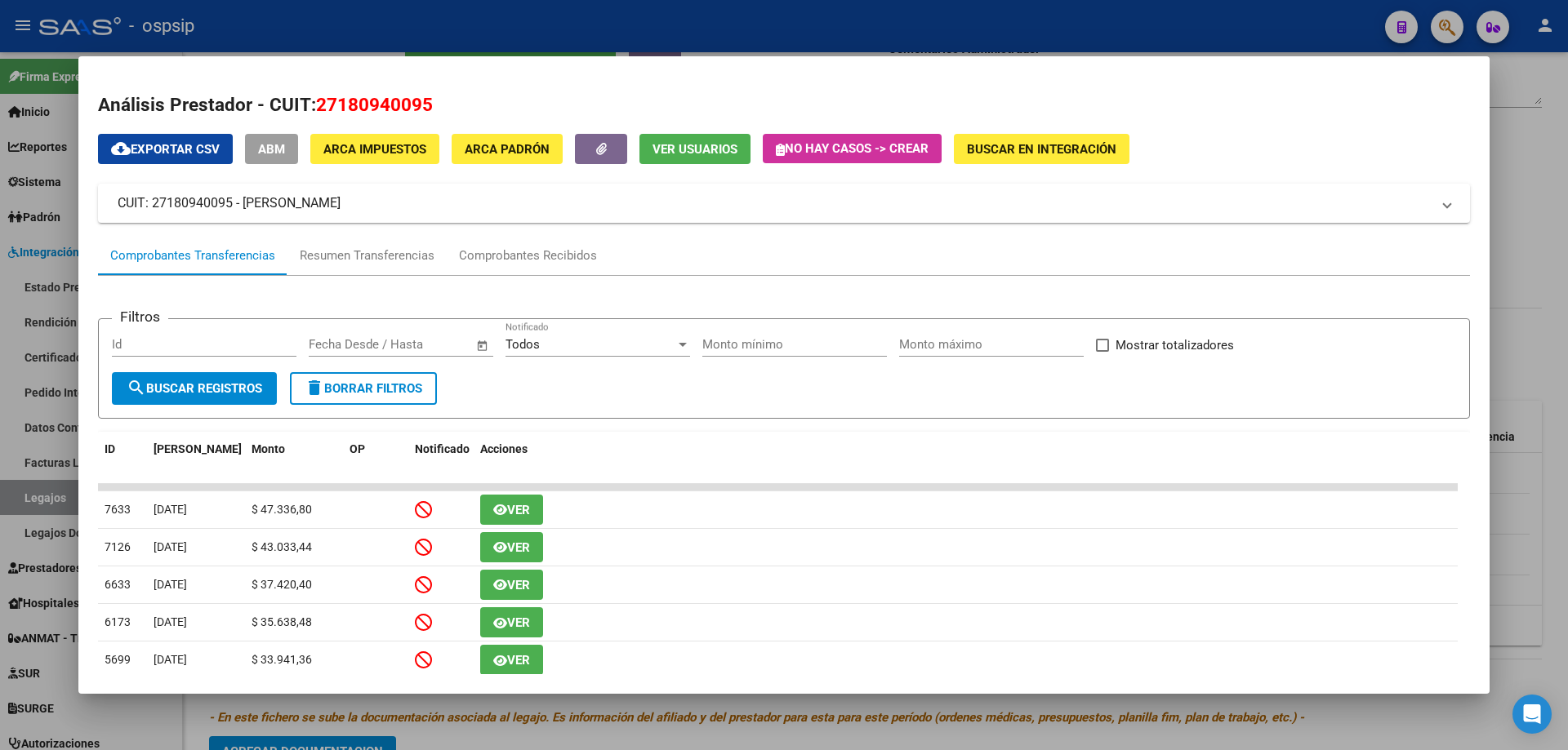
click at [701, 142] on span "Ver Usuarios" at bounding box center [695, 149] width 85 height 14
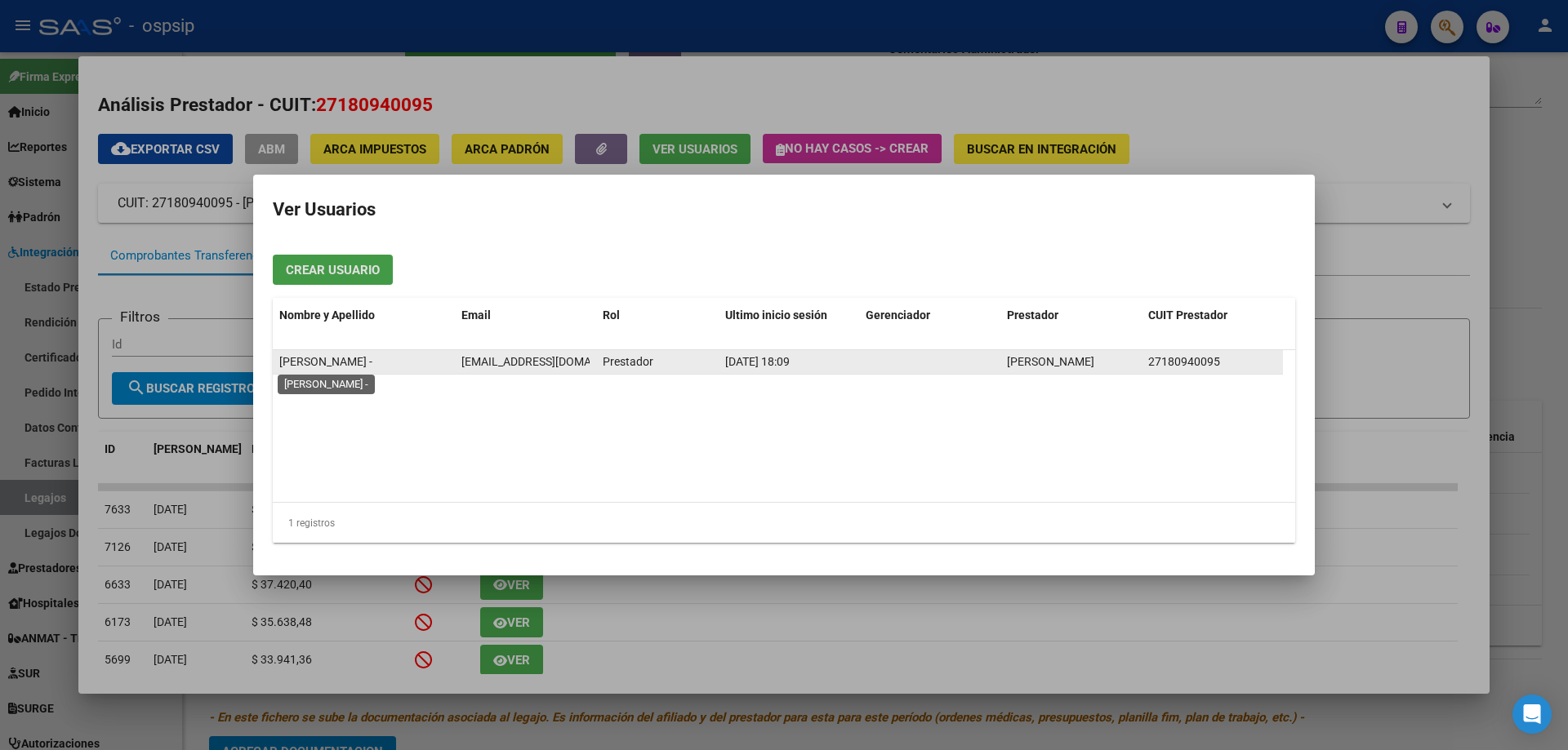
click at [313, 359] on span "[PERSON_NAME] -" at bounding box center [325, 362] width 93 height 14
click at [546, 357] on span "[EMAIL_ADDRESS][DOMAIN_NAME]" at bounding box center [552, 362] width 182 height 14
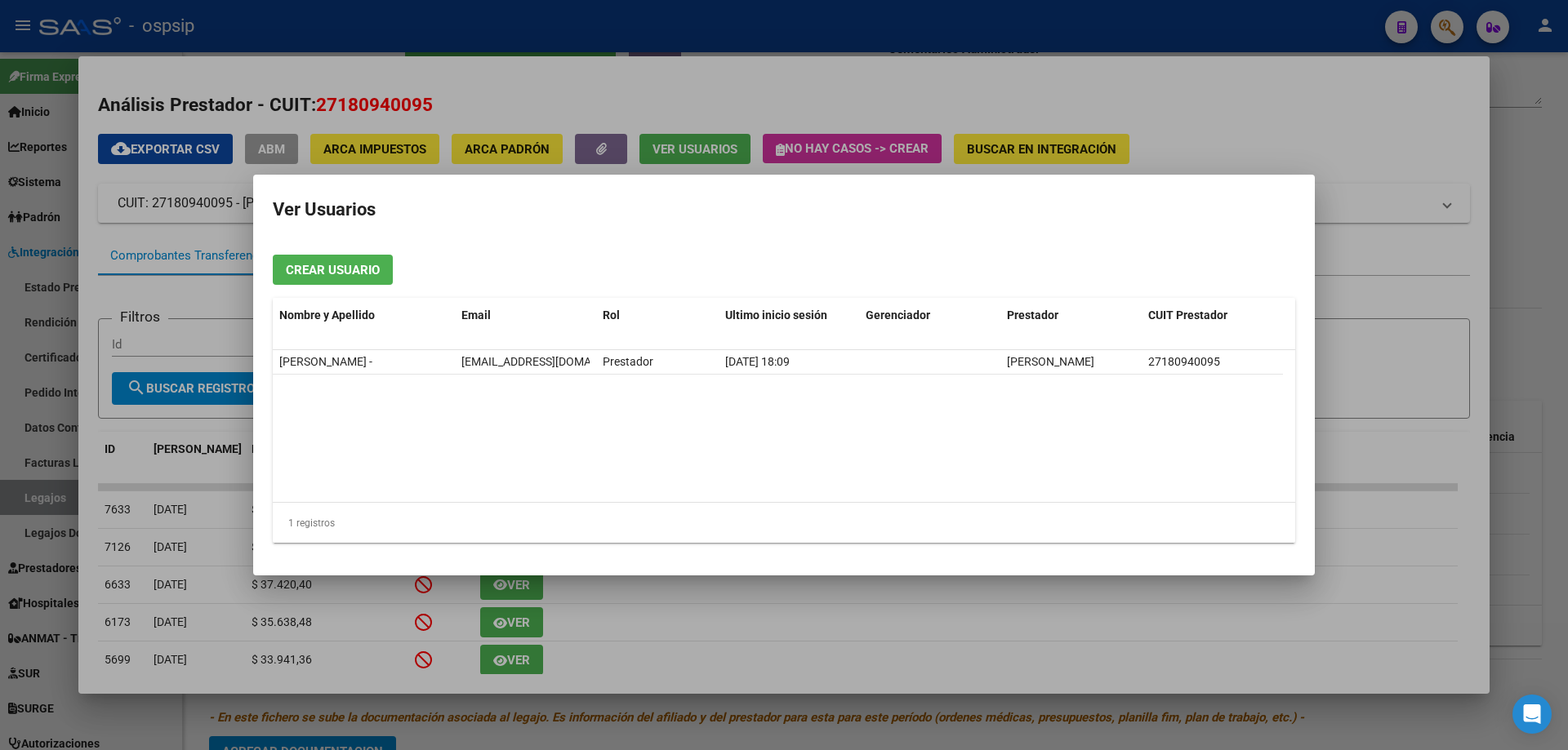
click at [1398, 310] on div at bounding box center [784, 375] width 1568 height 750
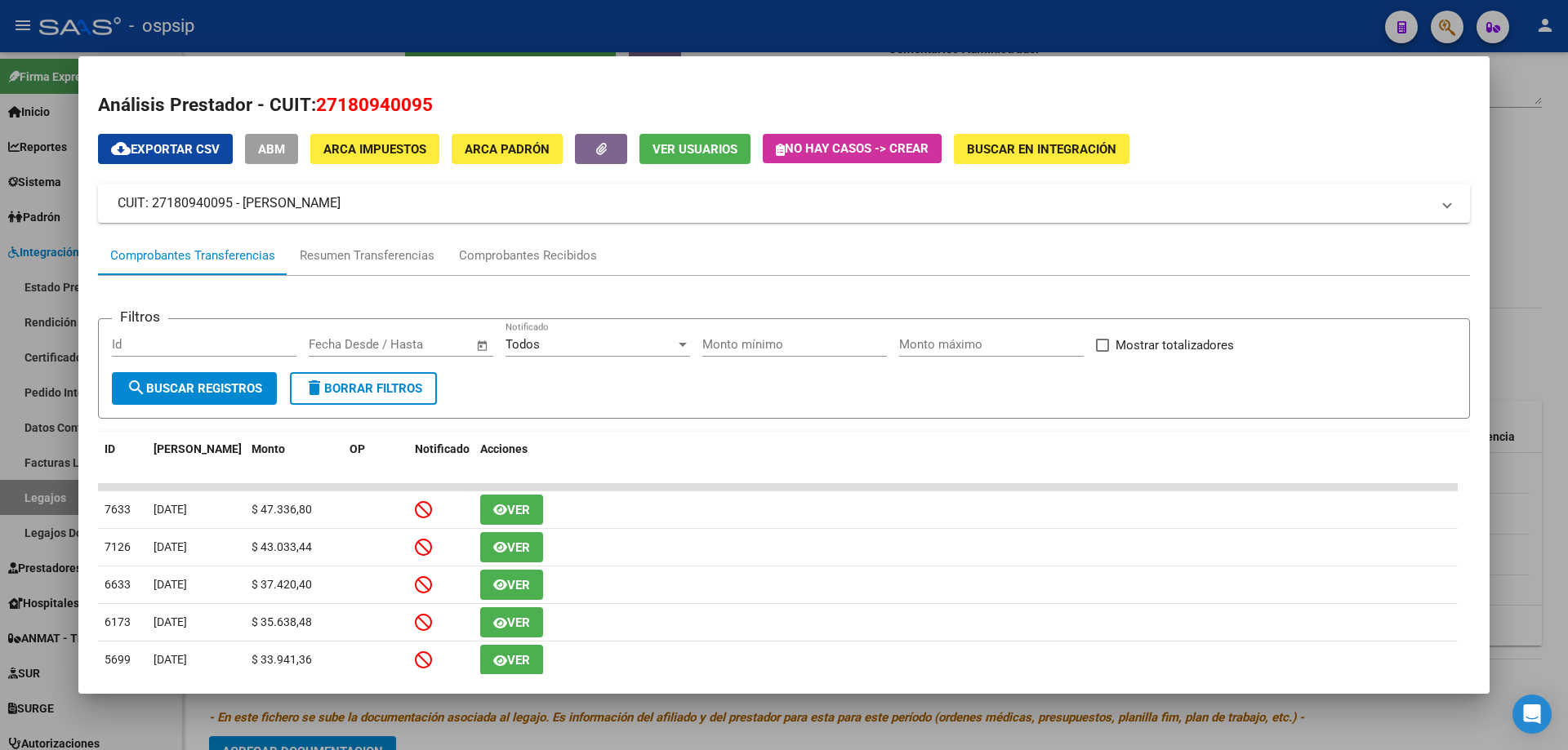
click at [1545, 220] on div at bounding box center [784, 375] width 1568 height 750
